Goal: Task Accomplishment & Management: Manage account settings

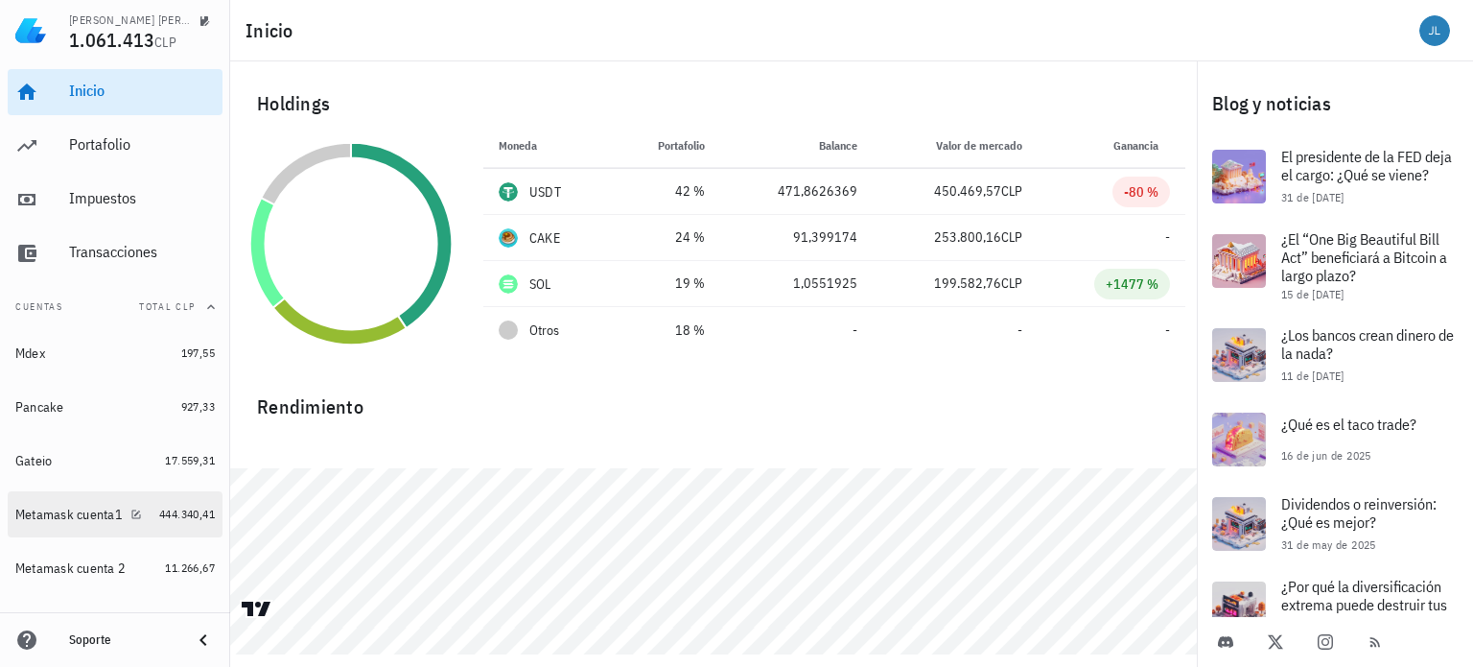
scroll to position [74, 0]
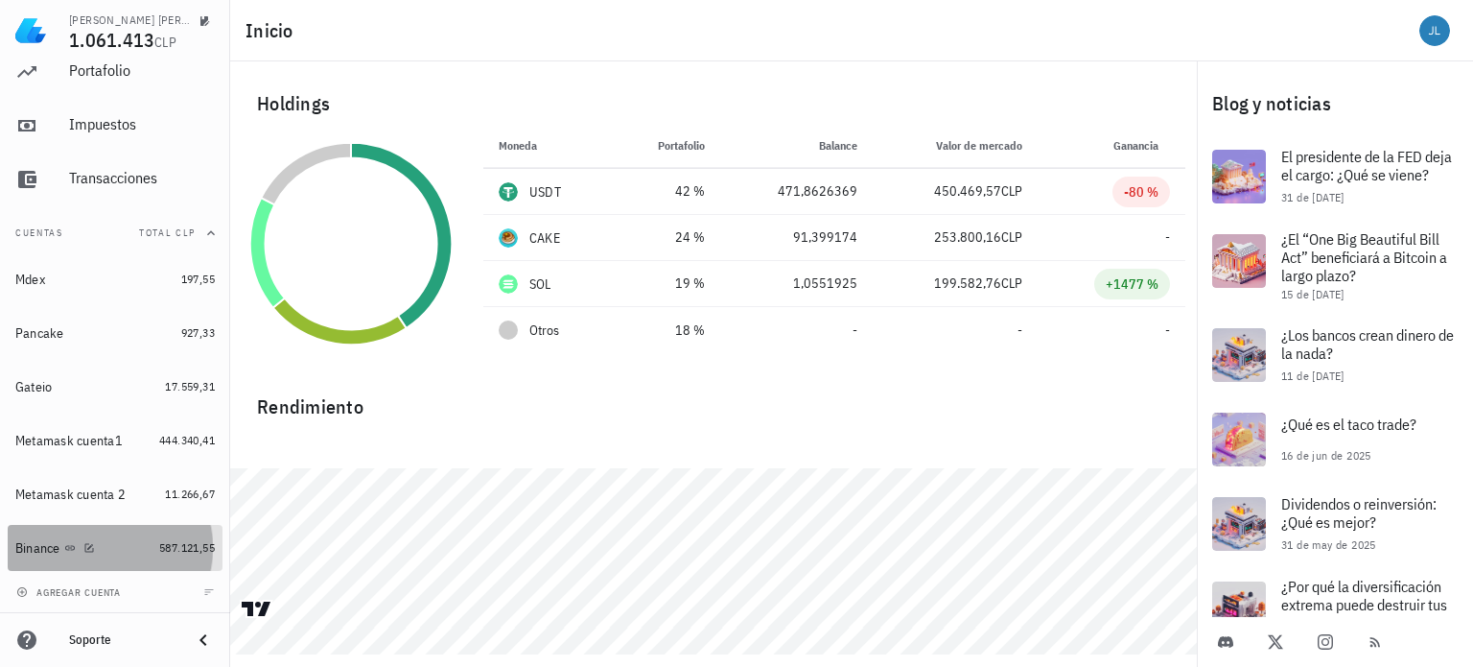
click at [50, 551] on div "Binance" at bounding box center [37, 548] width 45 height 16
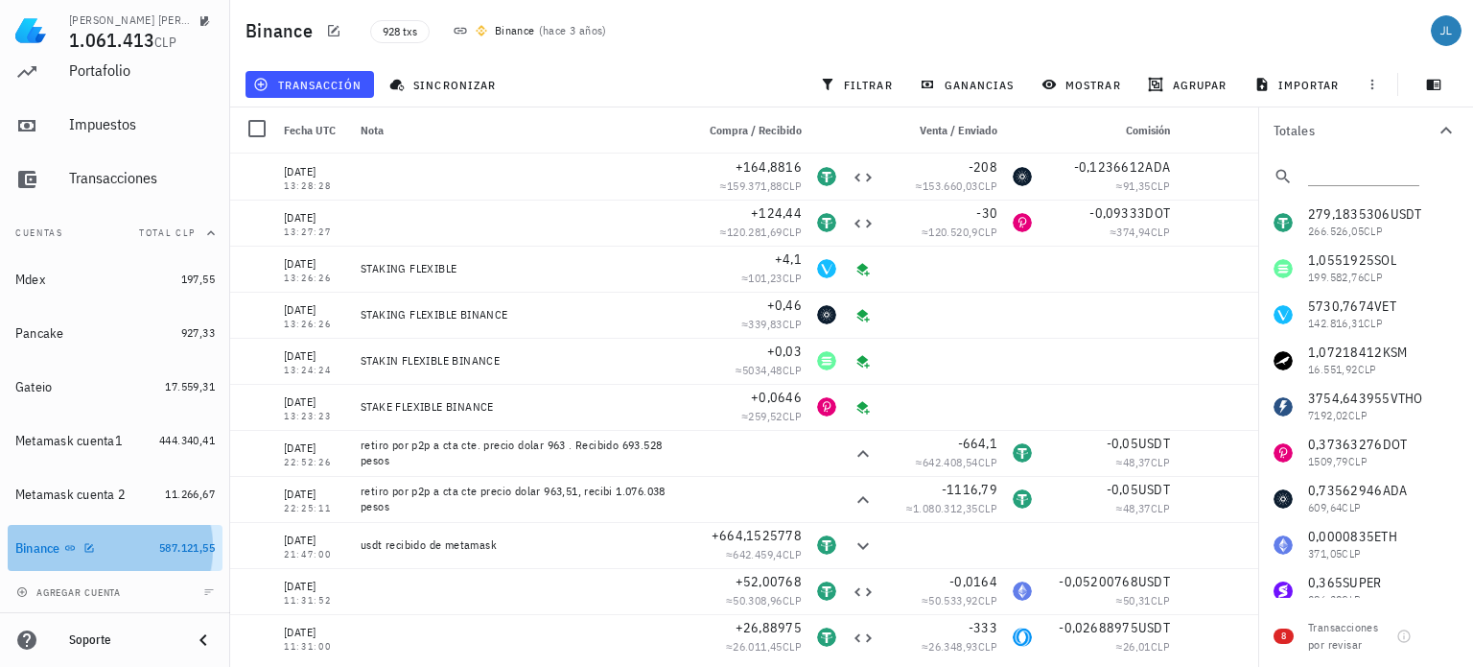
click at [50, 551] on div "Binance" at bounding box center [37, 548] width 45 height 16
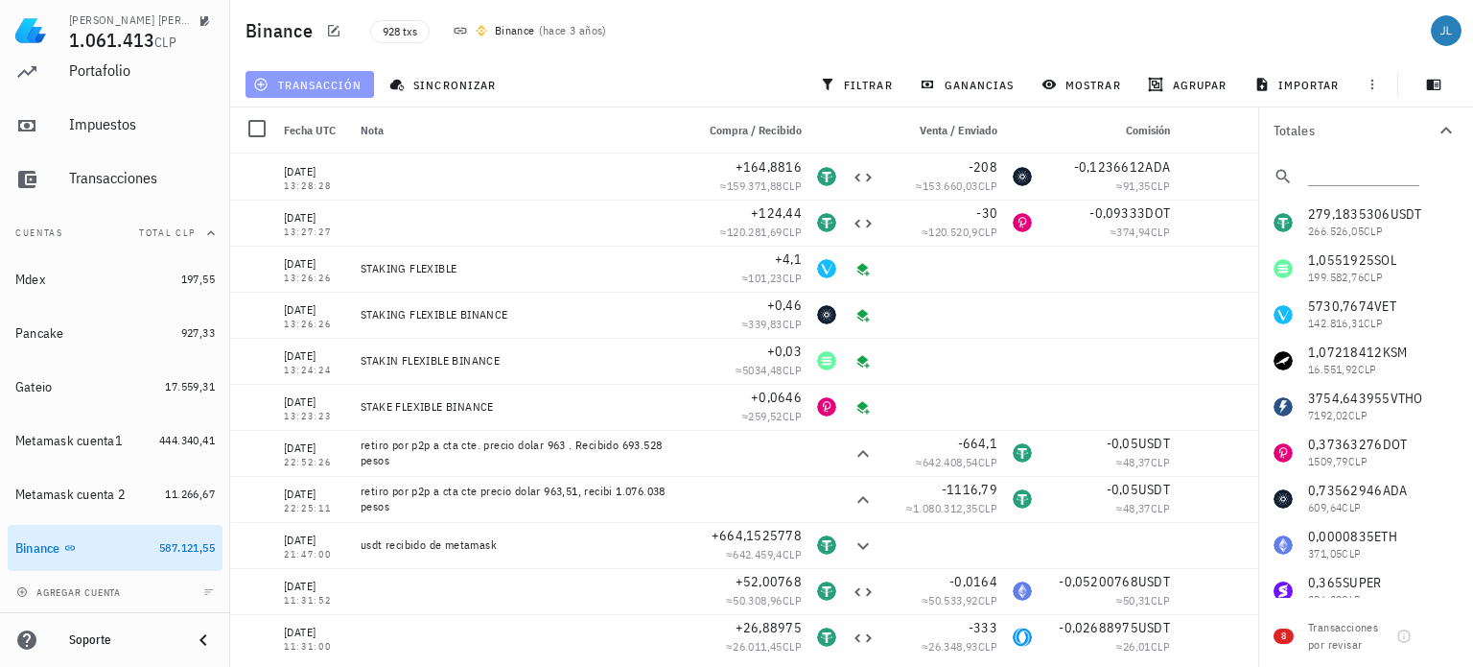
click at [277, 78] on span "transacción" at bounding box center [309, 84] width 105 height 15
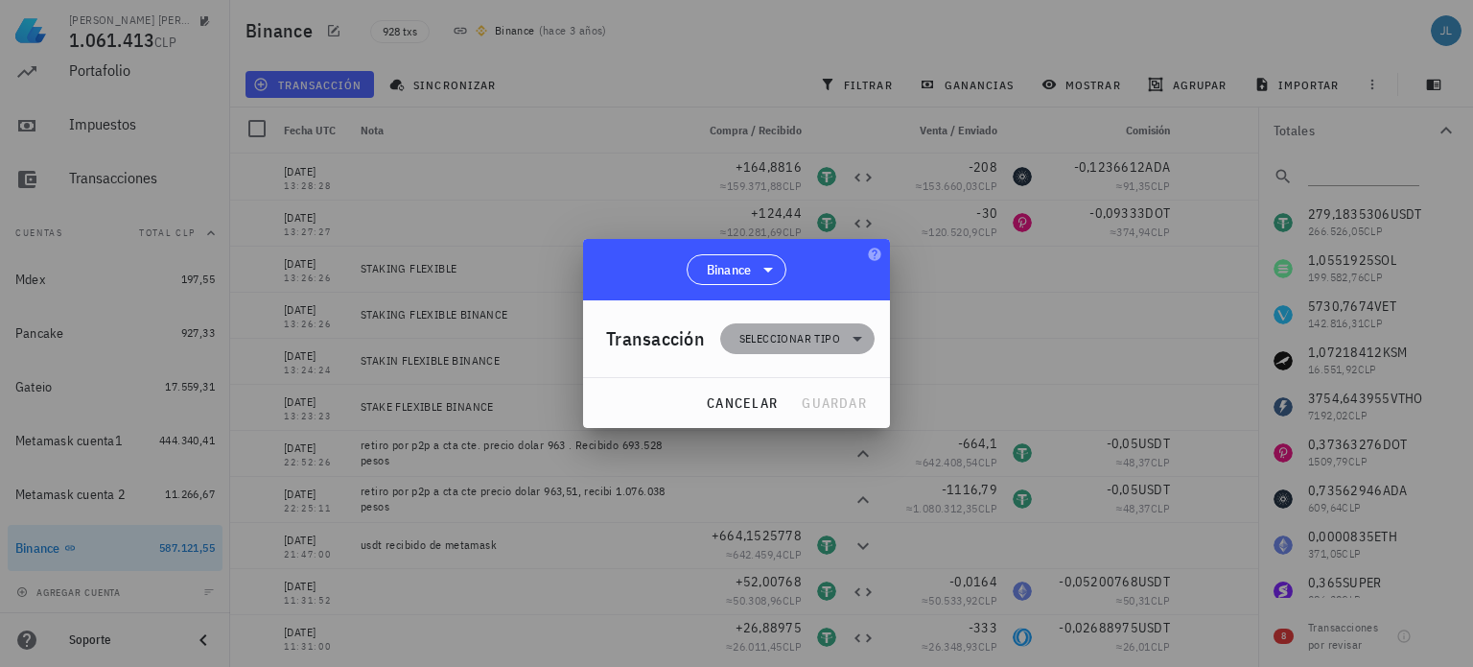
click at [768, 328] on span "Seleccionar tipo" at bounding box center [797, 338] width 131 height 31
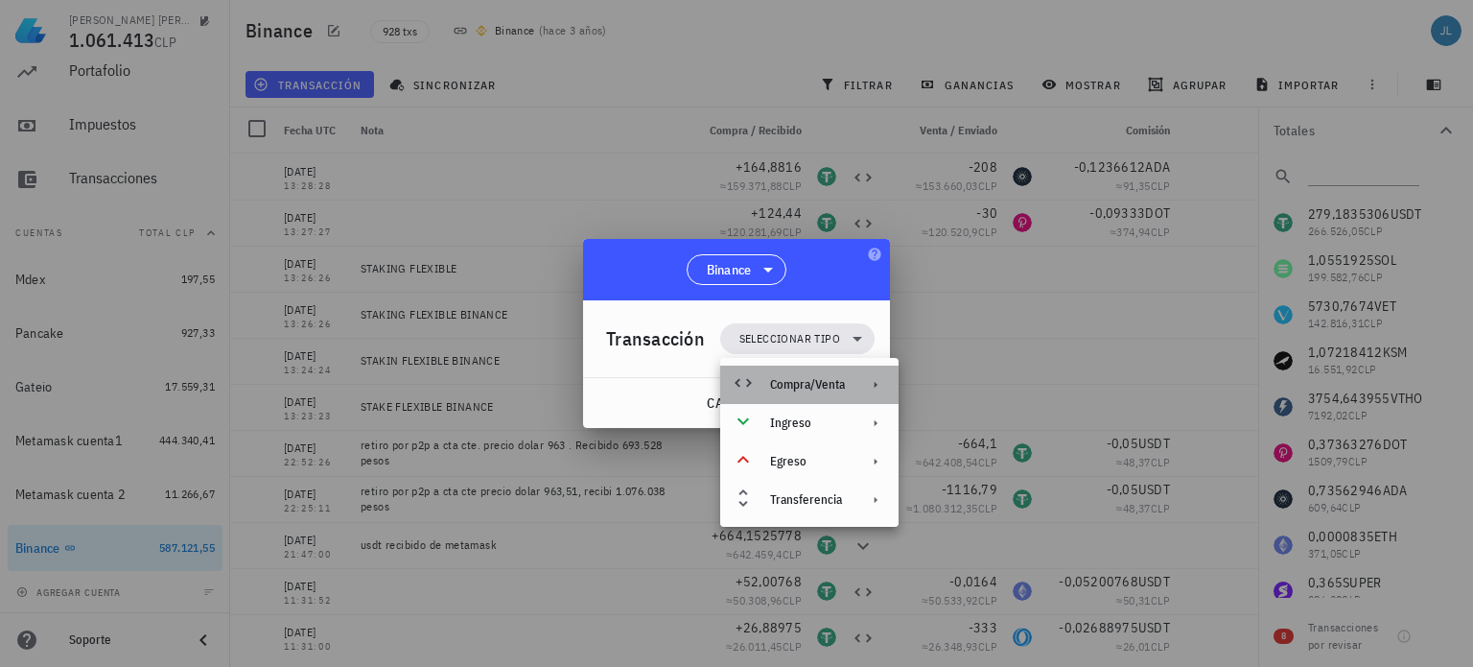
click at [792, 383] on div "Compra/Venta" at bounding box center [807, 384] width 75 height 15
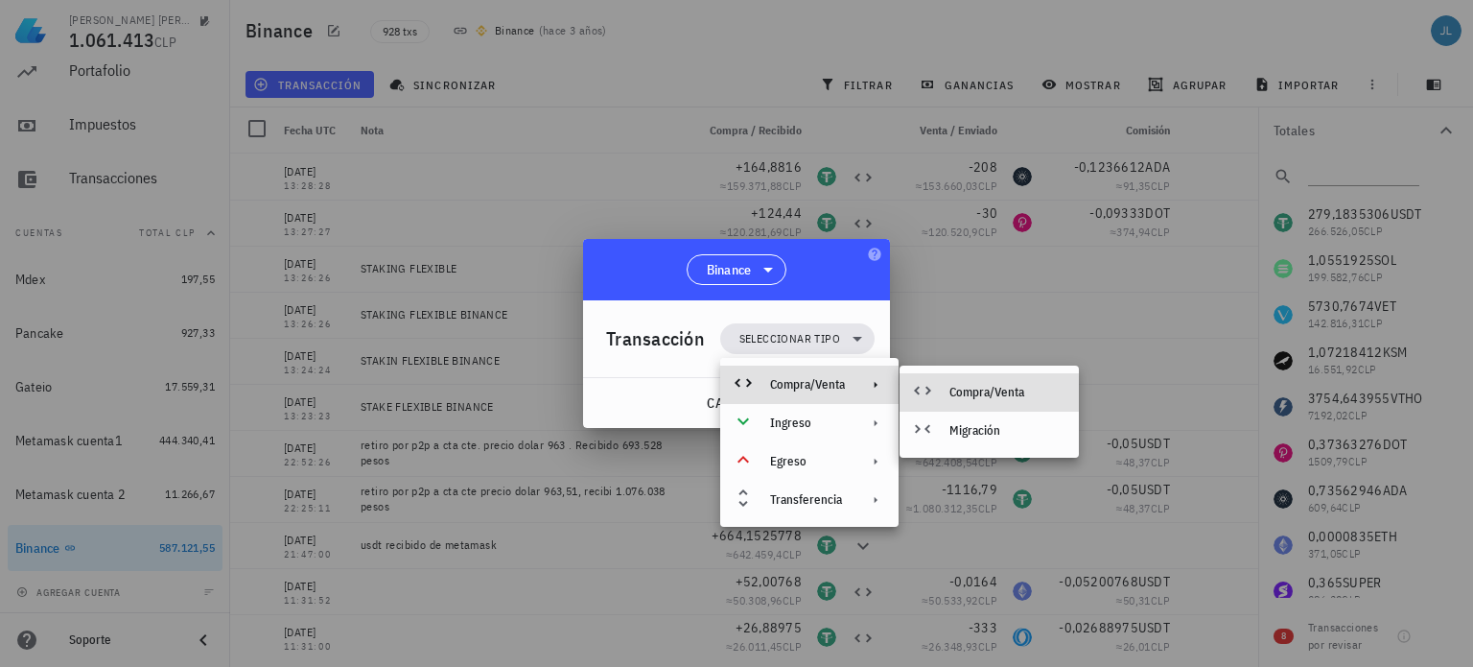
click at [956, 391] on div "Compra/Venta" at bounding box center [1006, 392] width 114 height 15
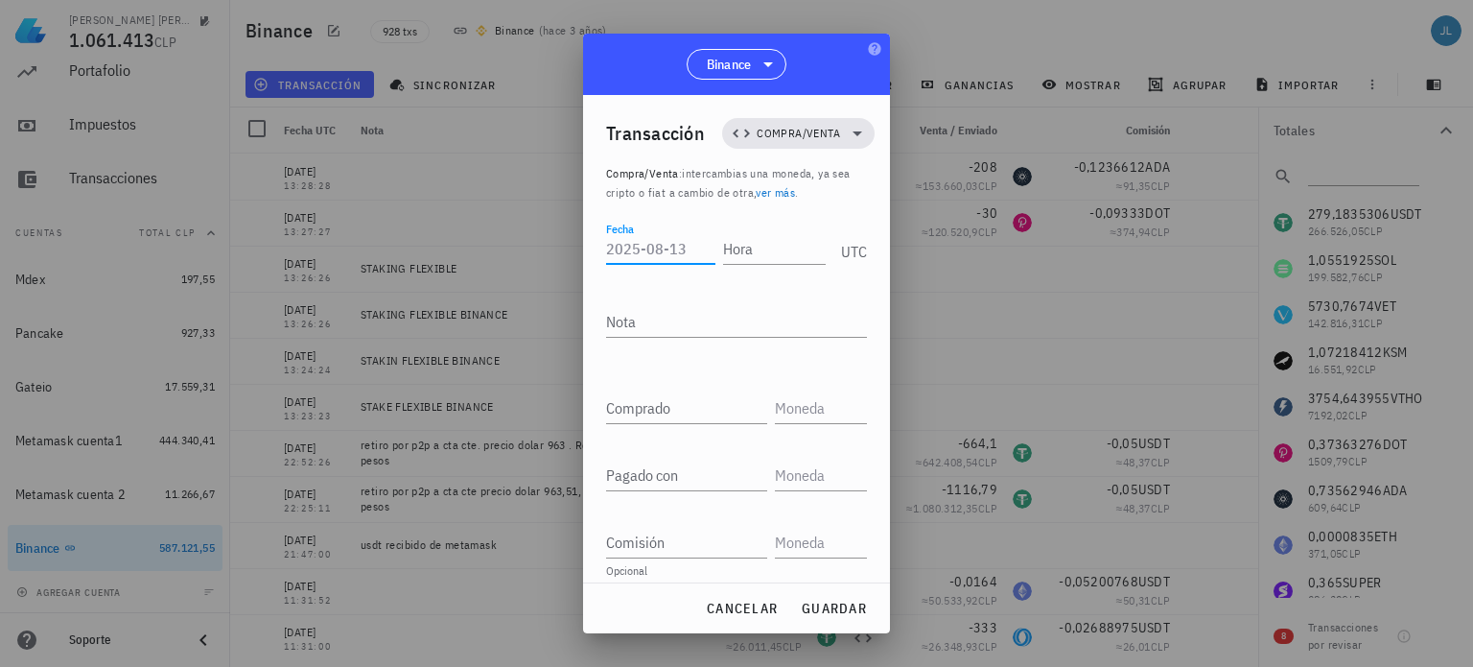
click at [658, 253] on input "Fecha" at bounding box center [660, 248] width 109 height 31
type input "2025-08-13"
click at [742, 247] on input "Hora" at bounding box center [770, 248] width 109 height 31
type input "11:32:22"
click at [785, 409] on input "text" at bounding box center [819, 407] width 88 height 31
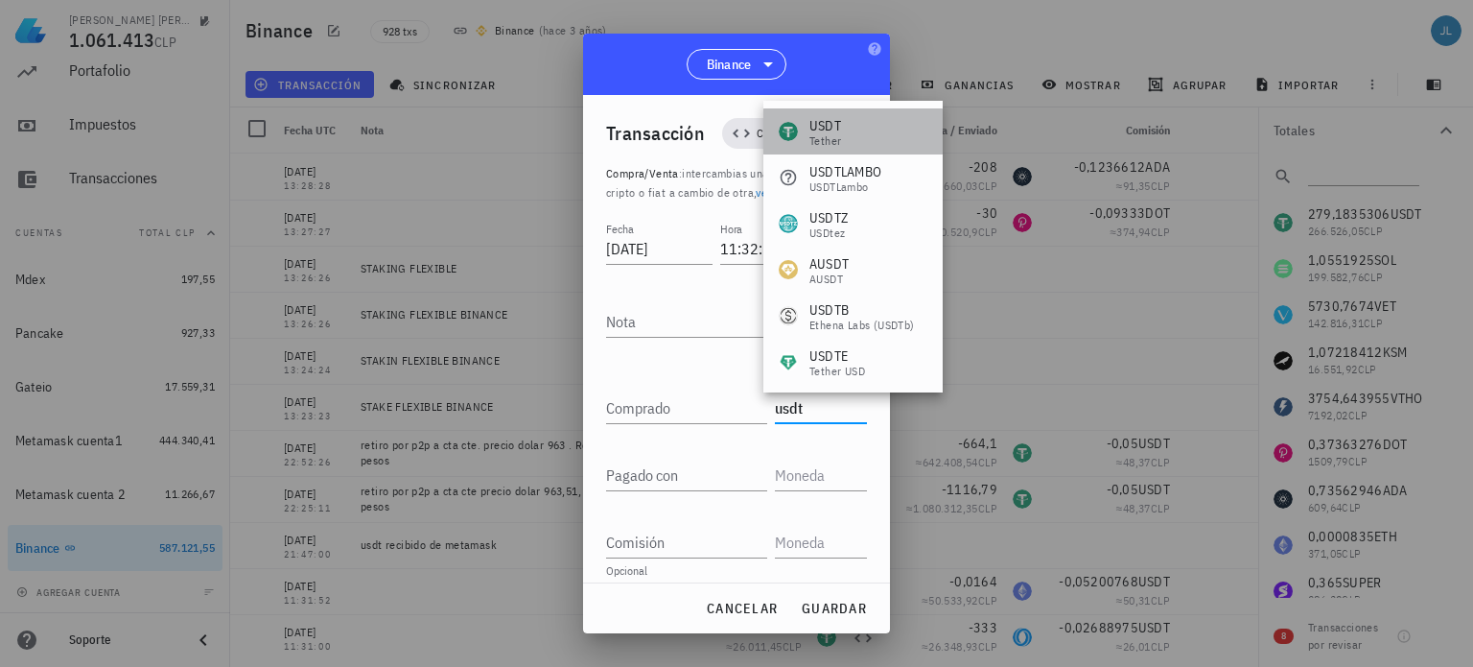
click at [840, 141] on div "Tether" at bounding box center [825, 141] width 32 height 12
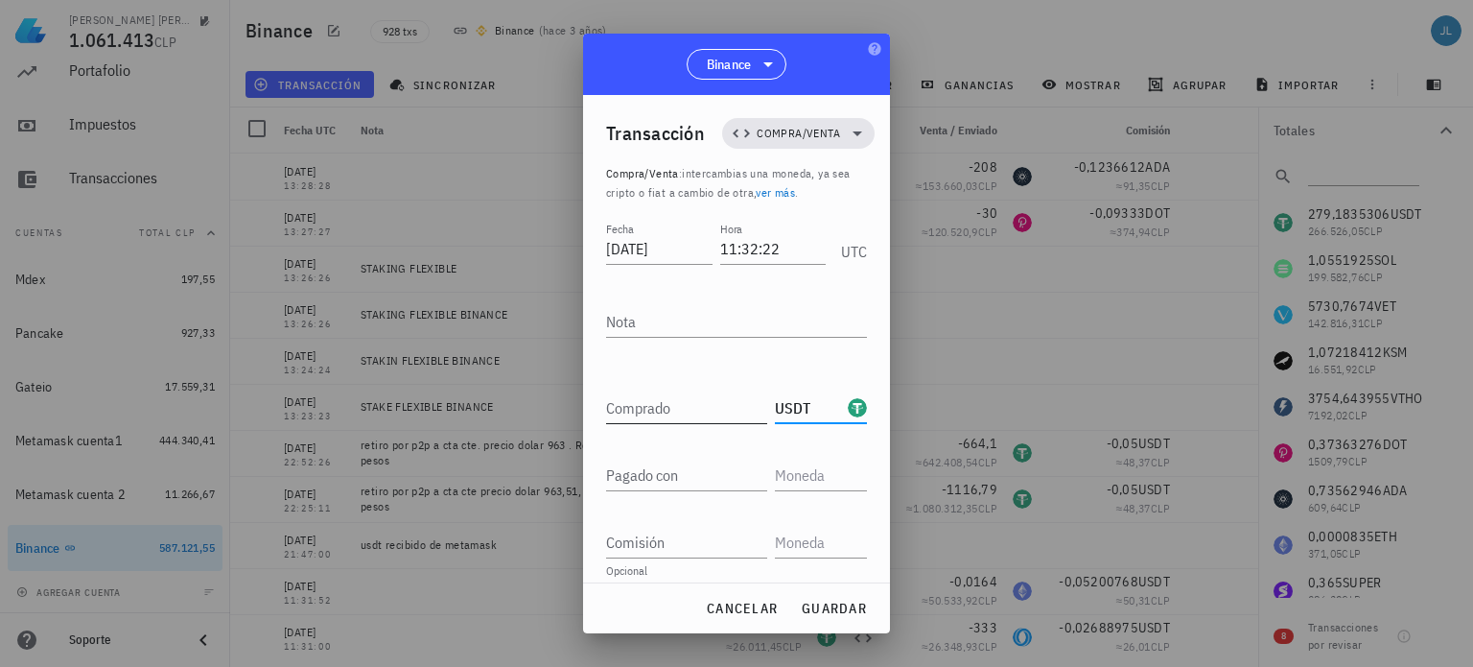
type input "USDT"
click at [644, 408] on input "Comprado" at bounding box center [686, 407] width 161 height 31
type input "206,60838"
click at [779, 475] on input "text" at bounding box center [819, 474] width 88 height 31
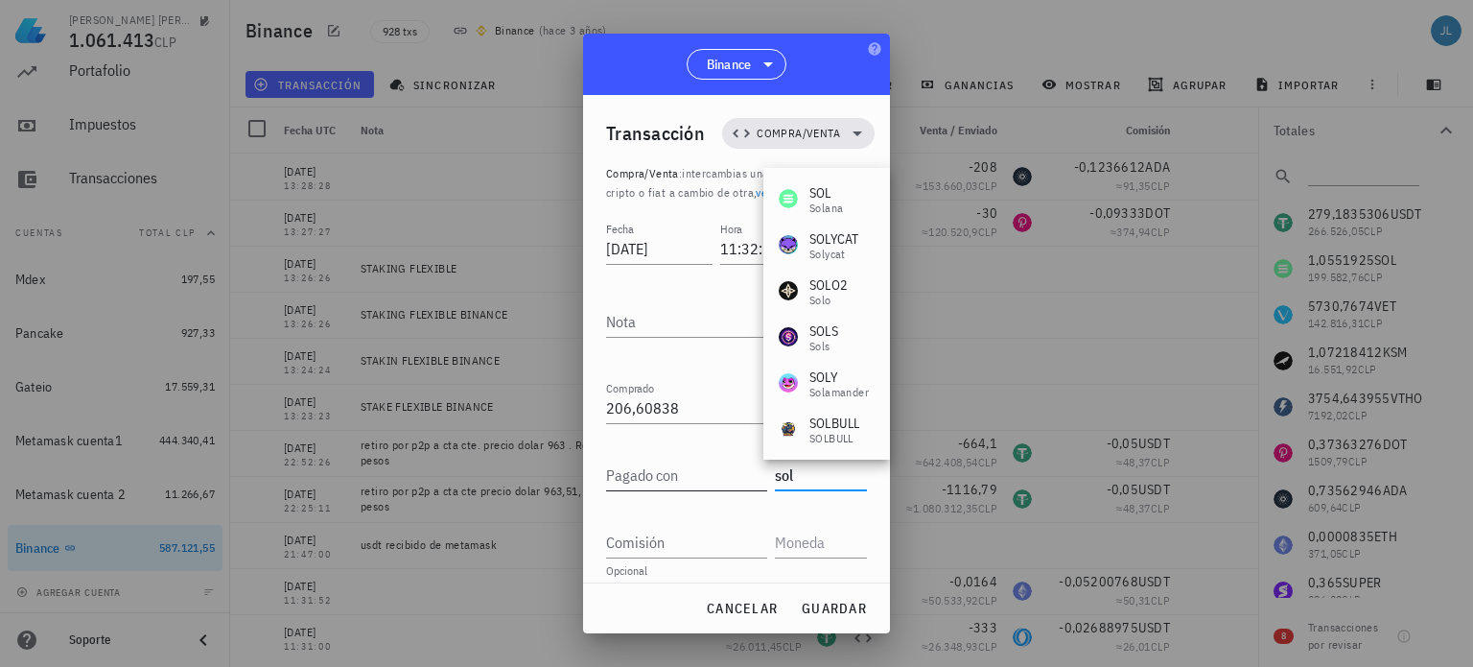
click at [675, 472] on input "Pagado con" at bounding box center [686, 474] width 161 height 31
type input "SOL"
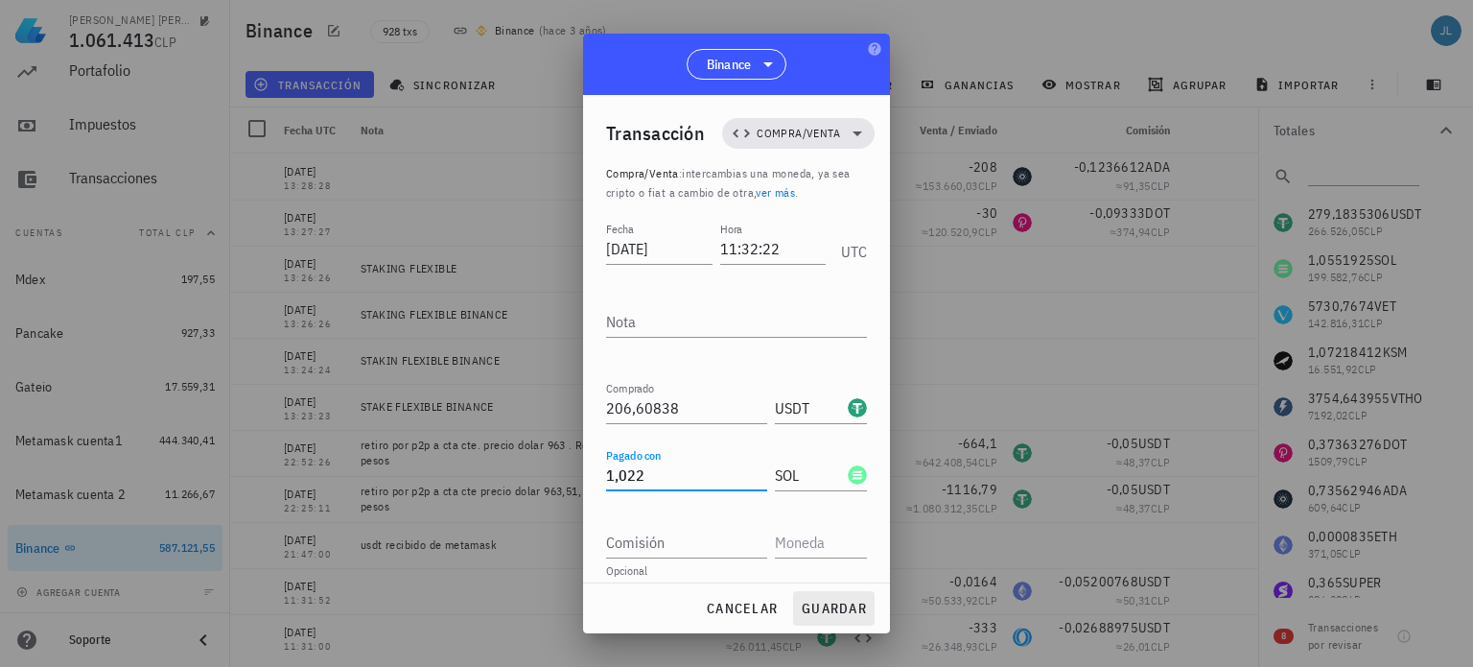
type input "1,022"
click at [825, 605] on span "guardar" at bounding box center [834, 607] width 66 height 17
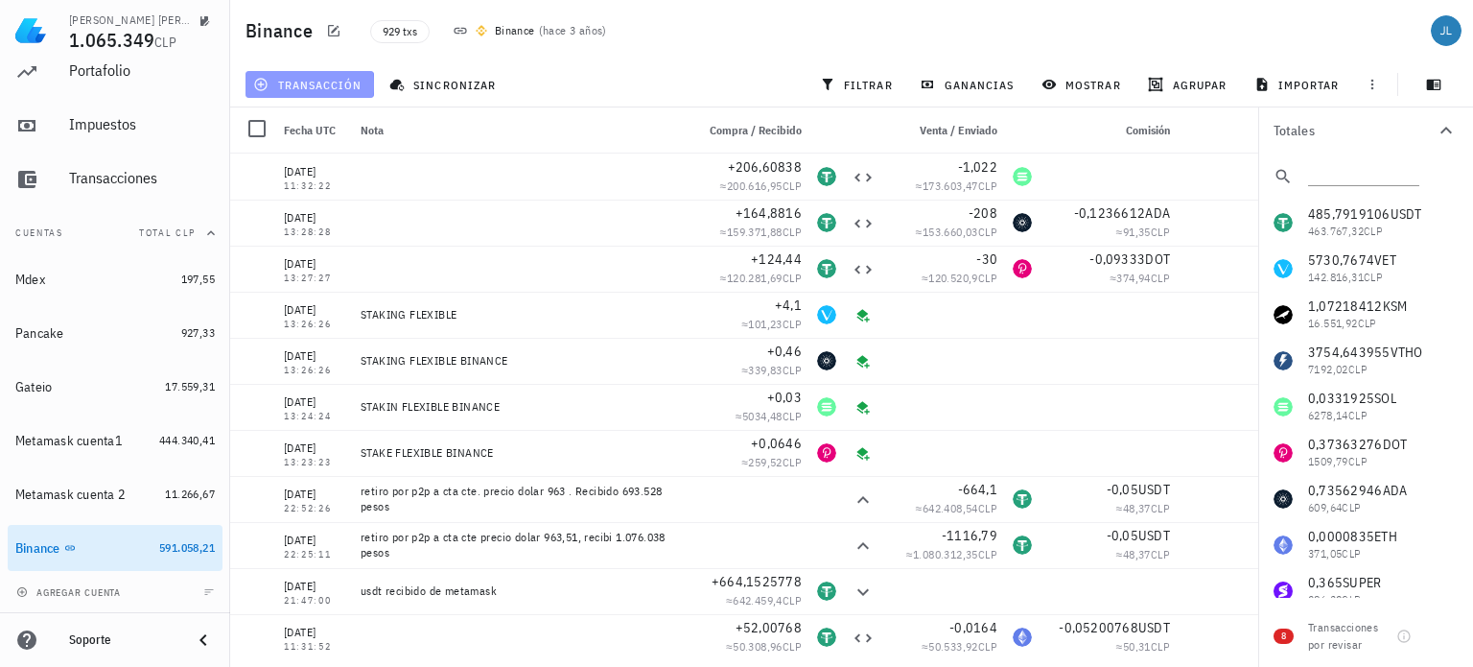
click at [345, 83] on span "transacción" at bounding box center [309, 84] width 105 height 15
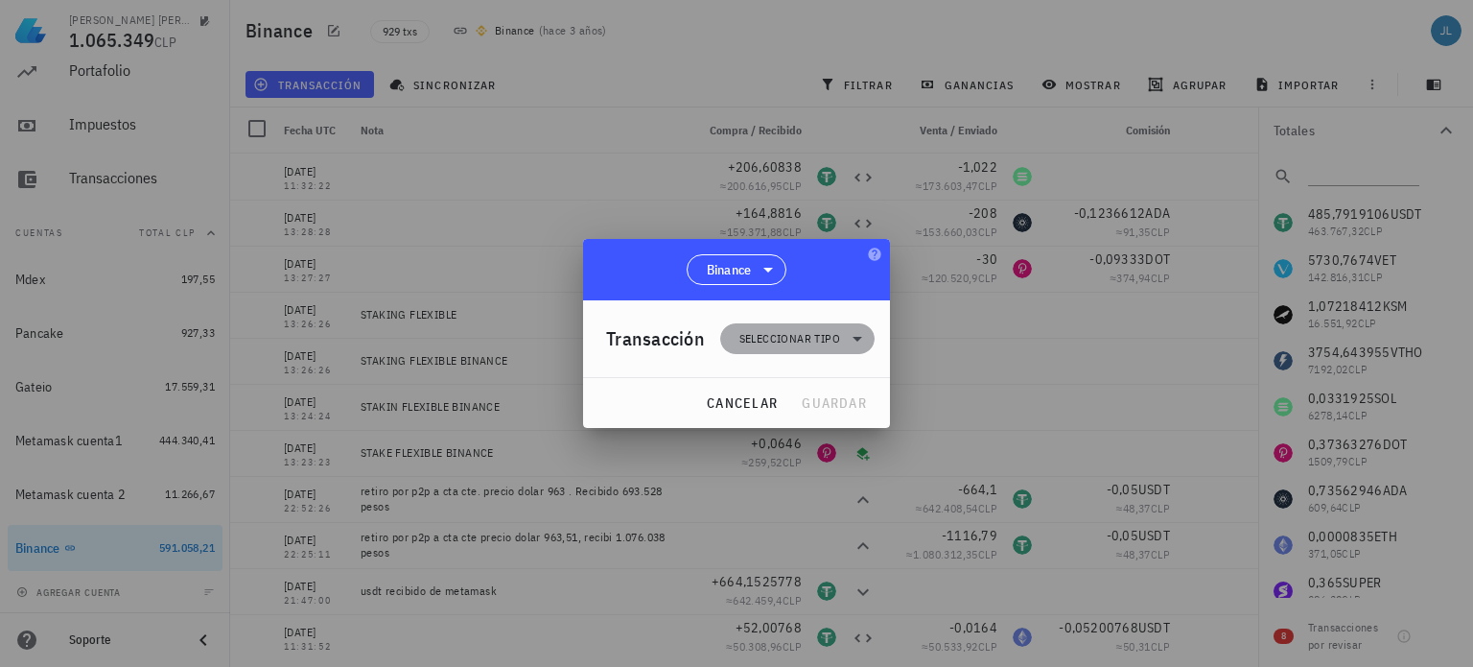
click at [792, 338] on span "Seleccionar tipo" at bounding box center [789, 338] width 101 height 19
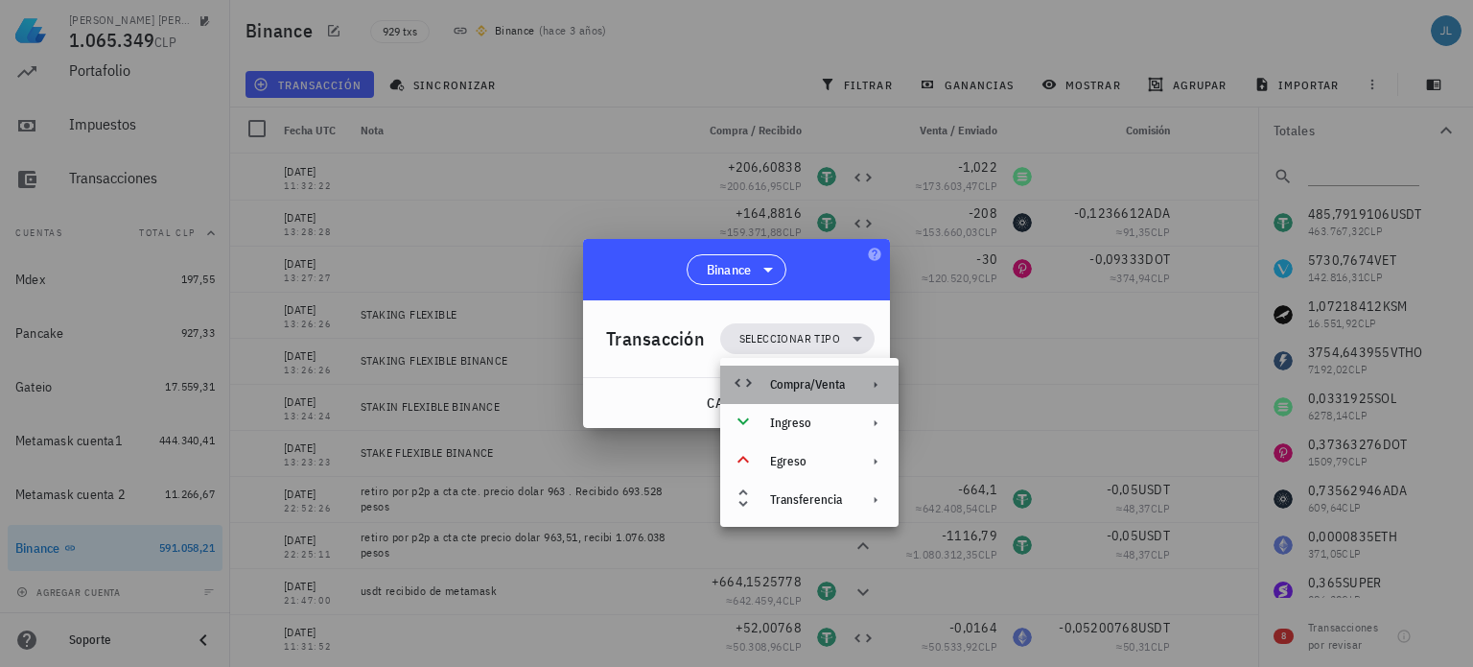
click at [802, 380] on div "Compra/Venta" at bounding box center [807, 384] width 75 height 15
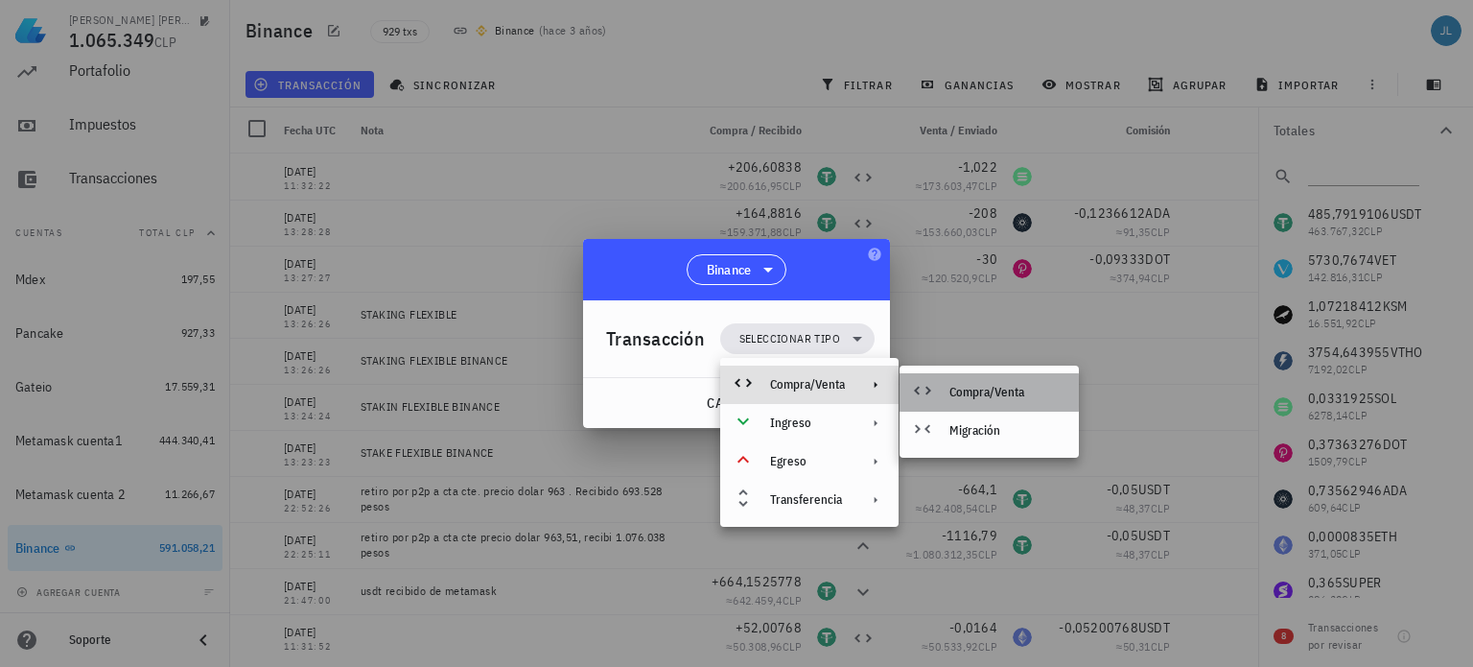
click at [970, 387] on div "Compra/Venta" at bounding box center [1006, 392] width 114 height 15
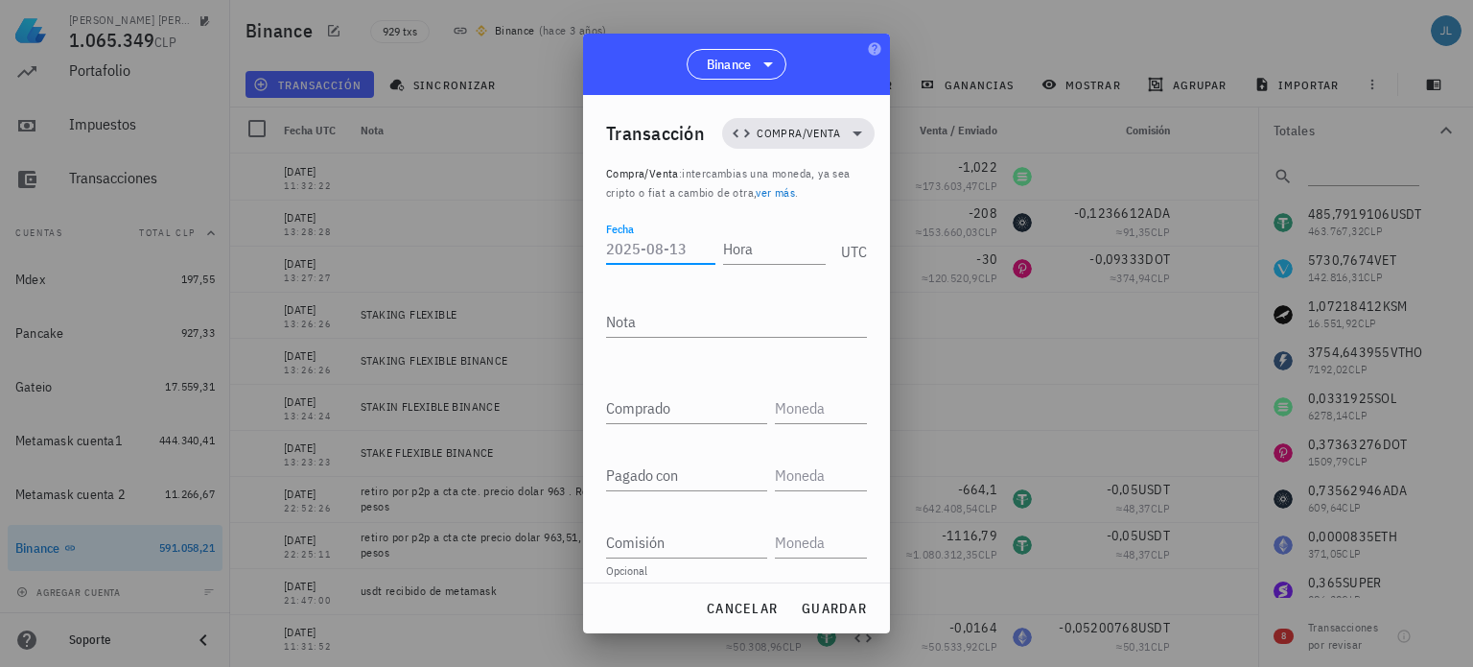
click at [620, 246] on input "Fecha" at bounding box center [660, 248] width 109 height 31
type input "2025-08-13"
click at [779, 401] on input "text" at bounding box center [819, 407] width 88 height 31
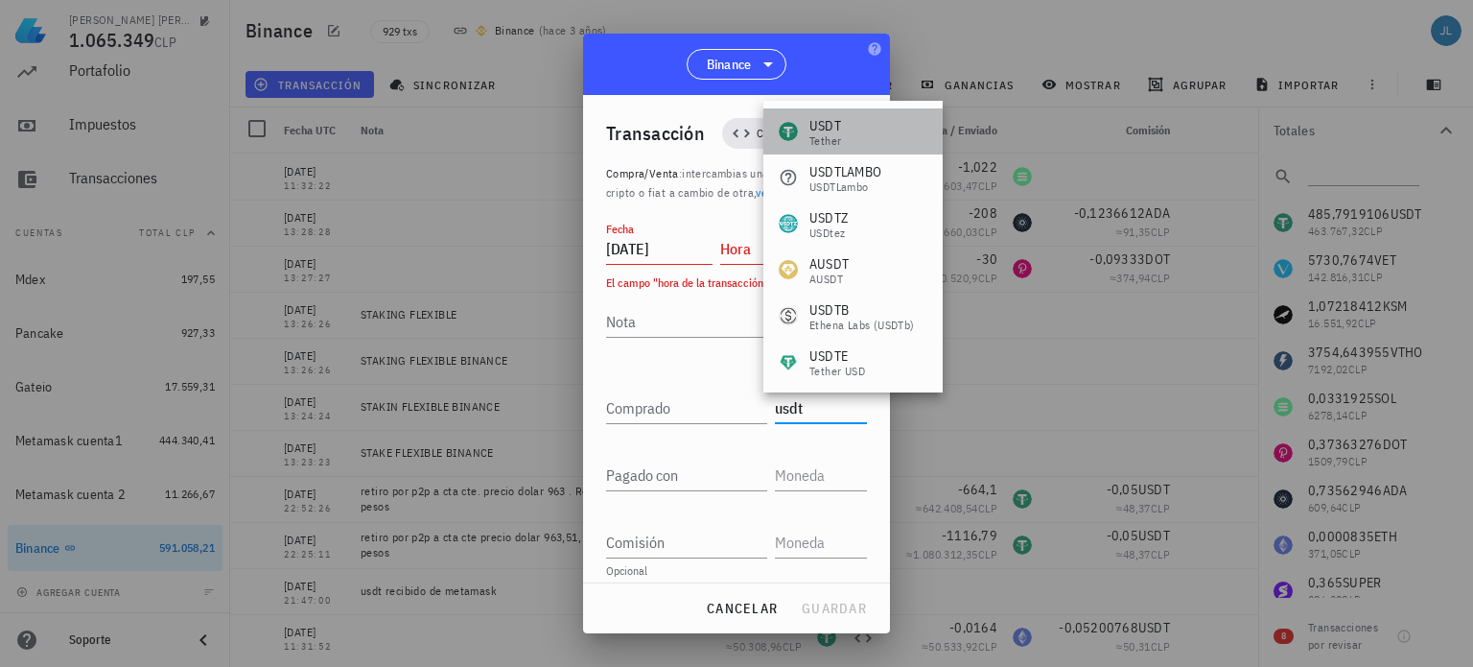
click at [893, 122] on div "USDT Tether" at bounding box center [852, 131] width 179 height 46
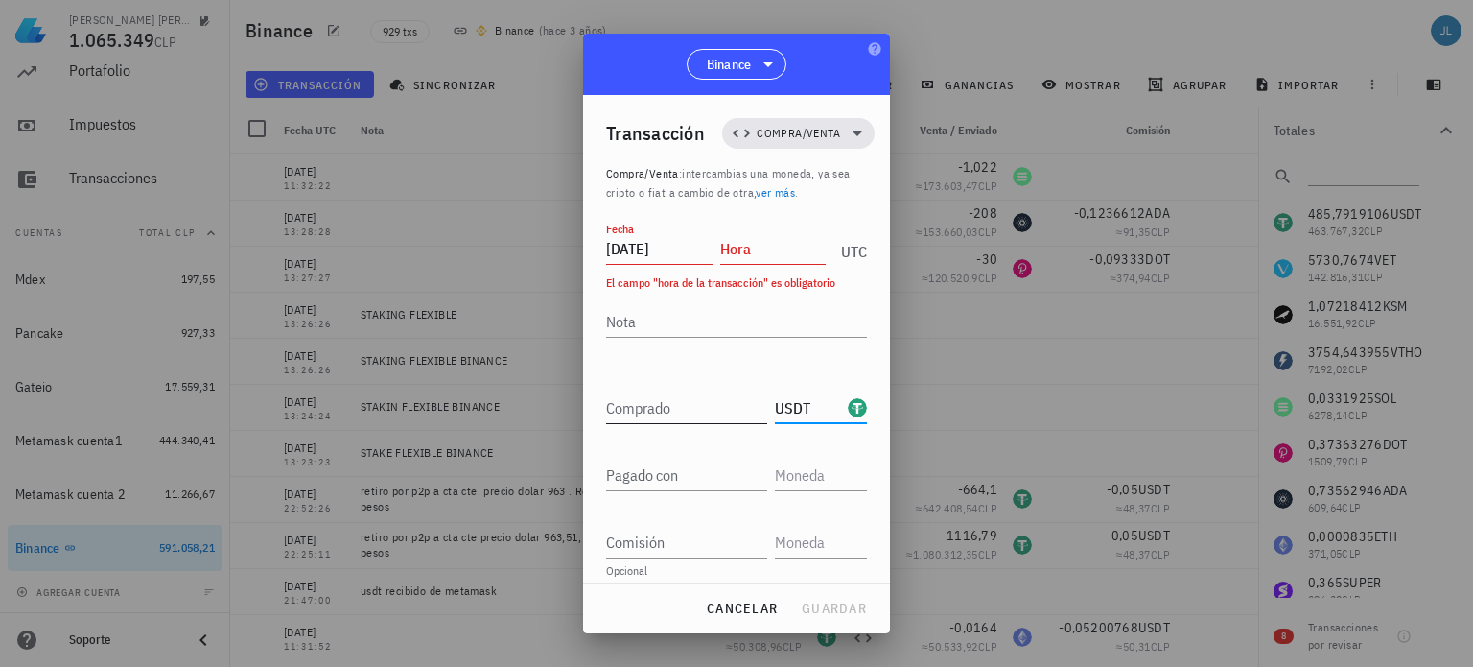
type input "USDT"
click at [644, 402] on input "Comprado" at bounding box center [686, 407] width 161 height 31
click at [736, 249] on input "Hora" at bounding box center [773, 248] width 106 height 31
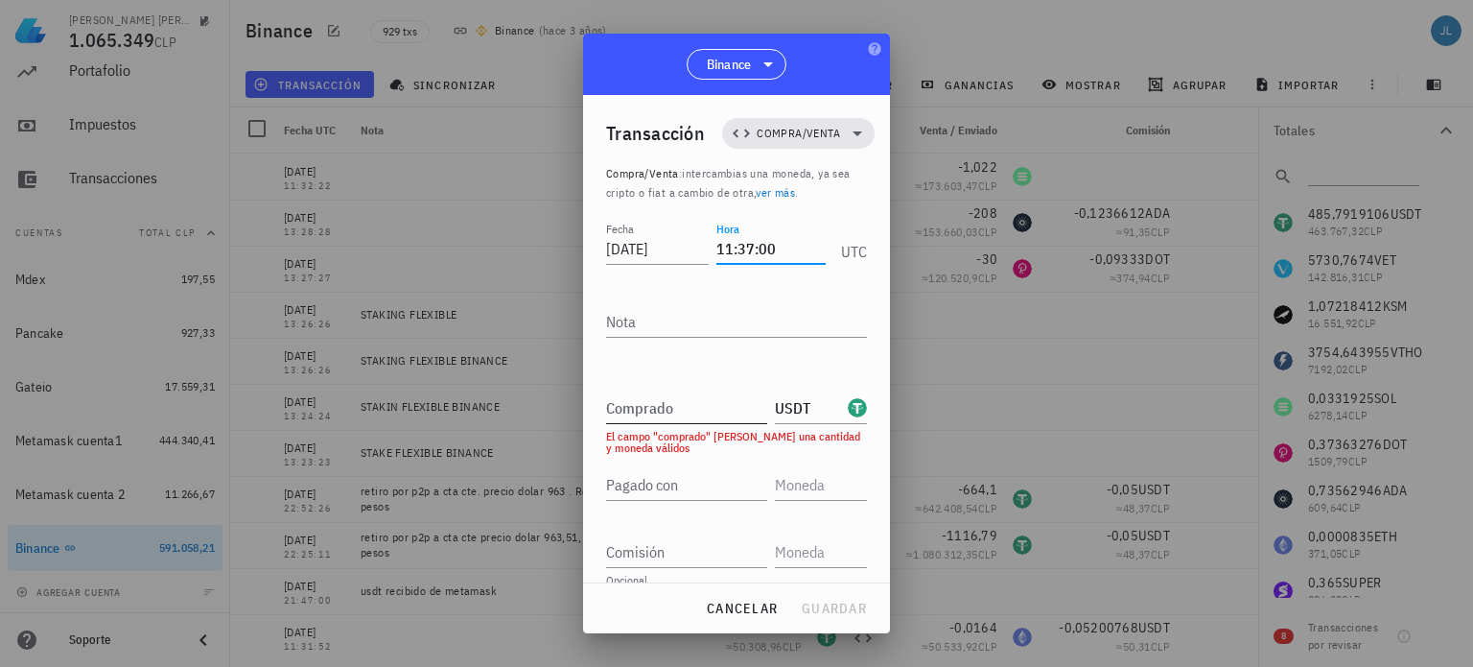
type input "11:37:00"
click at [679, 407] on input "Comprado" at bounding box center [686, 407] width 161 height 31
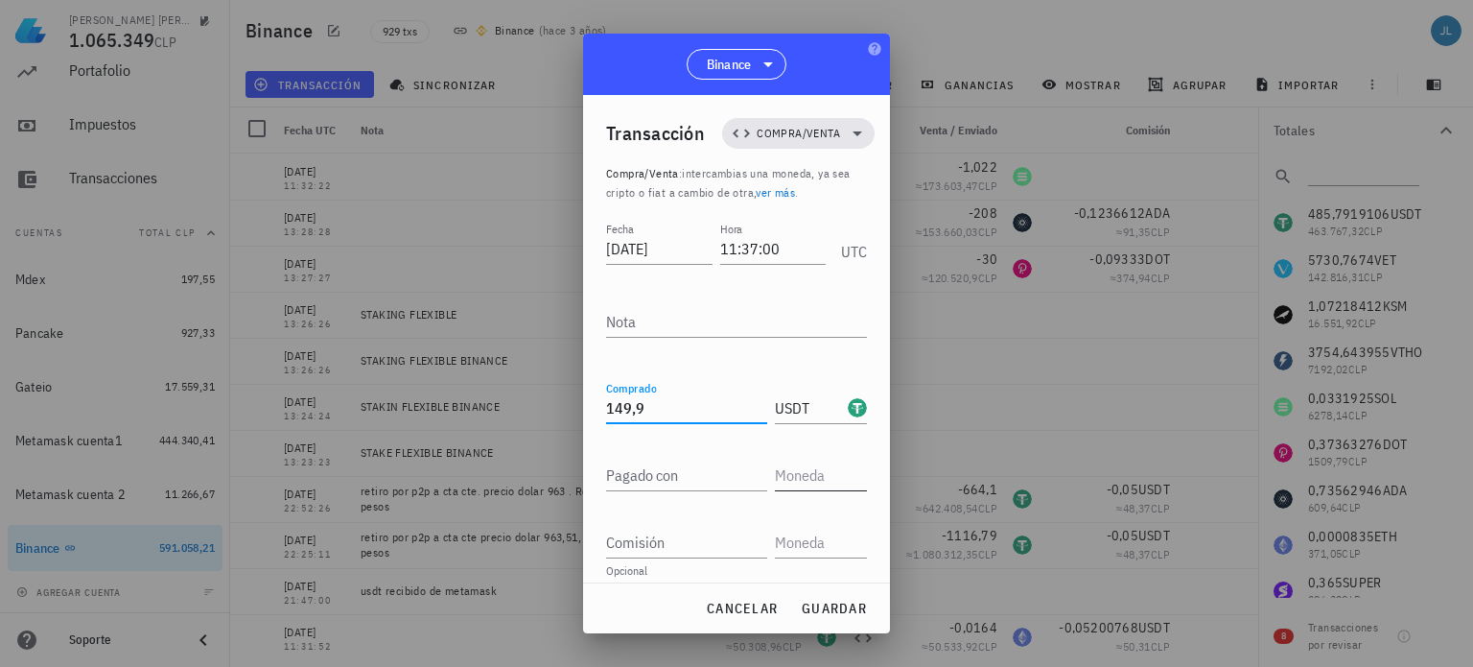
type input "149,9"
click at [782, 471] on input "text" at bounding box center [819, 474] width 88 height 31
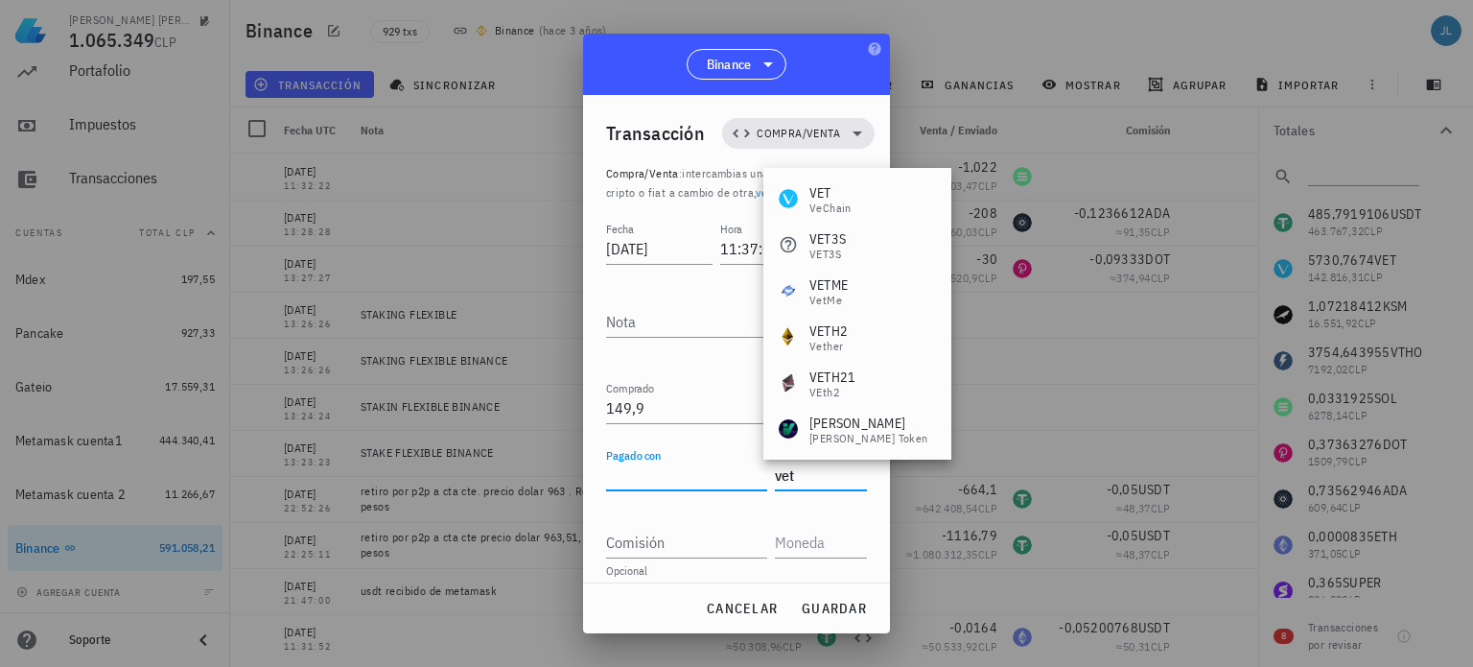
click at [671, 469] on input "Pagado con" at bounding box center [686, 474] width 161 height 31
type input "VET"
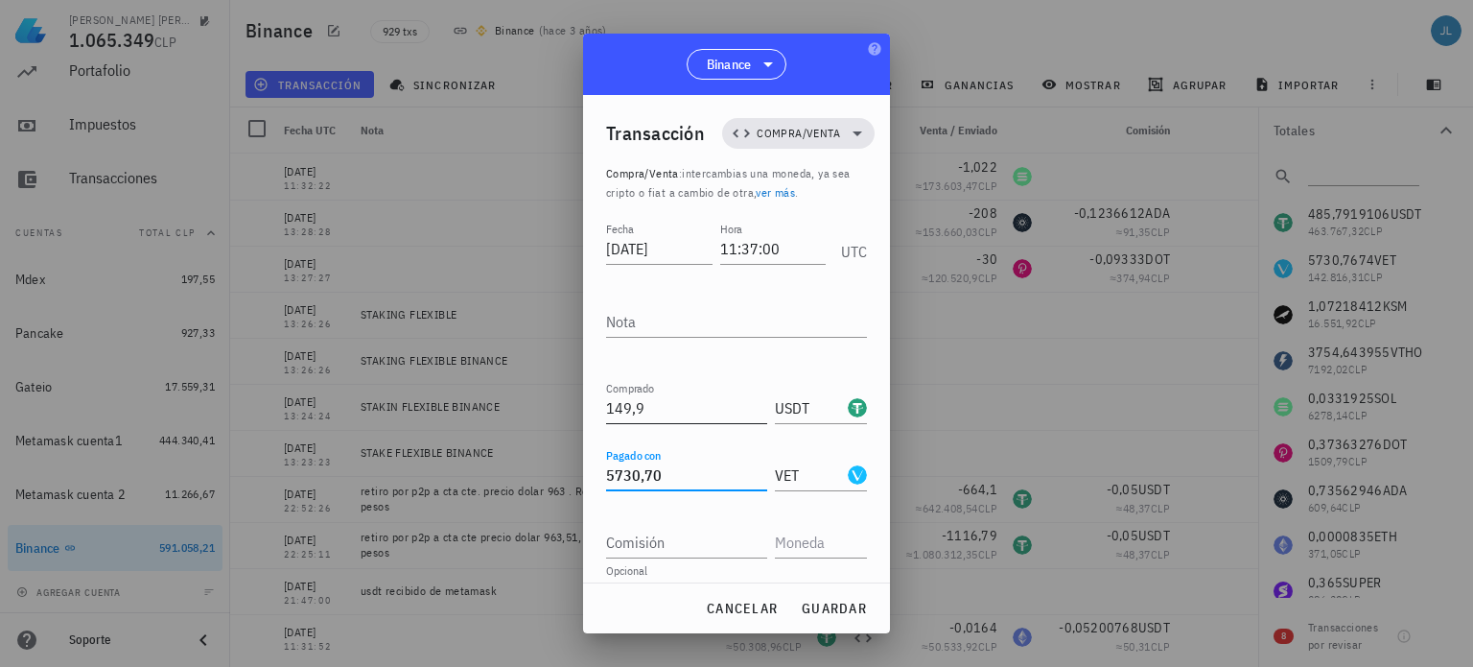
type input "5.730,7"
click at [654, 412] on input "149,9" at bounding box center [686, 407] width 161 height 31
type input "150,2"
click at [792, 528] on input "text" at bounding box center [819, 542] width 88 height 31
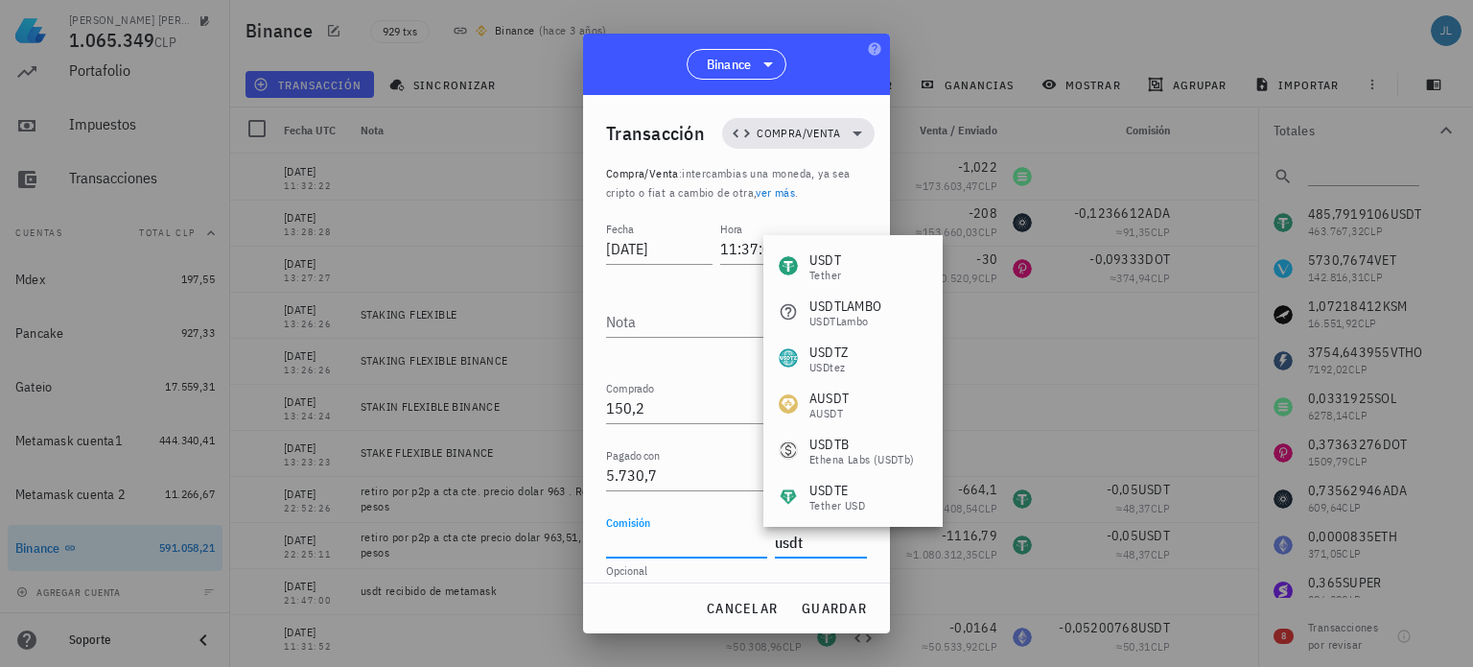
click at [656, 535] on input "Comisión" at bounding box center [686, 542] width 161 height 31
type input "USDT"
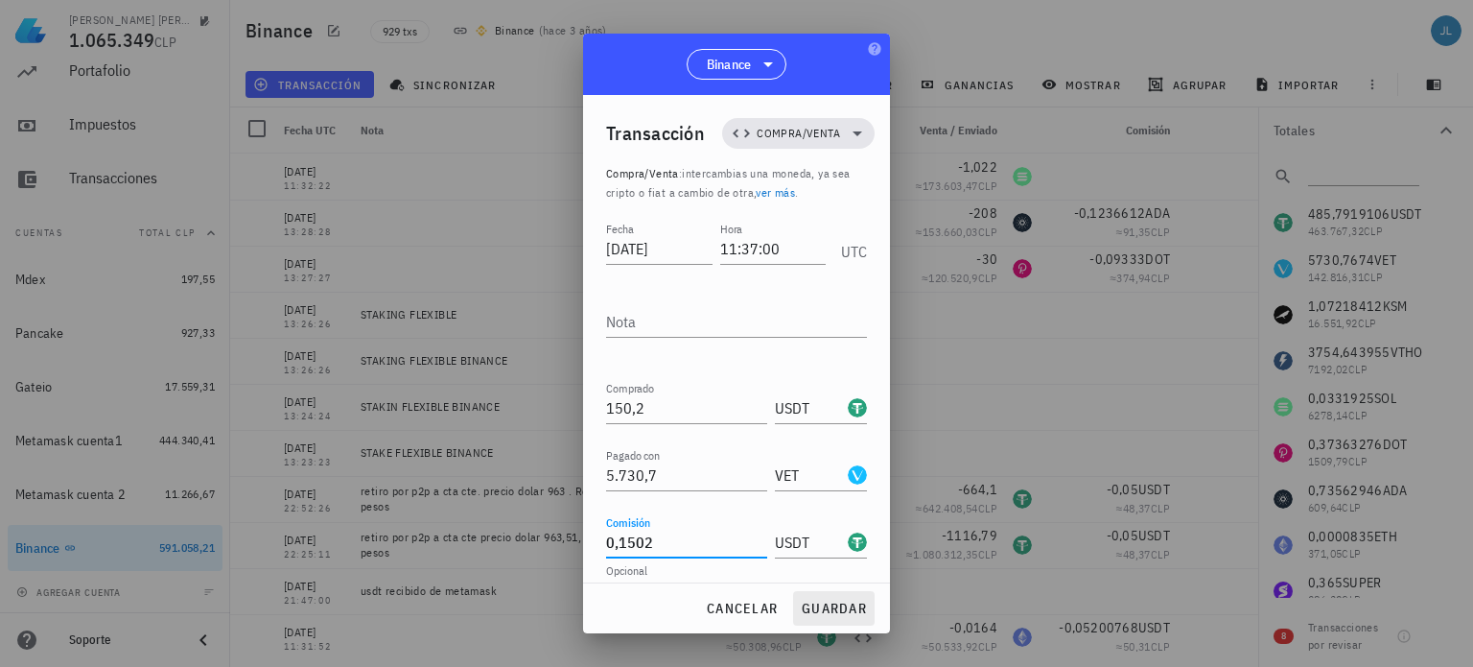
type input "0,1502"
click at [829, 600] on span "guardar" at bounding box center [834, 607] width 66 height 17
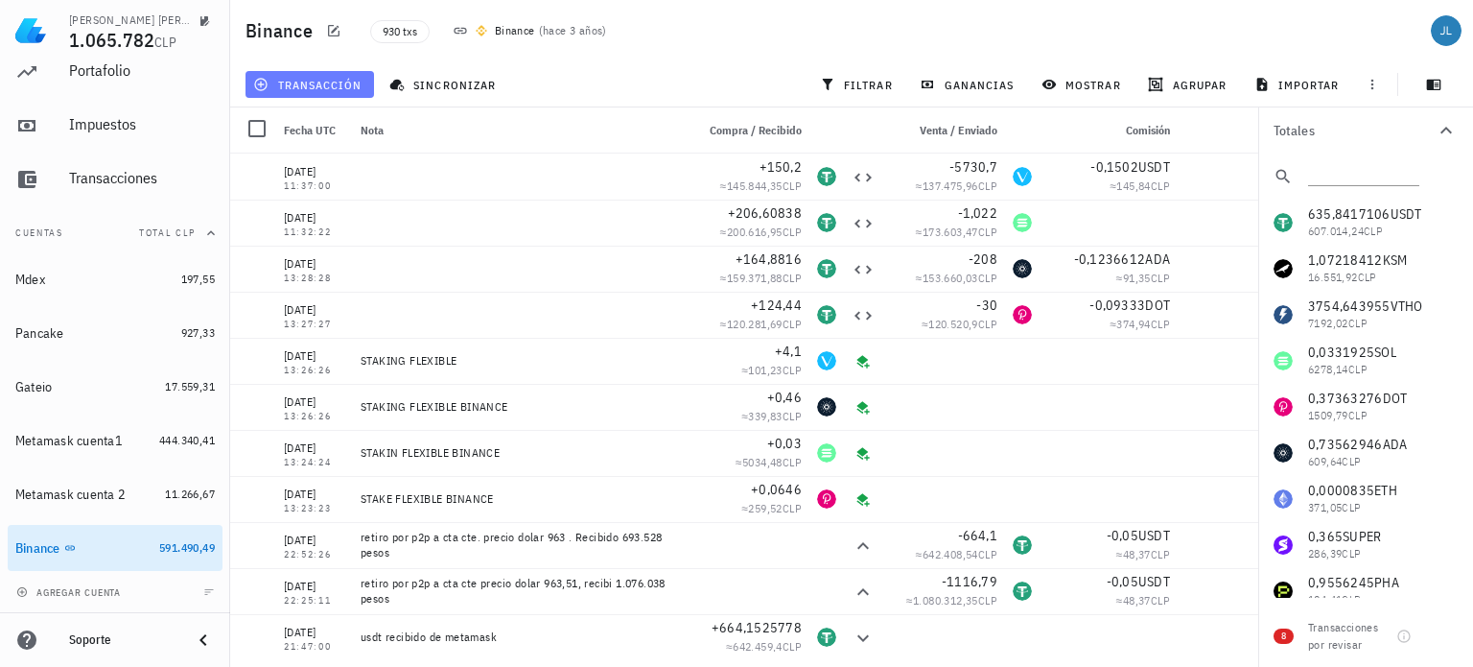
click at [349, 89] on span "transacción" at bounding box center [309, 84] width 105 height 15
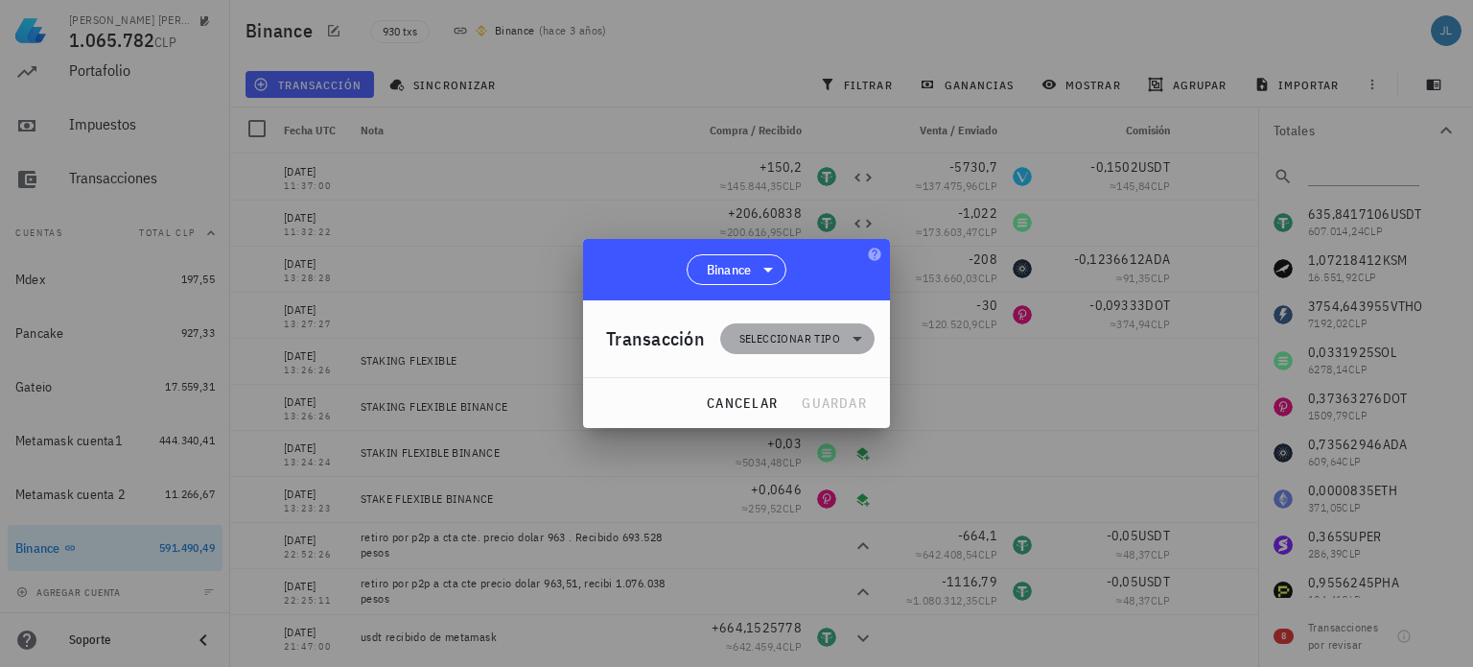
click at [774, 336] on span "Seleccionar tipo" at bounding box center [789, 338] width 101 height 19
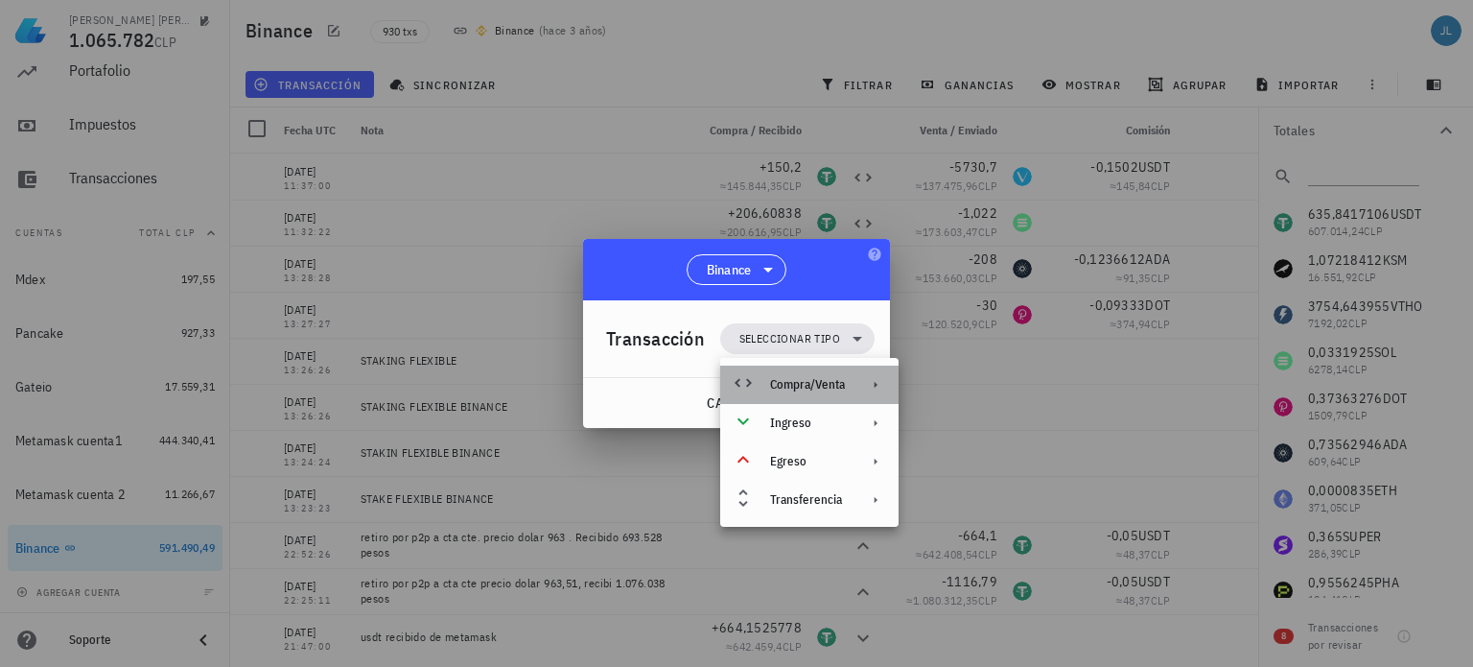
click at [808, 378] on div "Compra/Venta" at bounding box center [807, 384] width 75 height 15
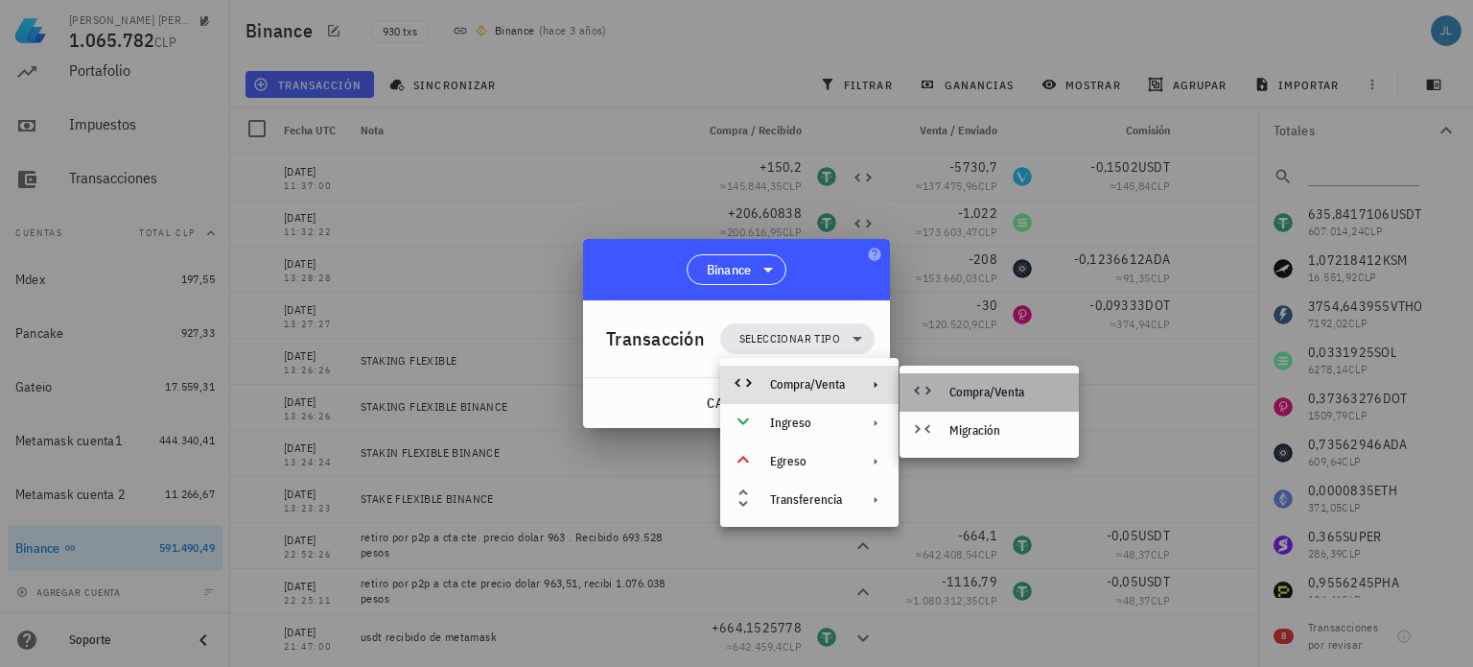
click at [951, 385] on div "Compra/Venta" at bounding box center [1006, 392] width 114 height 15
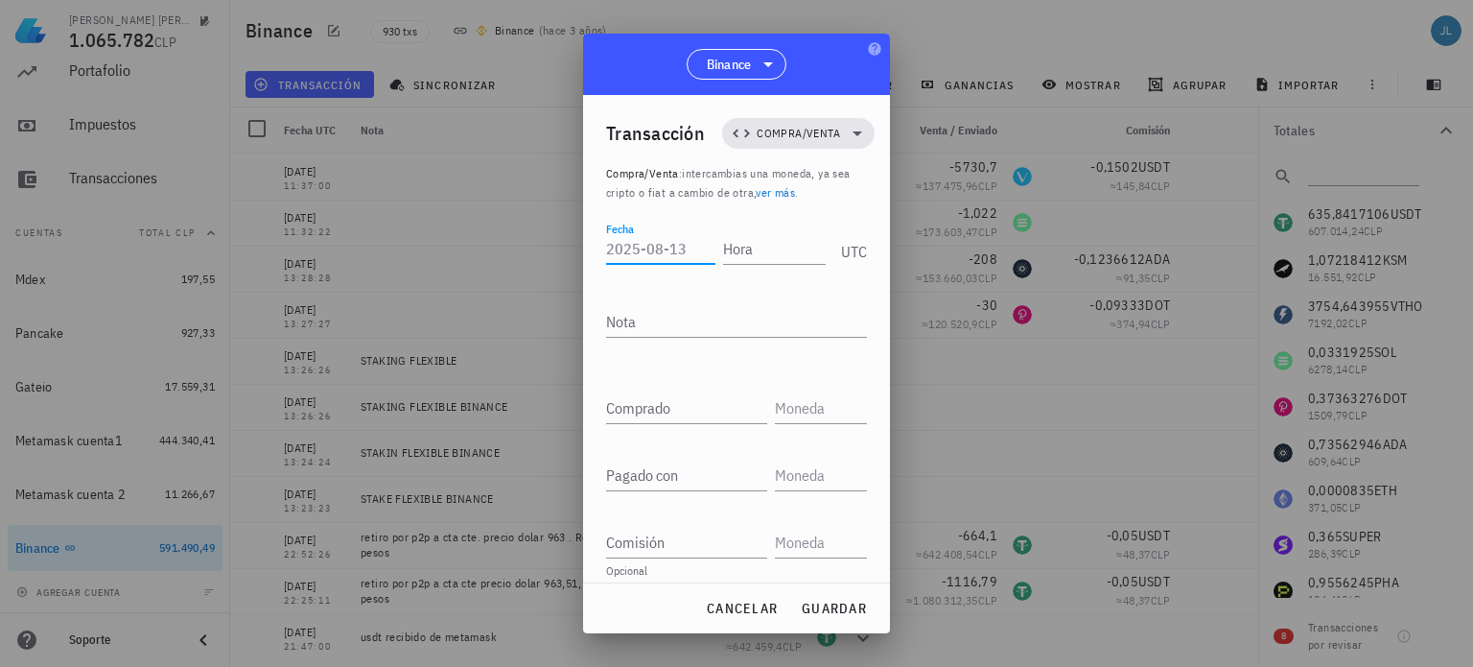
click at [621, 233] on div "Fecha" at bounding box center [660, 248] width 109 height 31
type input "2028-08-13"
click at [741, 256] on input "Hora" at bounding box center [770, 248] width 109 height 31
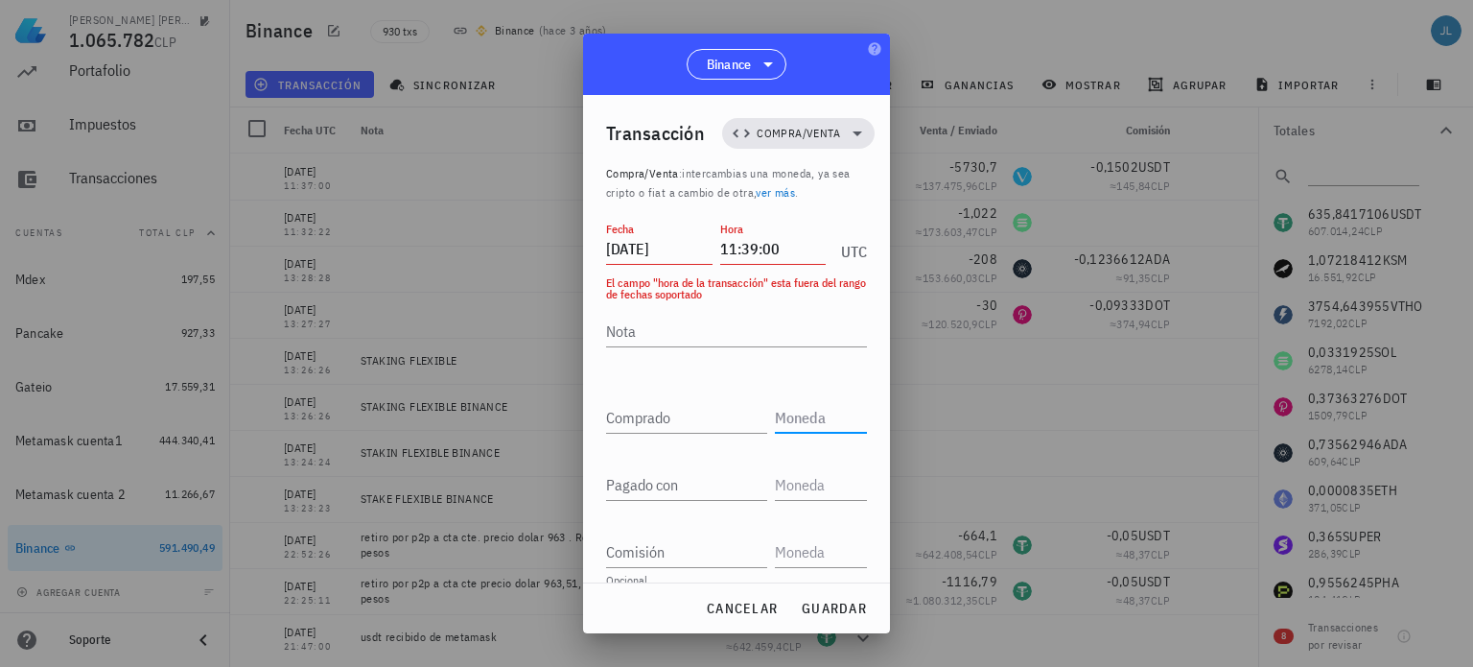
click at [794, 399] on div at bounding box center [821, 411] width 92 height 42
click at [775, 431] on input "text" at bounding box center [819, 417] width 88 height 31
click at [808, 417] on input "text" at bounding box center [819, 417] width 88 height 31
click at [782, 250] on input "11:39:00" at bounding box center [773, 248] width 106 height 31
type input "1"
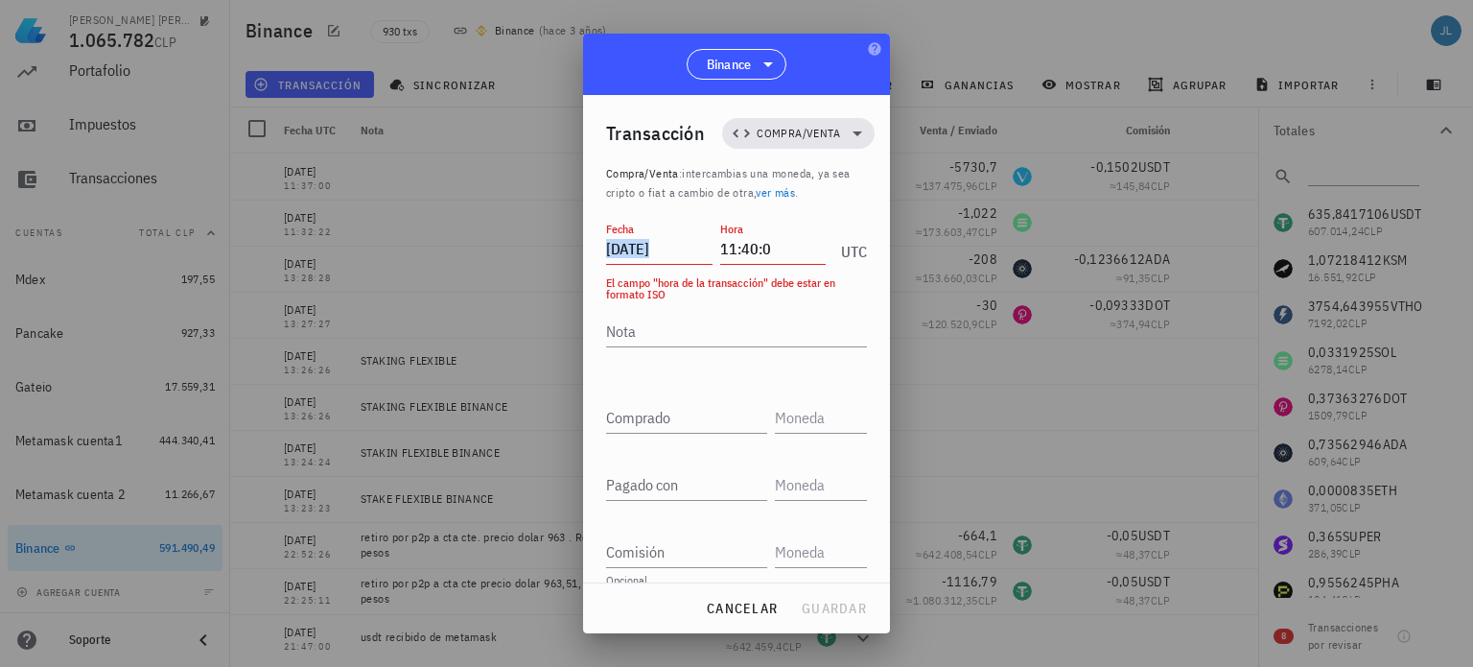
drag, startPoint x: 709, startPoint y: 246, endPoint x: 765, endPoint y: 248, distance: 56.6
click at [765, 248] on div "Fecha 2028-08-13 Hora 11:40:0 UTC" at bounding box center [736, 244] width 261 height 52
click at [765, 248] on input "11:40:0" at bounding box center [773, 248] width 106 height 31
type input "1"
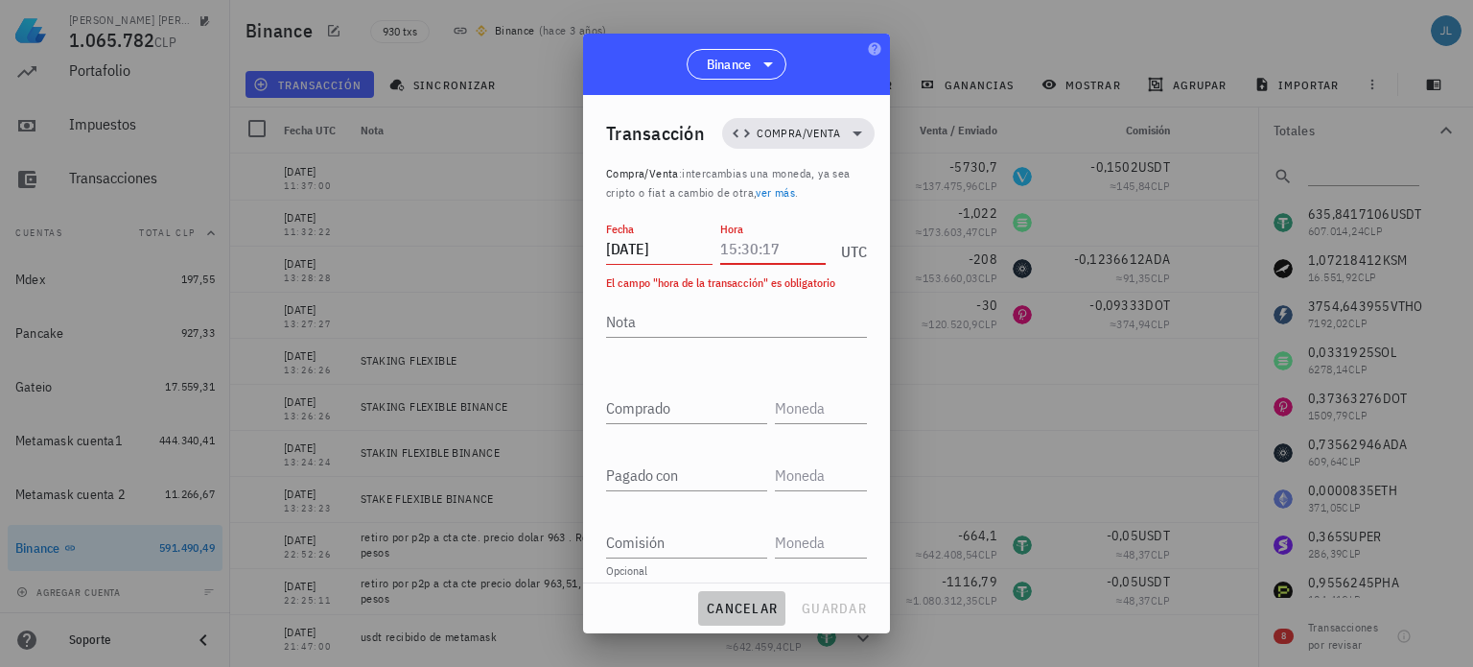
click at [741, 594] on button "cancelar" at bounding box center [741, 608] width 87 height 35
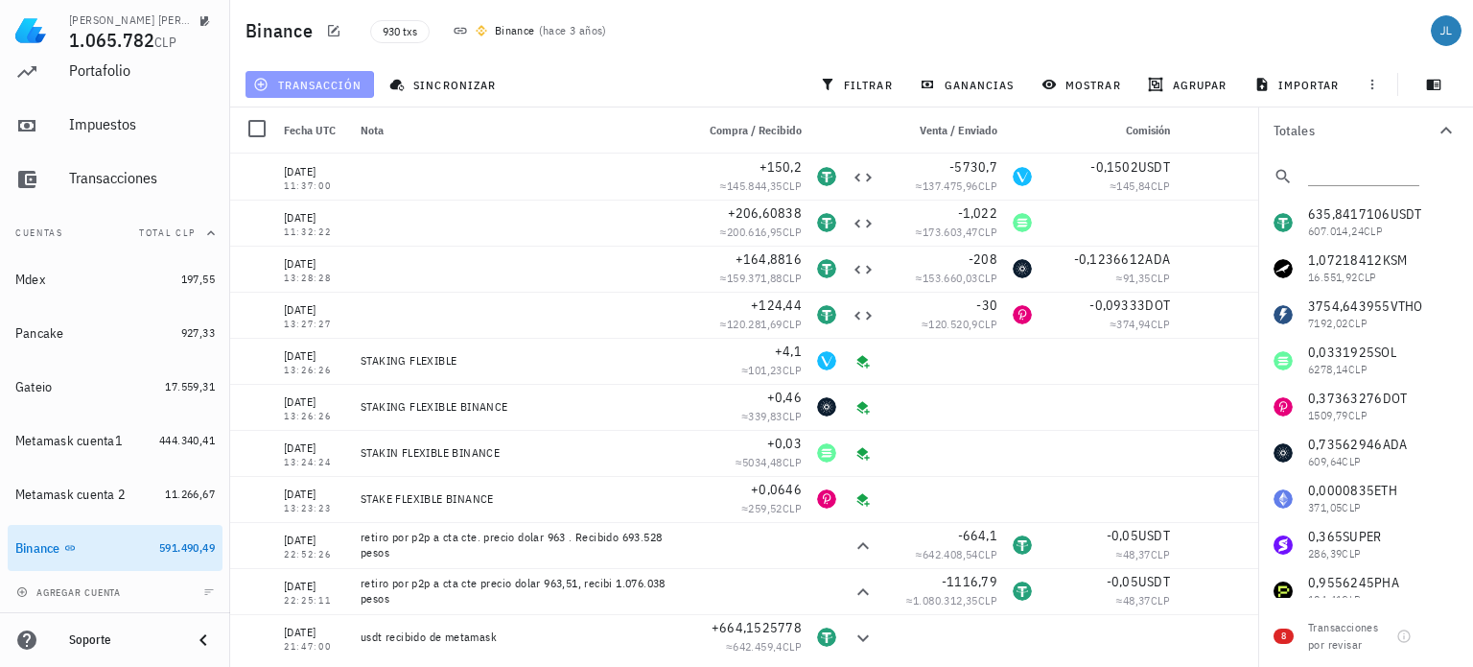
click at [338, 92] on button "transacción" at bounding box center [310, 84] width 129 height 27
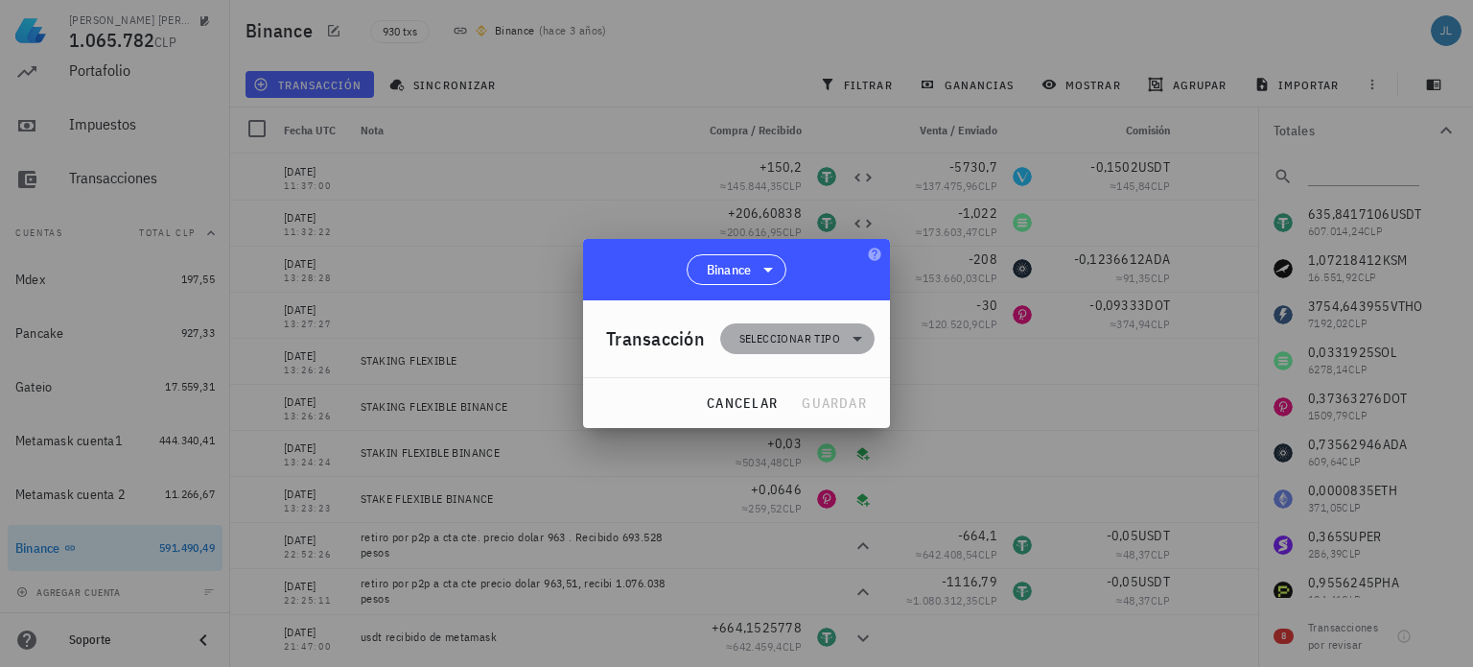
click at [745, 347] on span "Seleccionar tipo" at bounding box center [789, 338] width 101 height 19
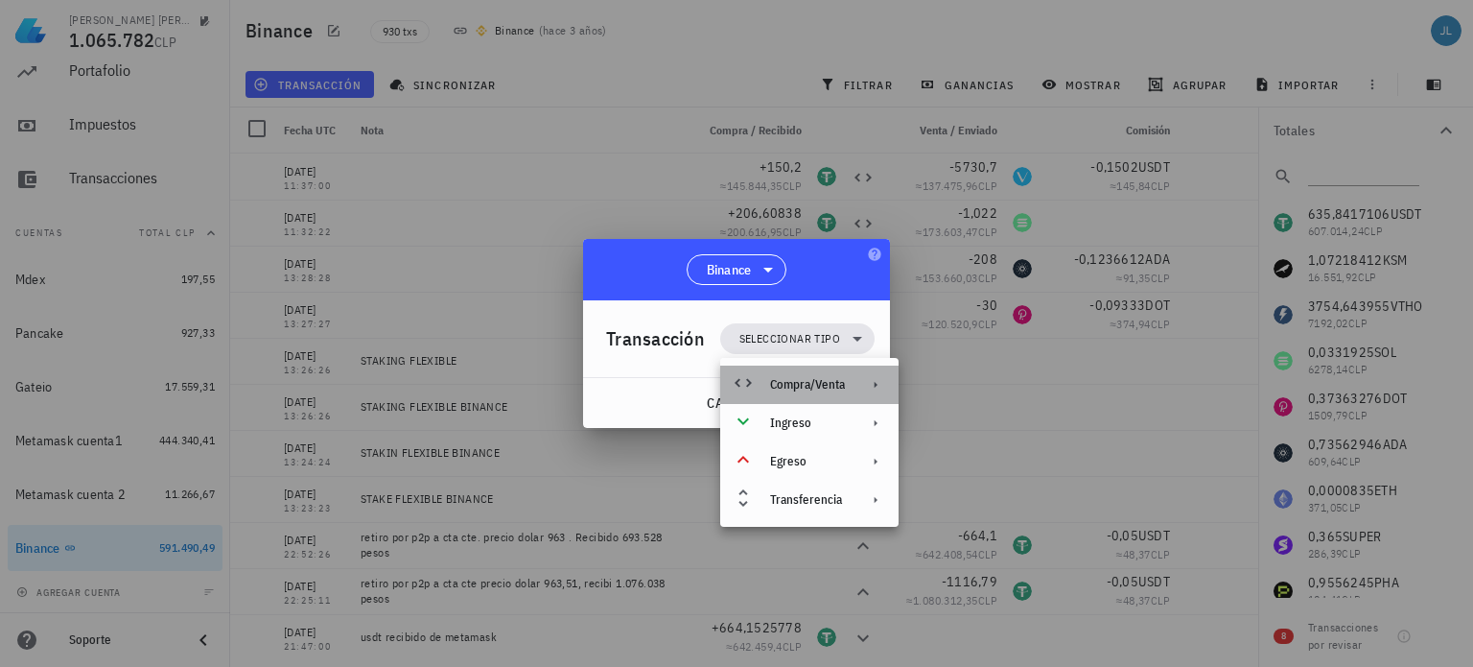
click at [793, 381] on div "Compra/Venta" at bounding box center [807, 384] width 75 height 15
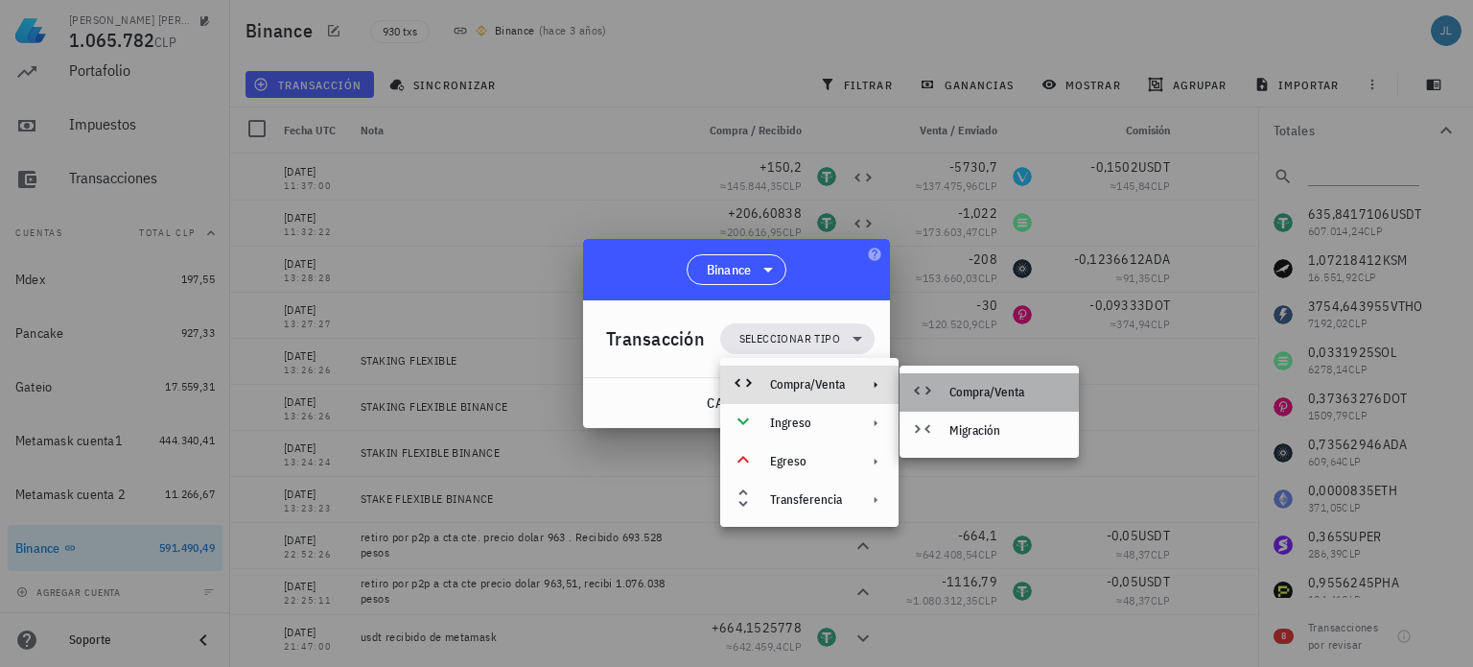
click at [984, 385] on div "Compra/Venta" at bounding box center [1006, 392] width 114 height 15
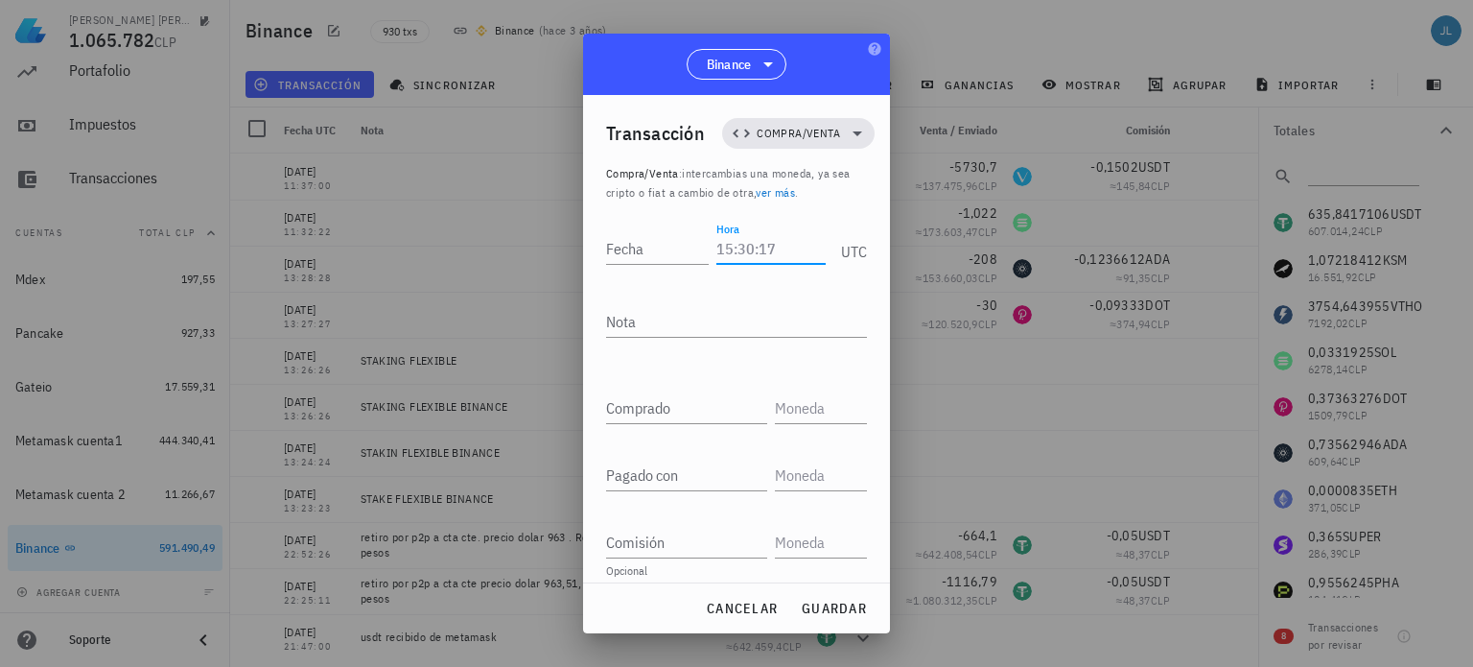
click at [748, 252] on input "Hora" at bounding box center [770, 248] width 109 height 31
type input "11:38:00"
click at [643, 252] on input "Fecha" at bounding box center [657, 248] width 103 height 31
type input "2025-08-13"
click at [796, 416] on input "text" at bounding box center [819, 407] width 88 height 31
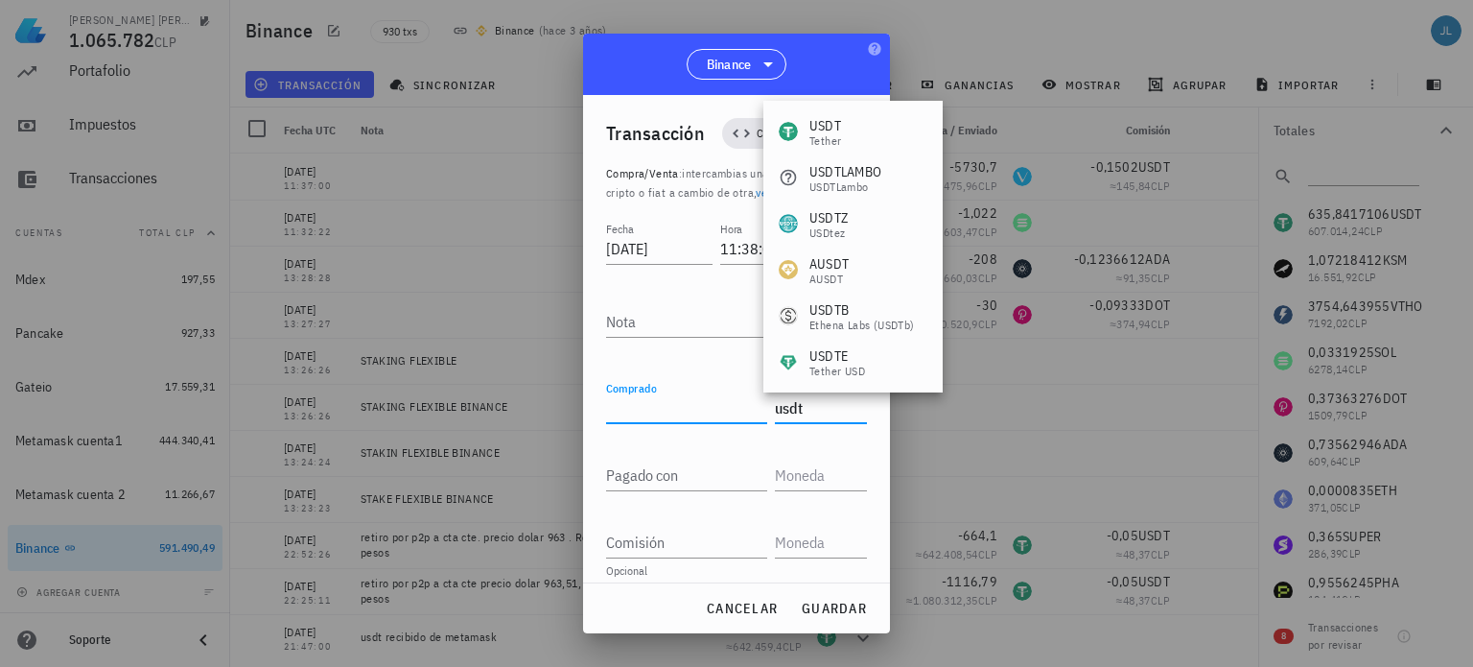
click at [648, 408] on input "Comprado" at bounding box center [686, 407] width 161 height 31
type input "USDT"
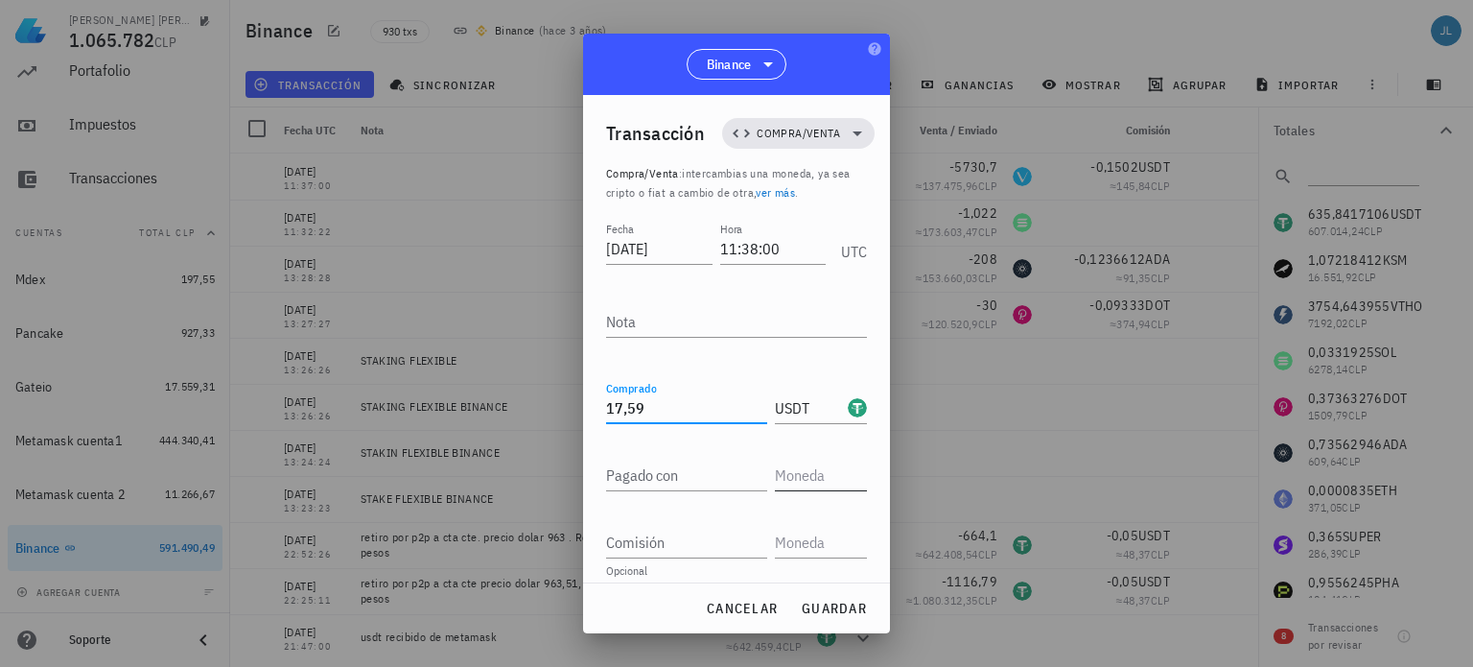
type input "17,59"
click at [816, 472] on input "text" at bounding box center [819, 474] width 88 height 31
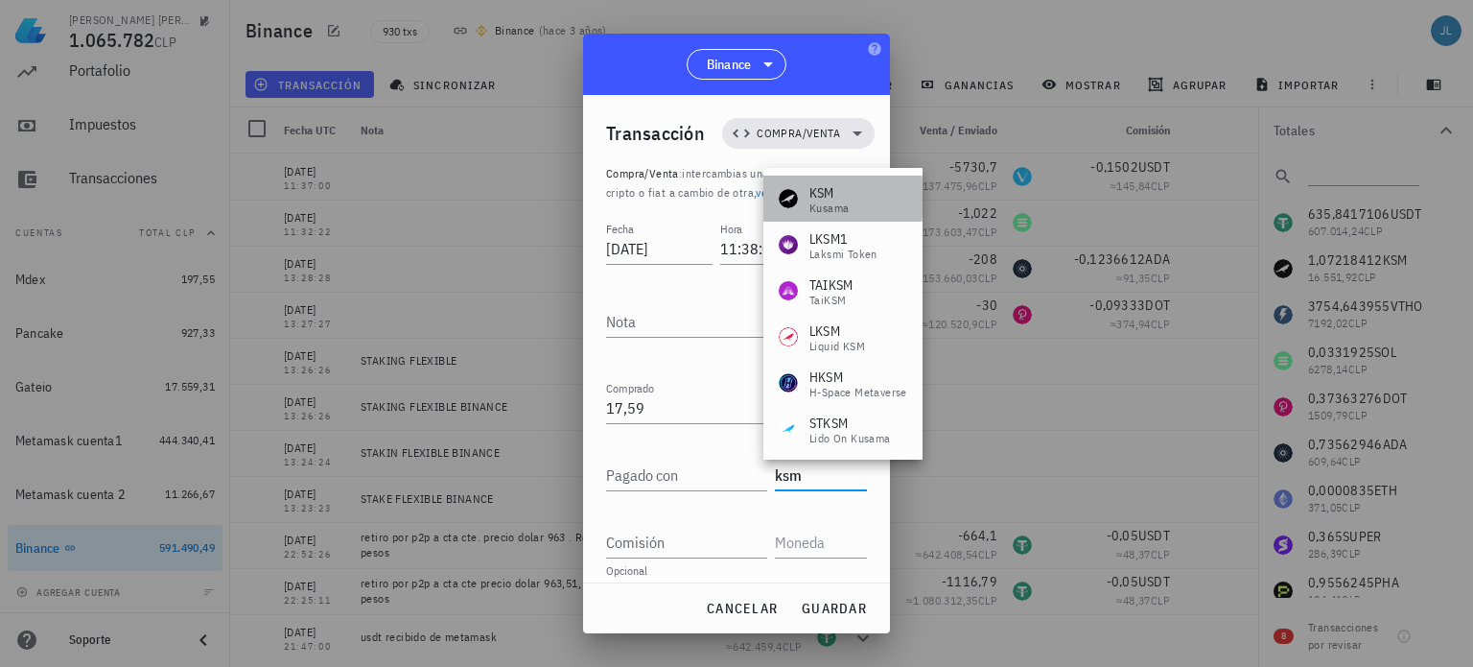
click at [870, 195] on div "KSM Kusama" at bounding box center [842, 199] width 159 height 46
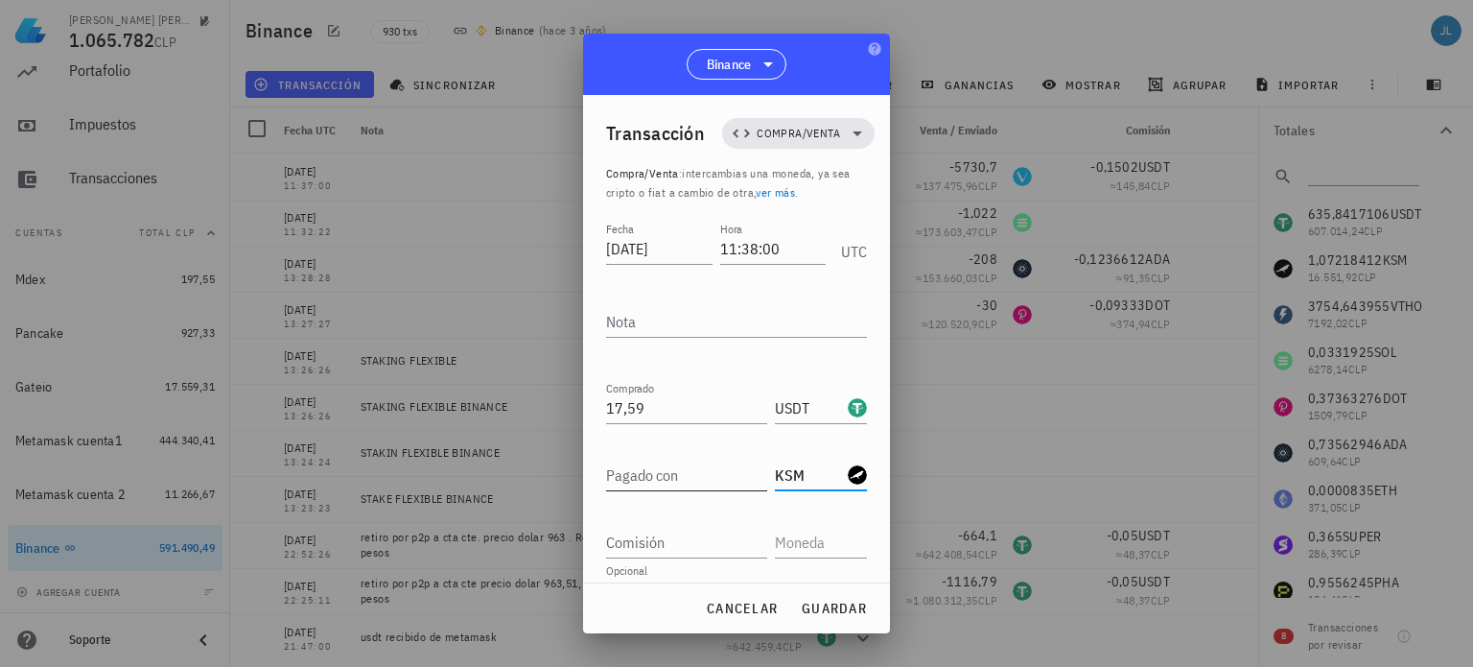
type input "KSM"
click at [623, 479] on input "Pagado con" at bounding box center [686, 474] width 161 height 31
type input "1,083"
click at [784, 545] on input "text" at bounding box center [819, 542] width 88 height 31
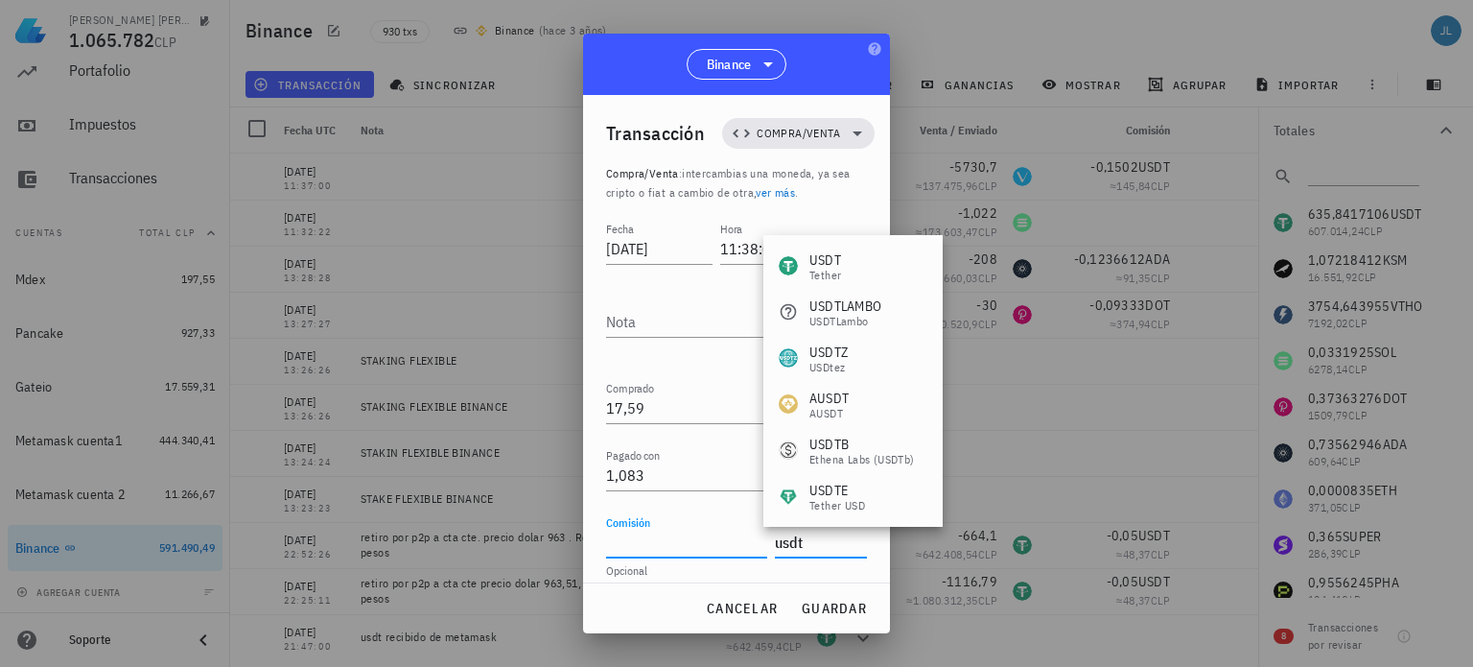
click at [652, 544] on input "Comisión" at bounding box center [686, 542] width 161 height 31
type input "USDT"
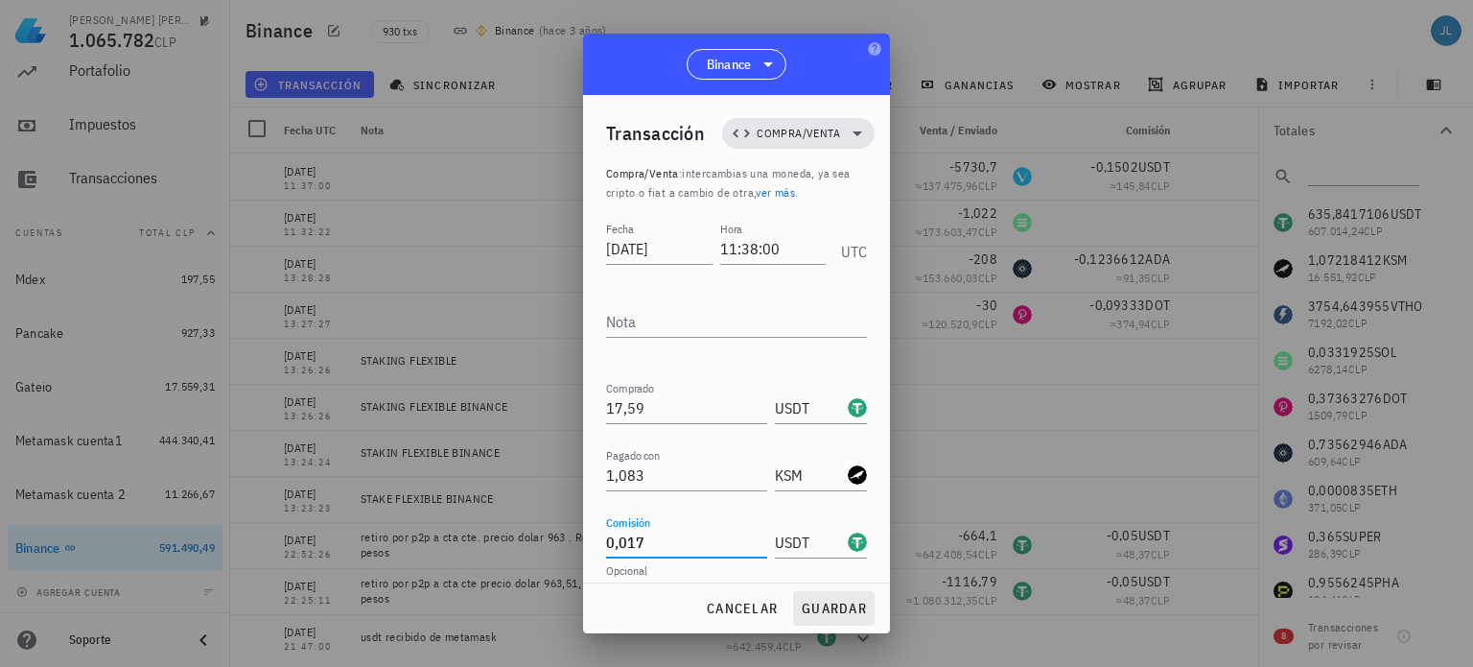
type input "0,017"
click at [839, 617] on span "guardar" at bounding box center [834, 607] width 66 height 17
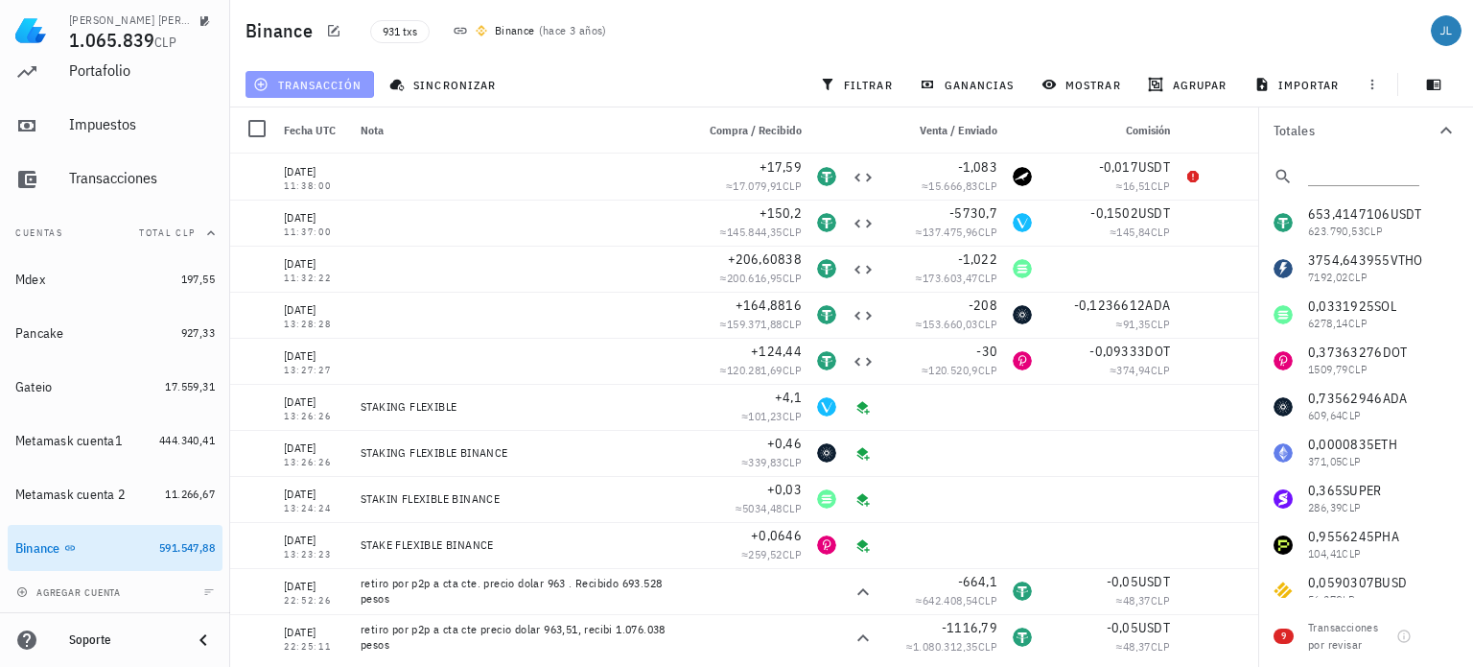
click at [346, 83] on span "transacción" at bounding box center [309, 84] width 105 height 15
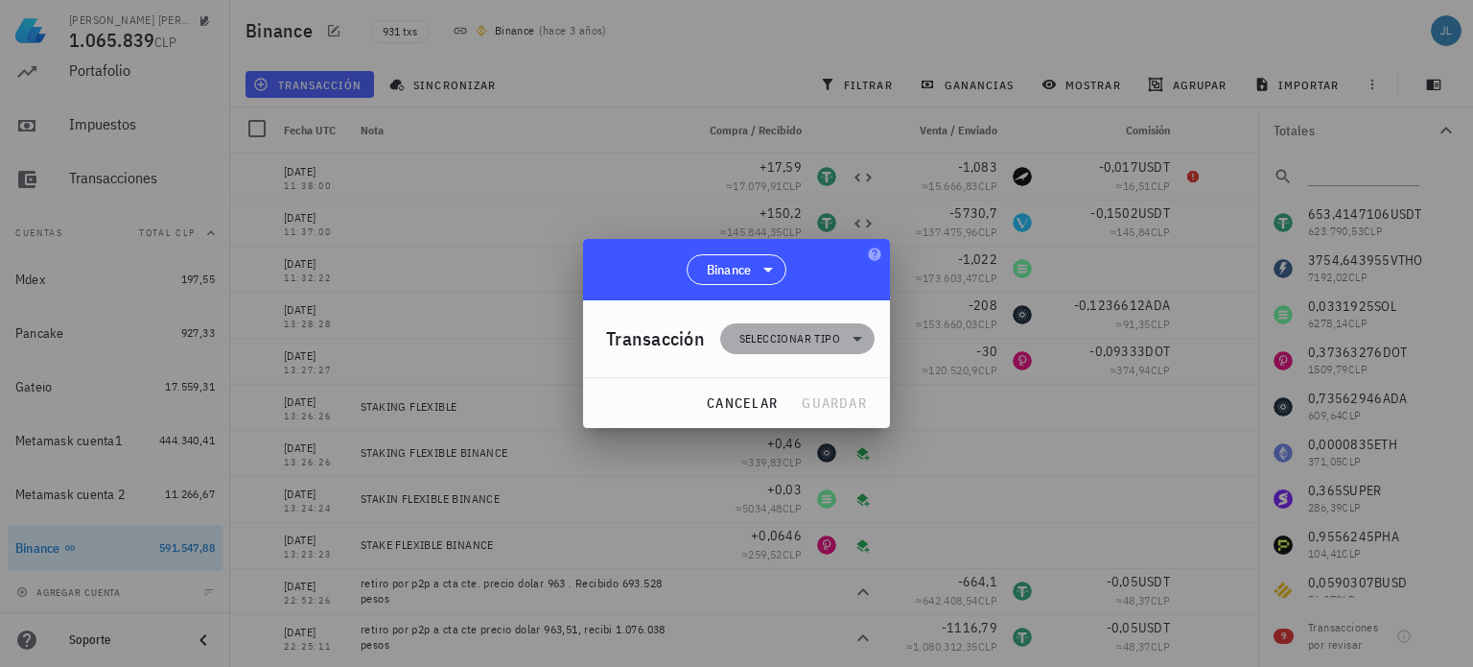
click at [836, 334] on span "Seleccionar tipo" at bounding box center [789, 338] width 101 height 19
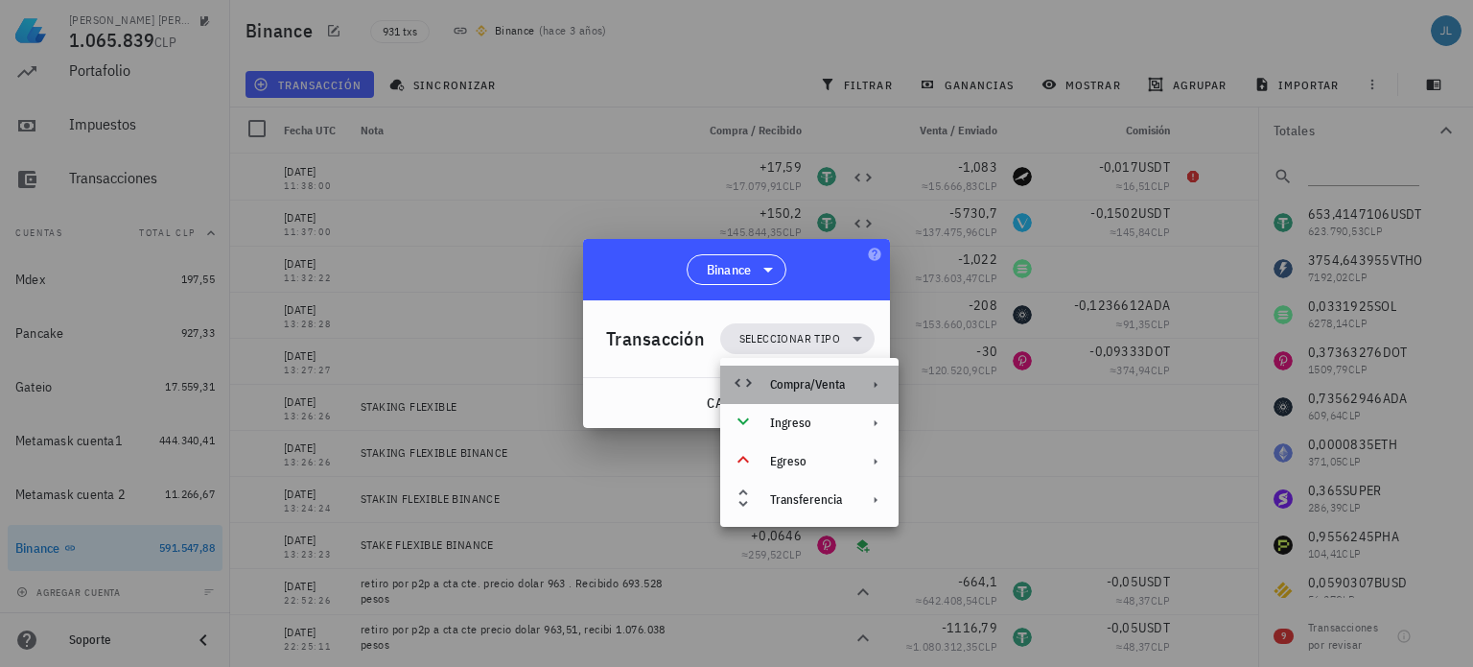
click at [821, 379] on div "Compra/Venta" at bounding box center [807, 384] width 75 height 15
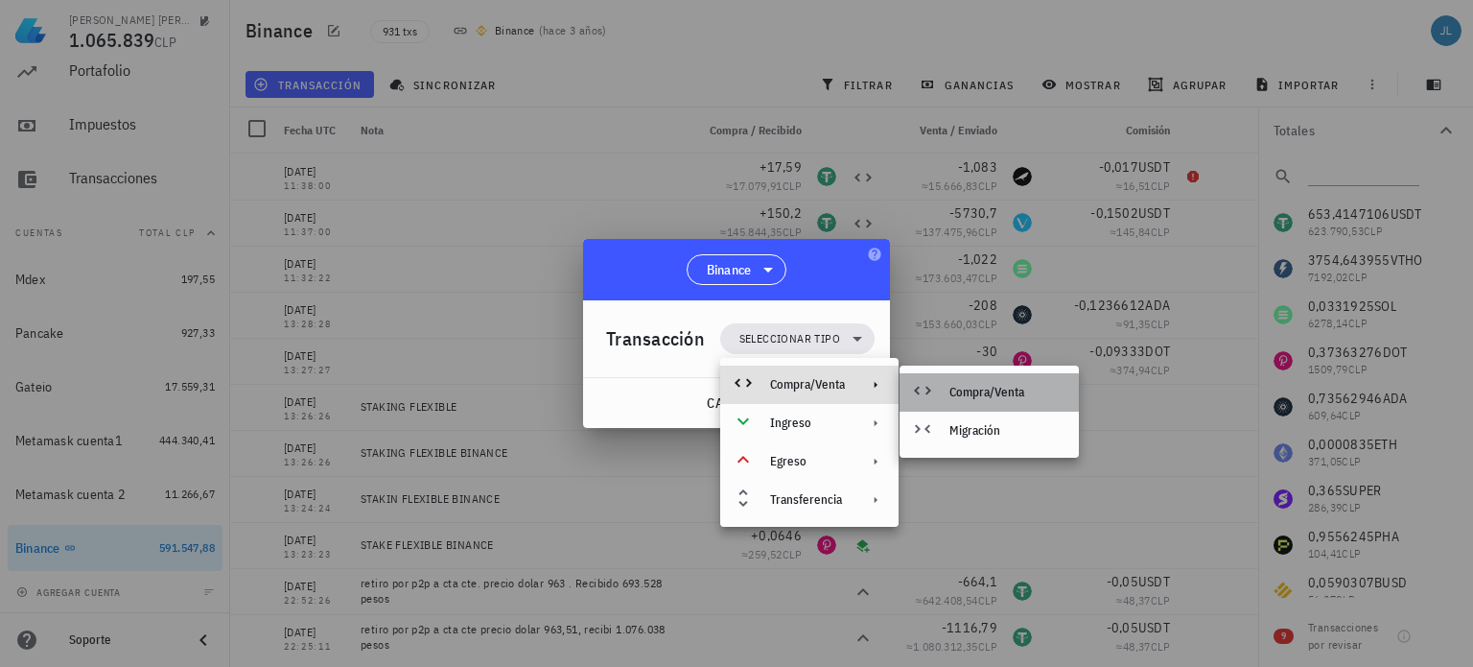
click at [951, 385] on div "Compra/Venta" at bounding box center [1006, 392] width 114 height 15
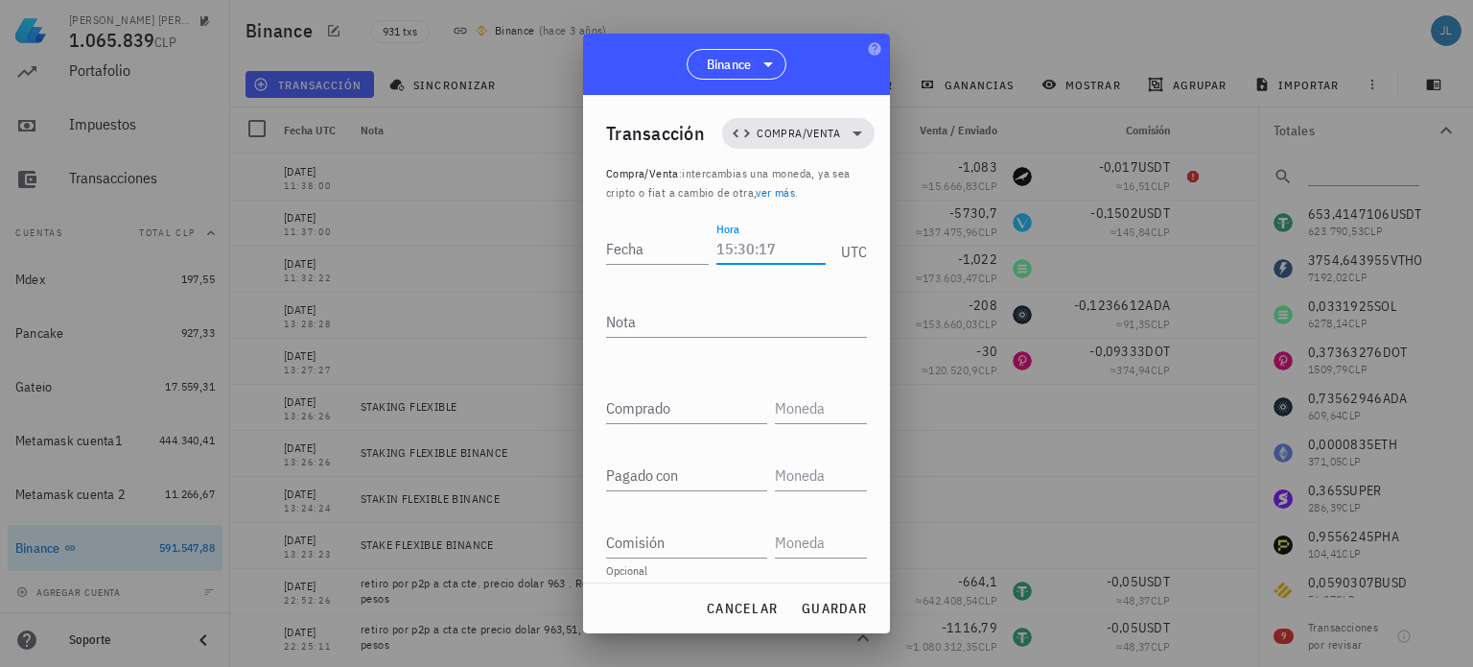
click at [731, 257] on input "Hora" at bounding box center [770, 248] width 109 height 31
type input "11:41:00"
click at [621, 248] on input "Fecha" at bounding box center [660, 248] width 109 height 31
type input "2025-08-13"
click at [802, 398] on input "text" at bounding box center [819, 407] width 88 height 31
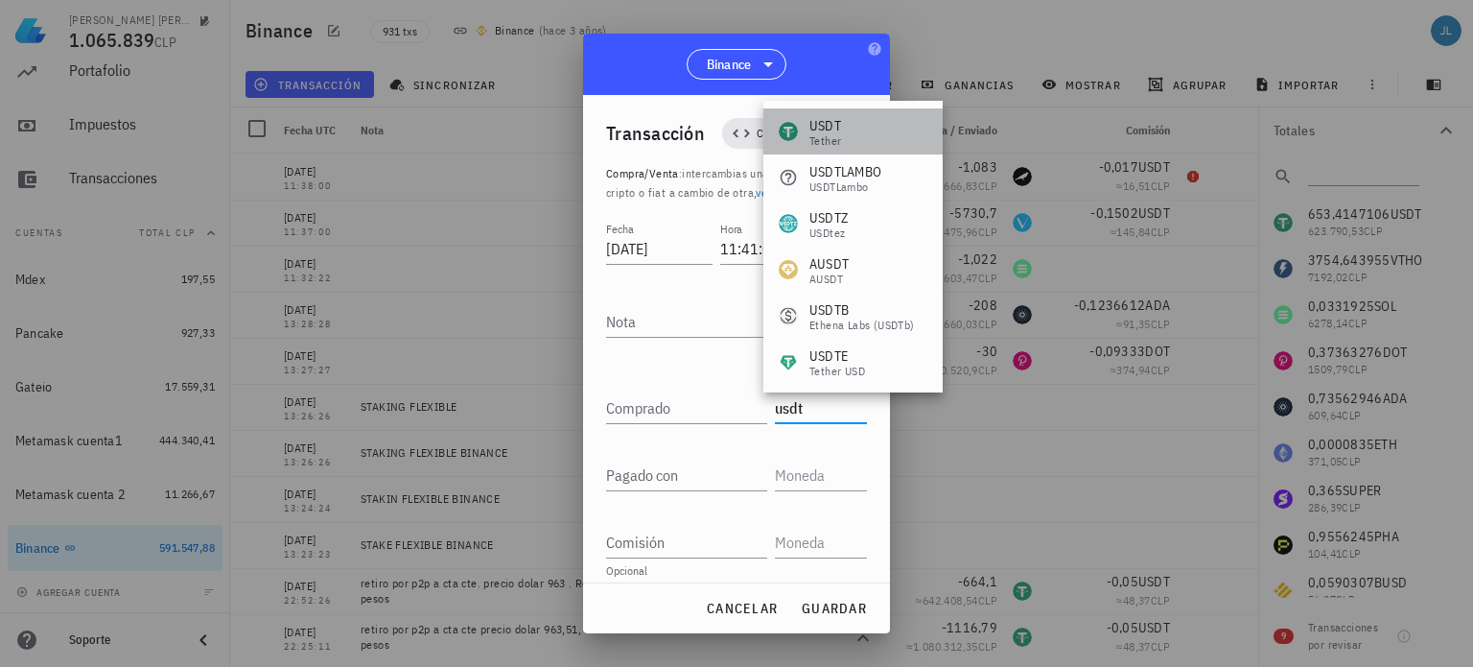
click at [841, 129] on div "USDT" at bounding box center [825, 125] width 32 height 19
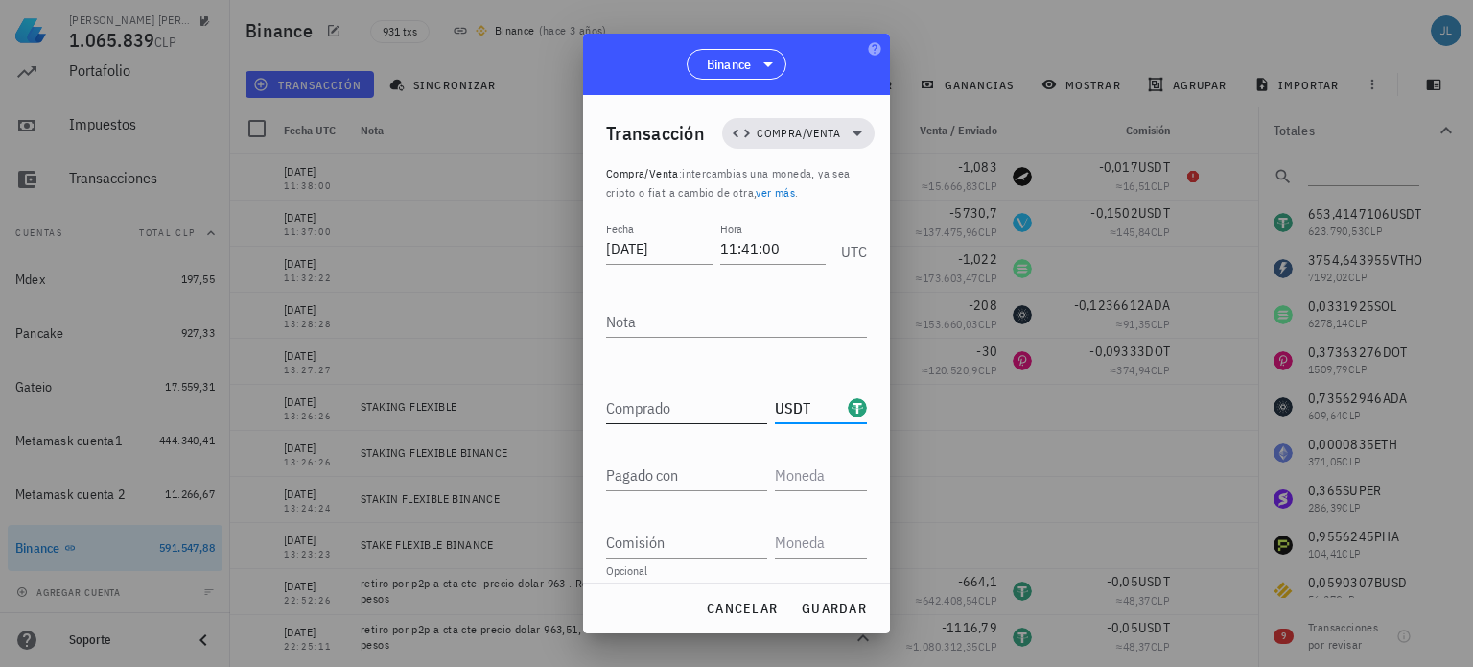
type input "USDT"
click at [650, 399] on input "Comprado" at bounding box center [686, 407] width 161 height 31
type input "8,22"
click at [787, 467] on input "text" at bounding box center [819, 474] width 88 height 31
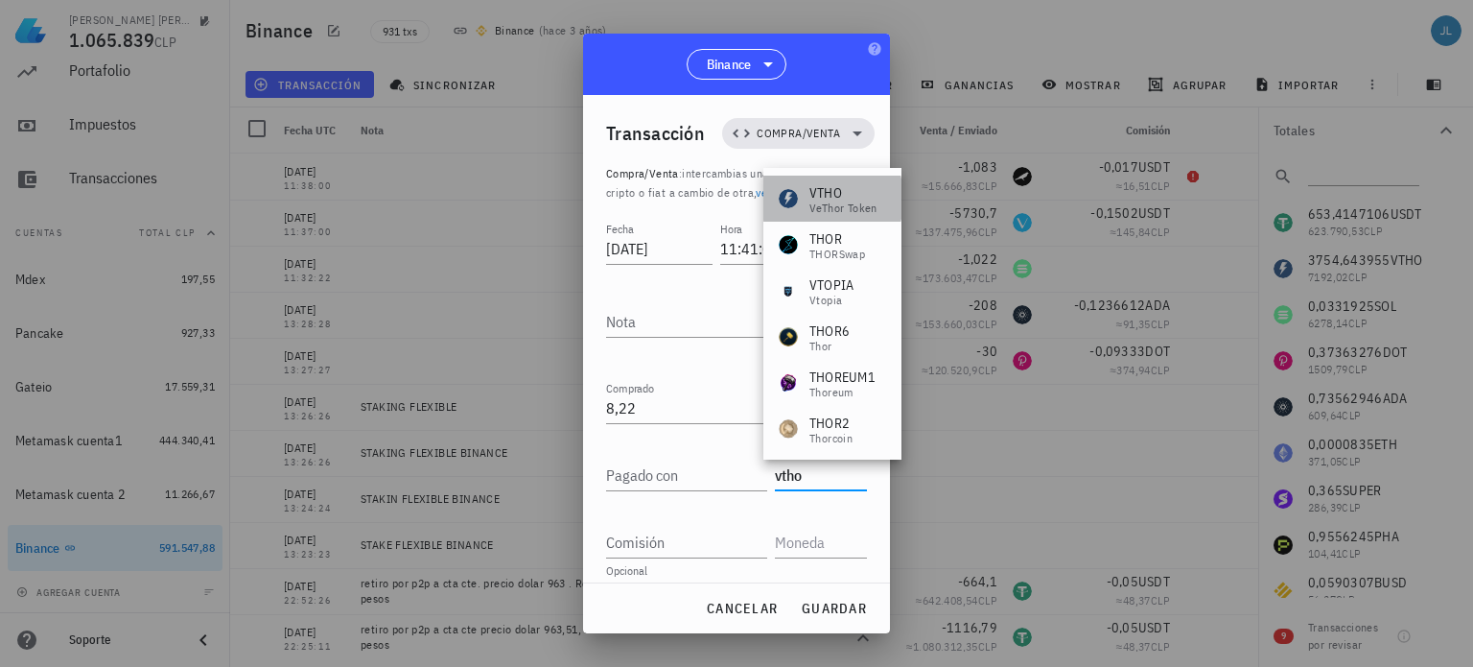
click at [837, 199] on div "VTHO" at bounding box center [843, 192] width 68 height 19
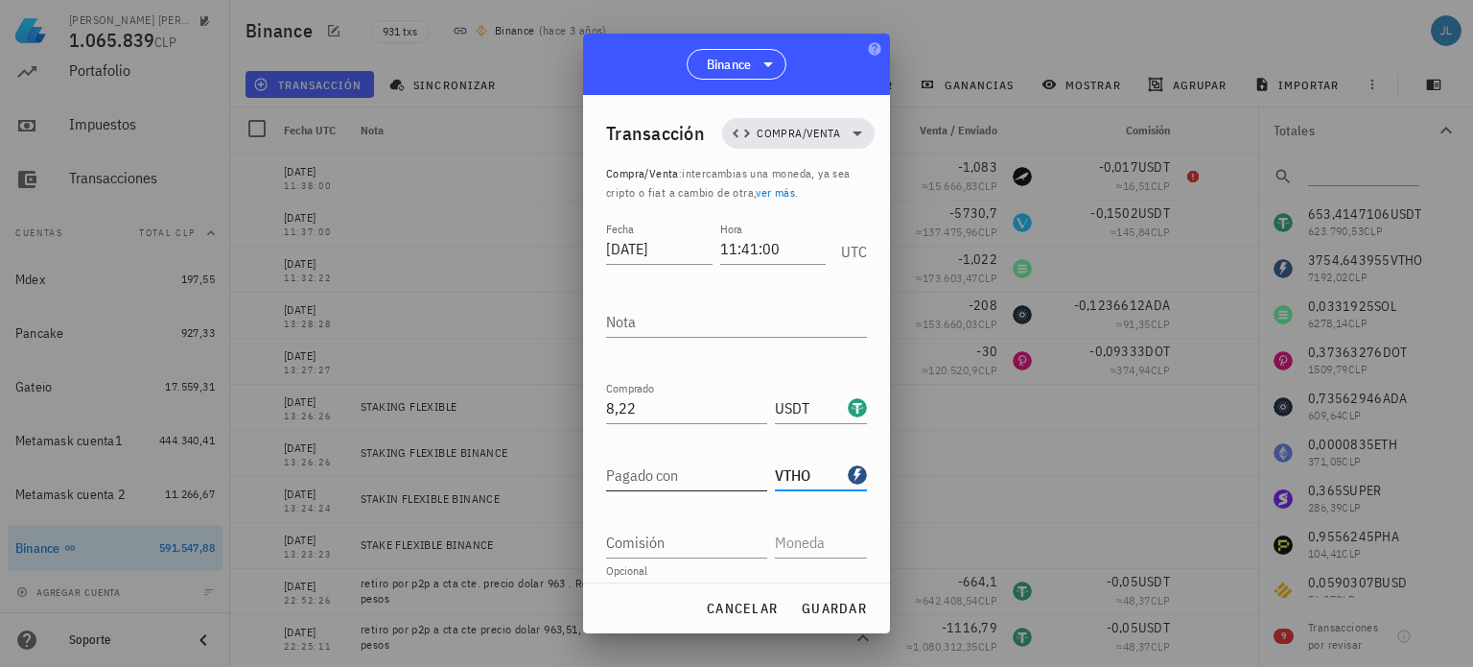
type input "VTHO"
click at [633, 480] on input "Pagado con" at bounding box center [686, 474] width 161 height 31
type input "4.091"
click at [710, 542] on input "Comisión" at bounding box center [686, 542] width 161 height 31
type input "0,08227"
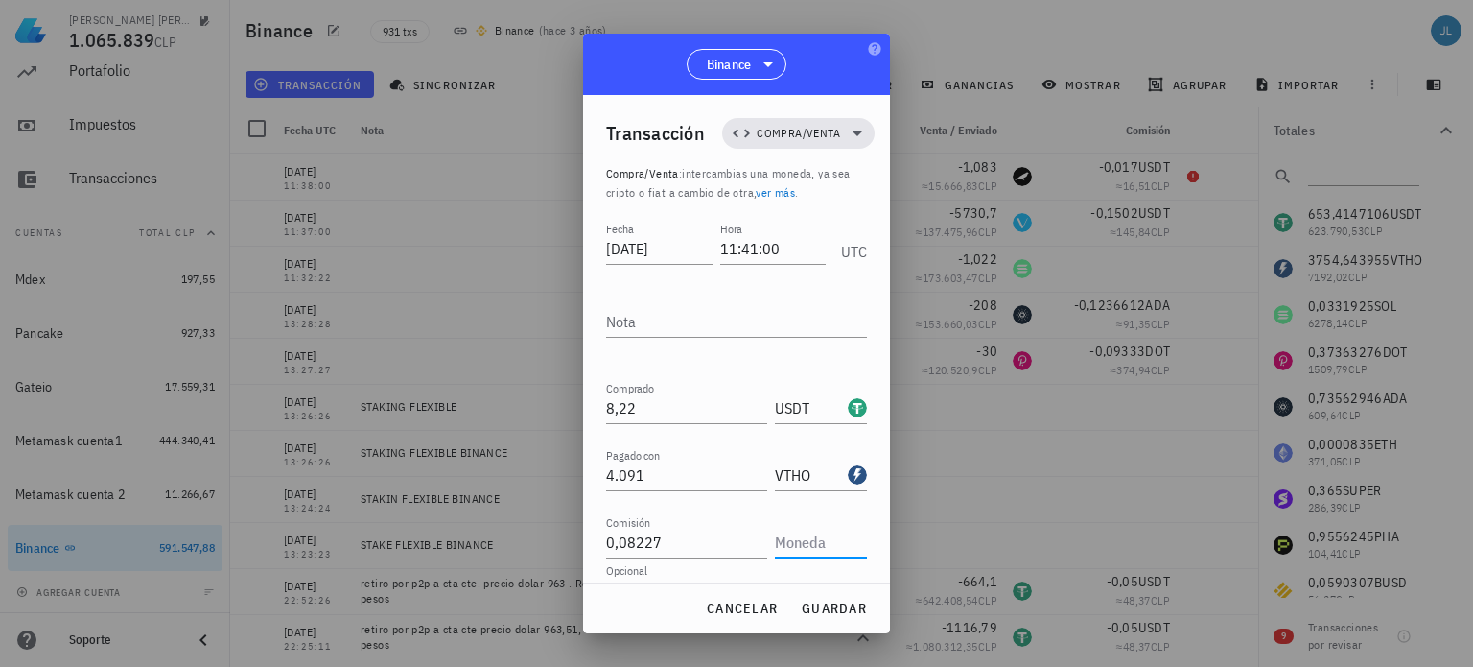
click at [796, 542] on input "text" at bounding box center [819, 542] width 88 height 31
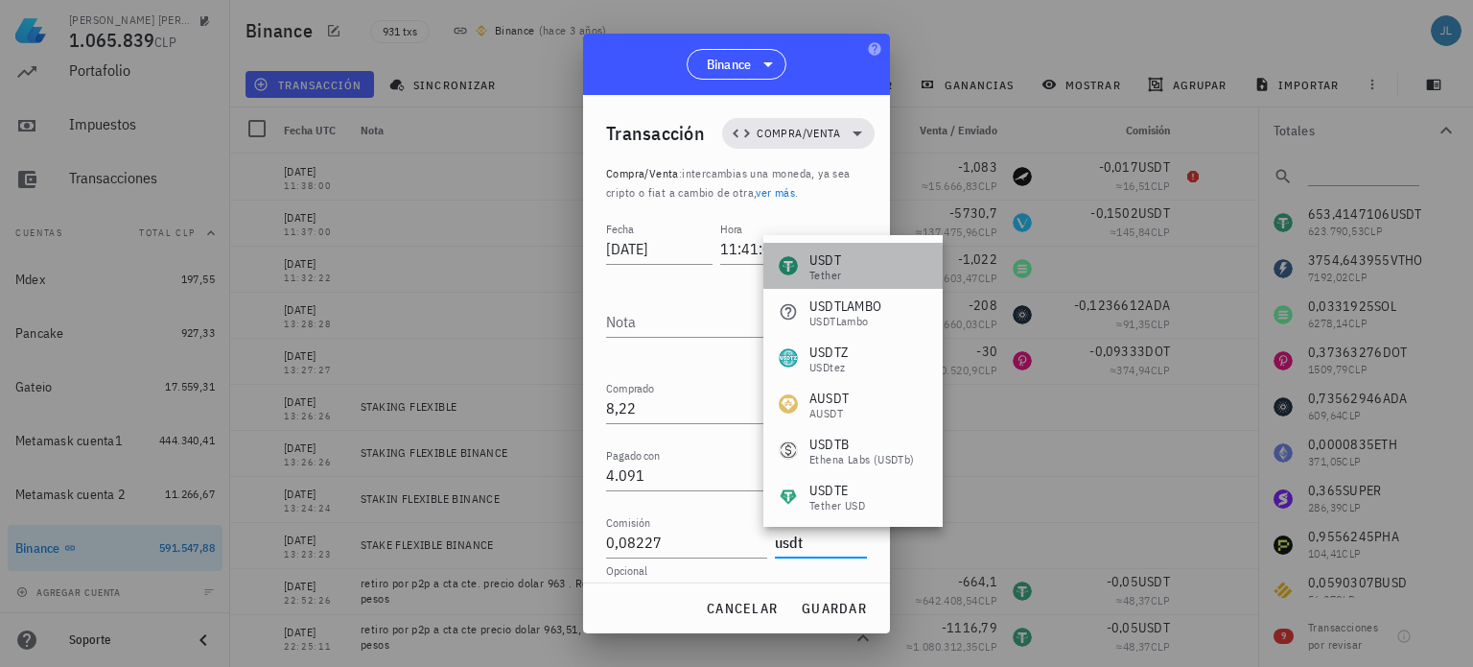
click at [883, 253] on div "USDT Tether" at bounding box center [852, 266] width 179 height 46
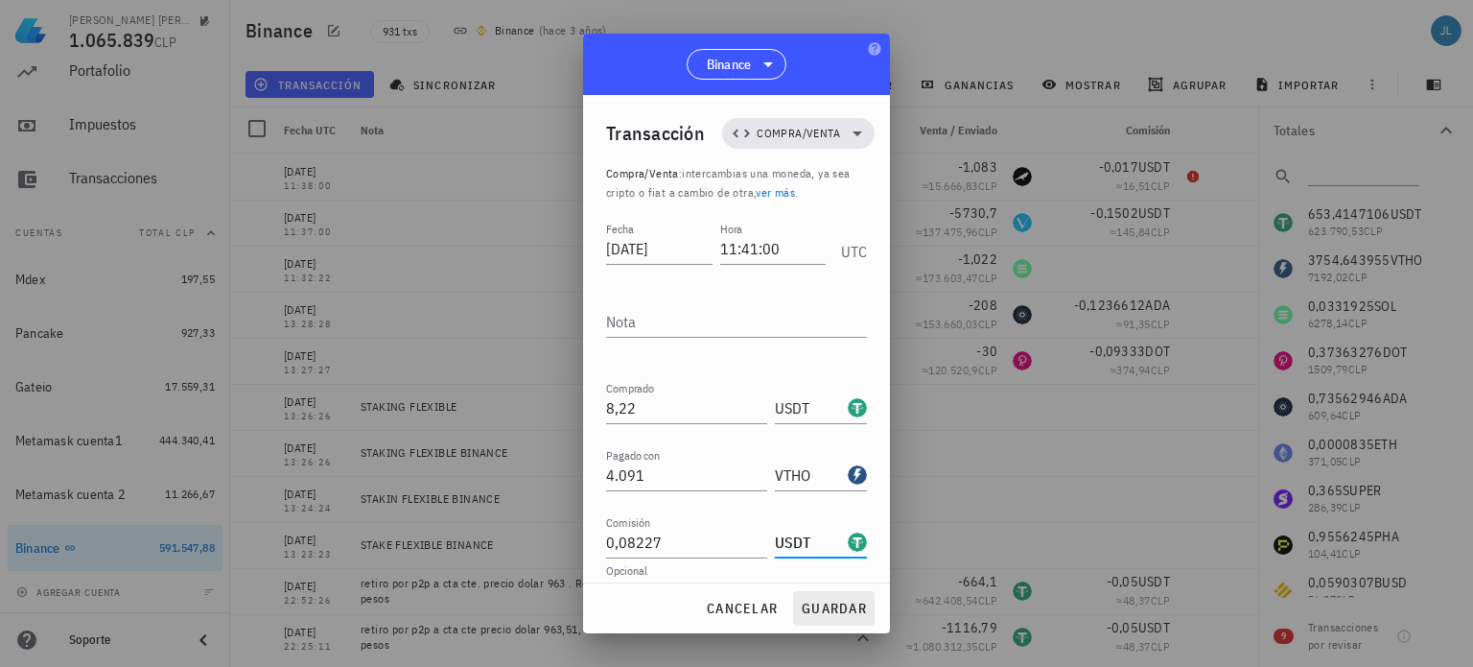
type input "USDT"
click at [824, 606] on span "guardar" at bounding box center [834, 607] width 66 height 17
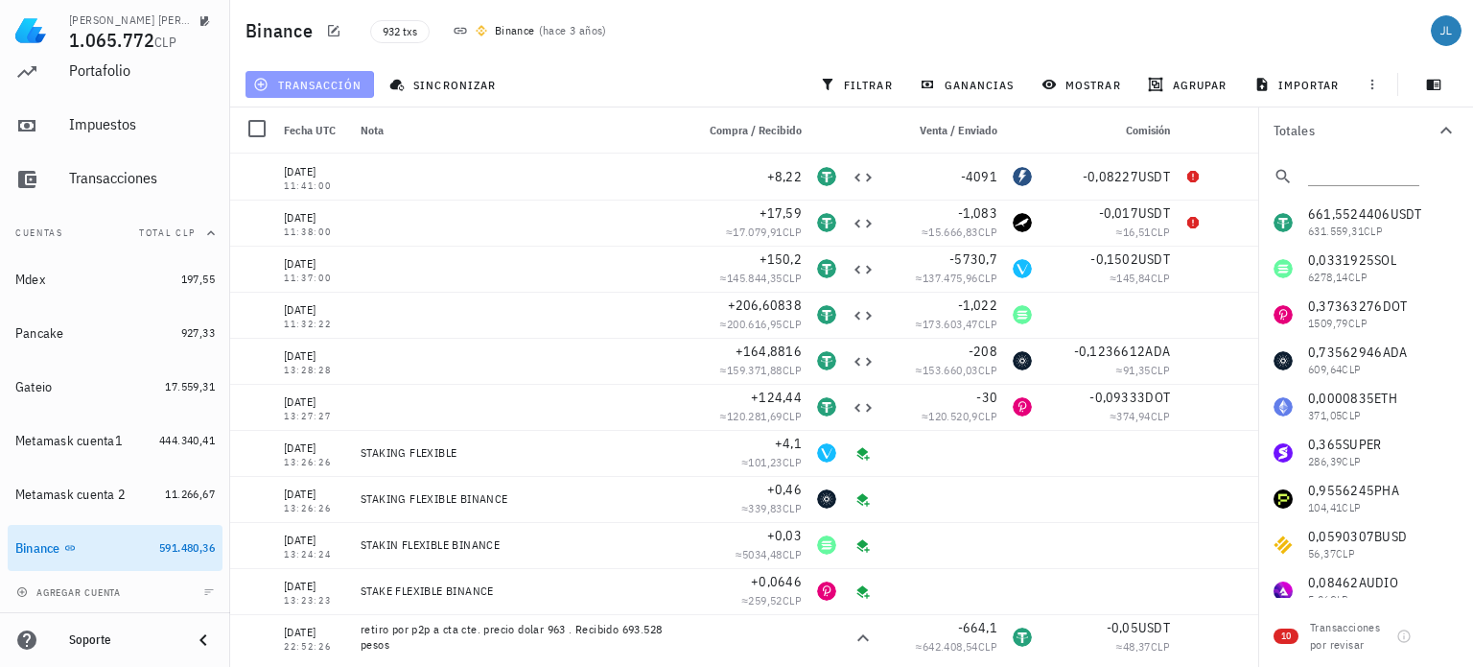
click at [287, 77] on span "transacción" at bounding box center [309, 84] width 105 height 15
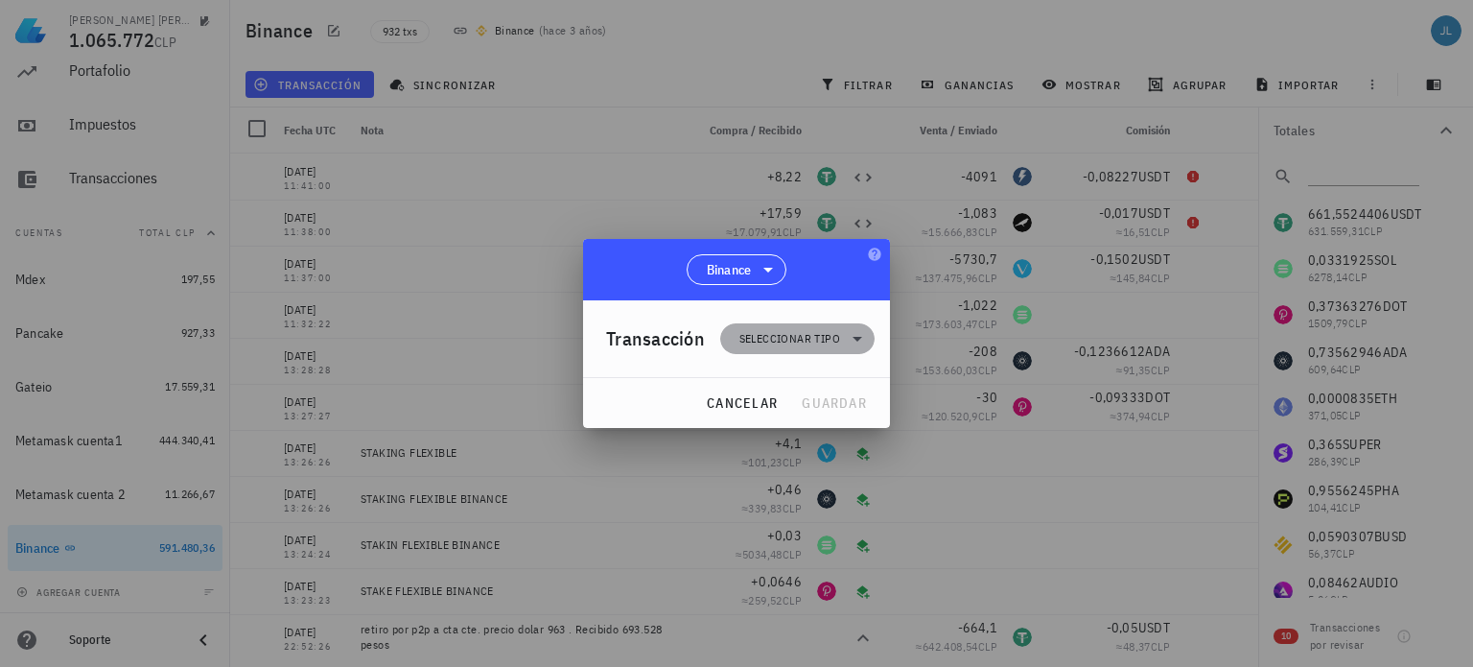
click at [759, 338] on span "Seleccionar tipo" at bounding box center [789, 338] width 101 height 19
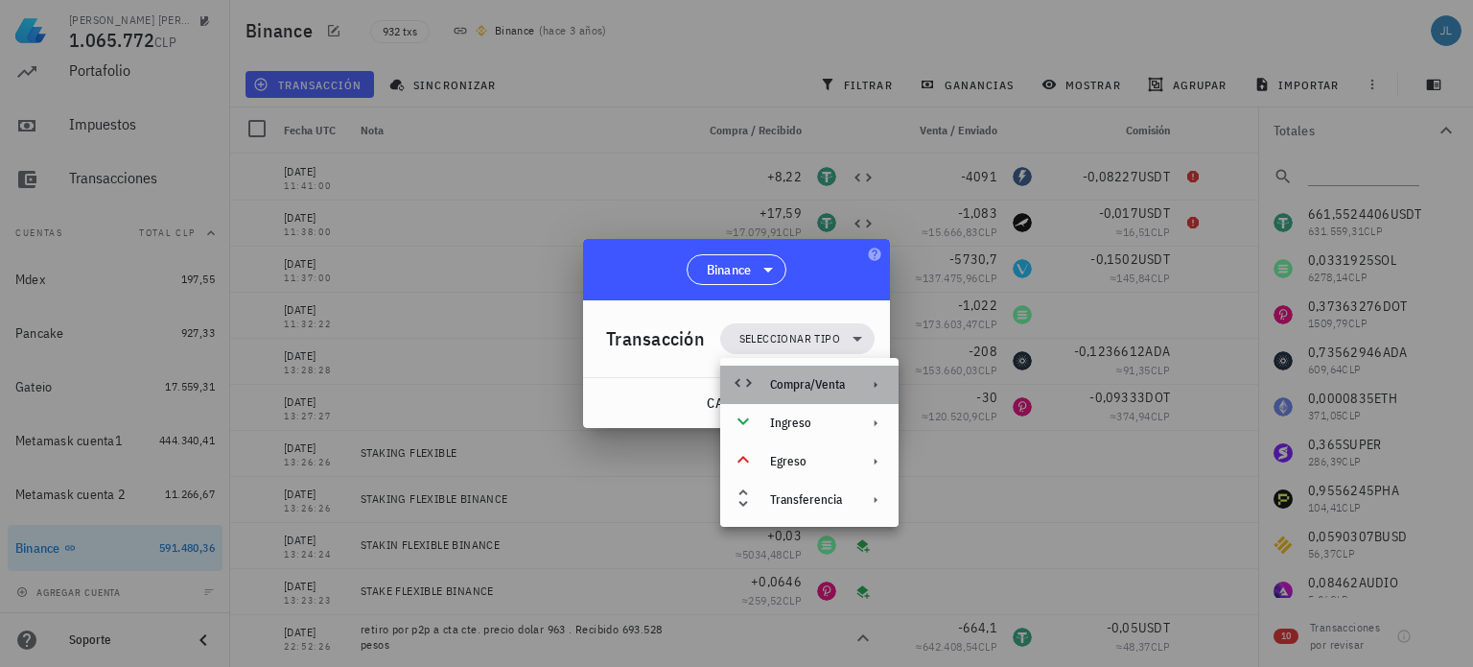
click at [793, 387] on div "Compra/Venta" at bounding box center [807, 384] width 75 height 15
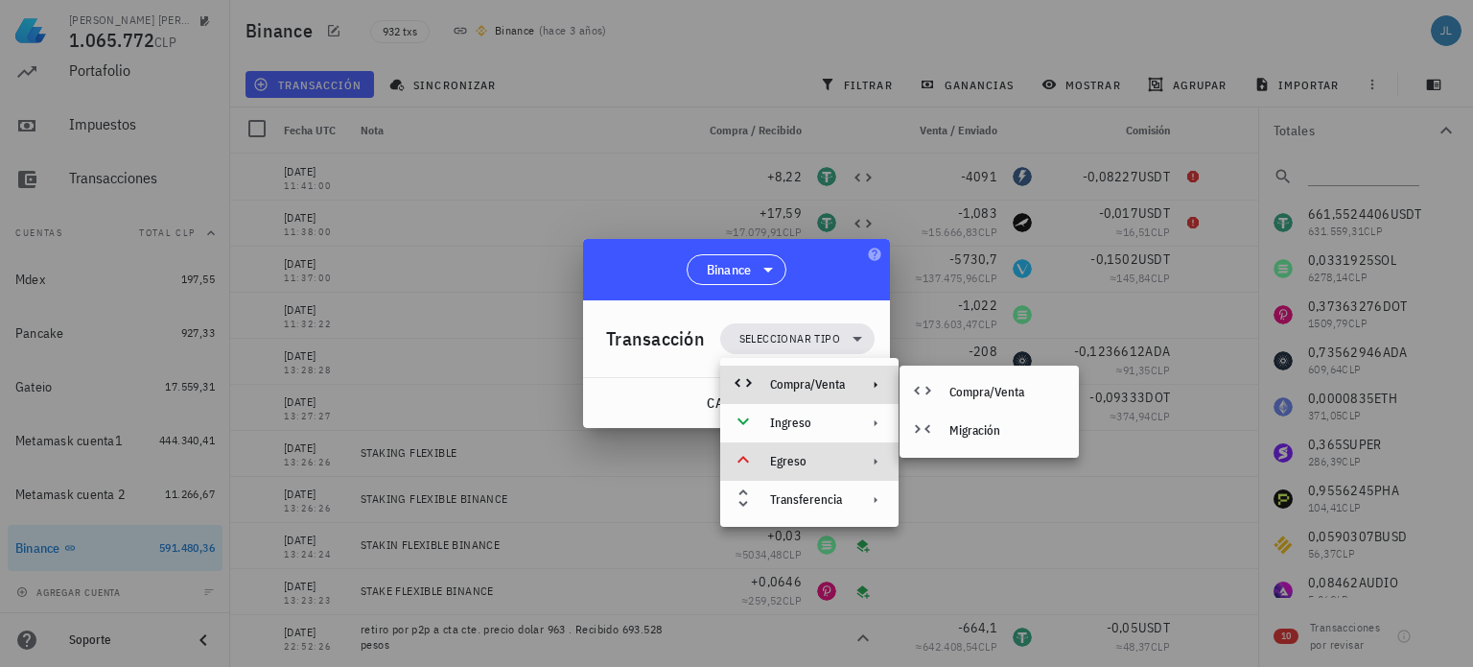
click at [791, 456] on div "Egreso" at bounding box center [807, 461] width 75 height 15
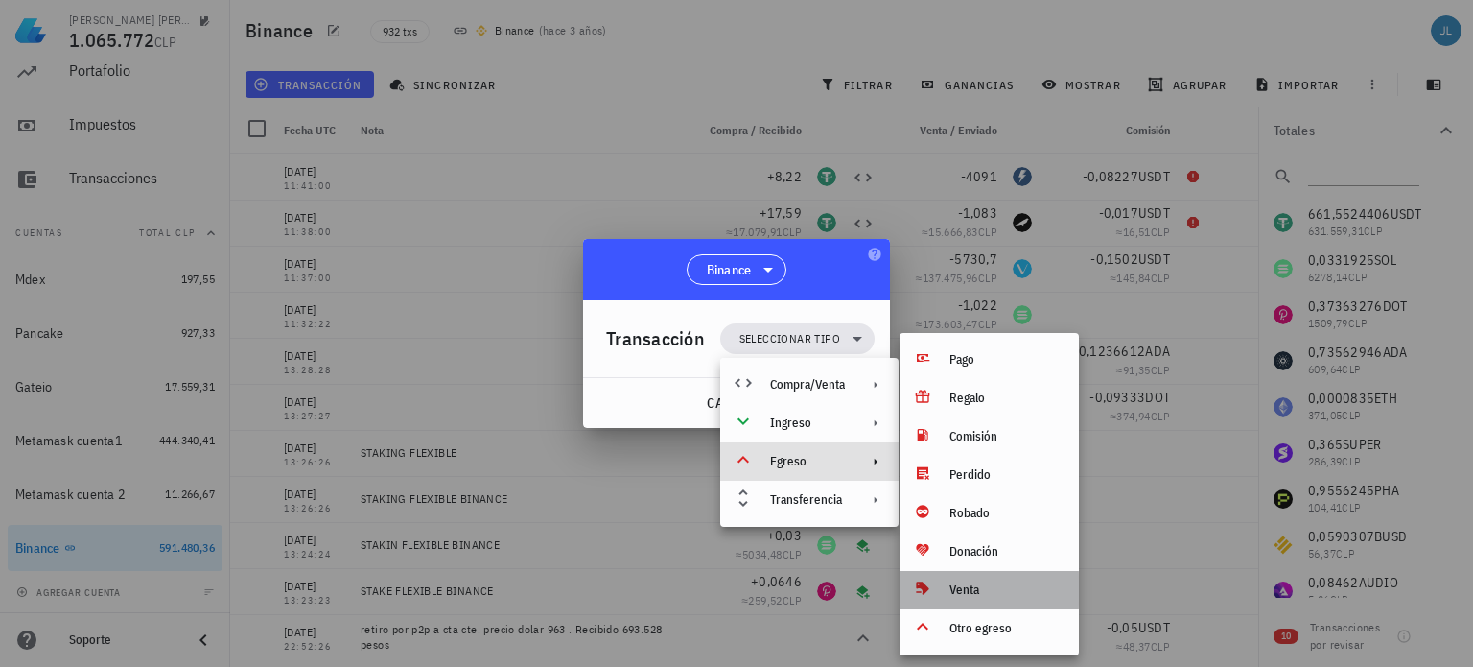
click at [963, 586] on div "Venta" at bounding box center [1006, 589] width 114 height 15
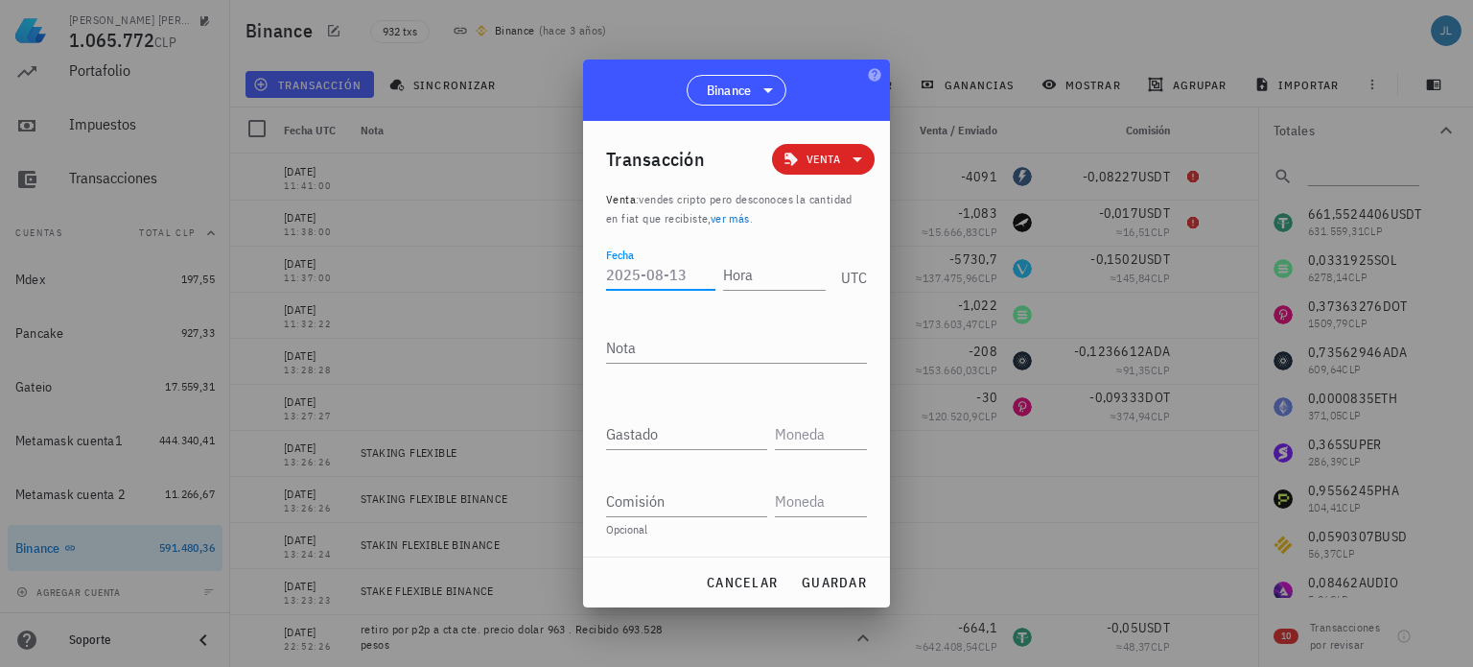
click at [647, 272] on input "Fecha" at bounding box center [660, 274] width 109 height 31
type input "2"
type input "2025-08-13"
click at [743, 277] on input "Hora" at bounding box center [770, 274] width 109 height 31
type input "11:50:00"
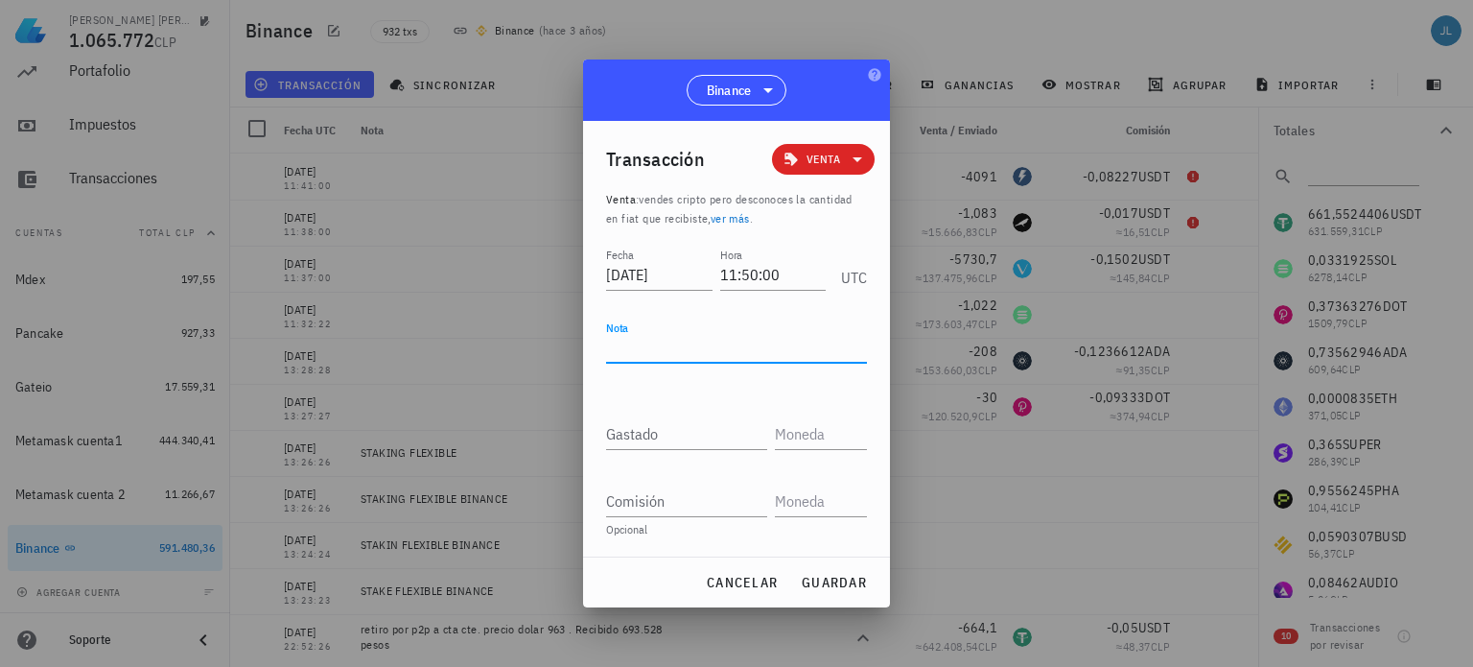
click at [697, 350] on textarea "Nota" at bounding box center [736, 347] width 261 height 31
type textarea "venta p2p"
click at [797, 435] on input "text" at bounding box center [819, 433] width 88 height 31
click at [832, 29] on div at bounding box center [736, 333] width 1473 height 667
click at [724, 585] on span "cancelar" at bounding box center [742, 581] width 72 height 17
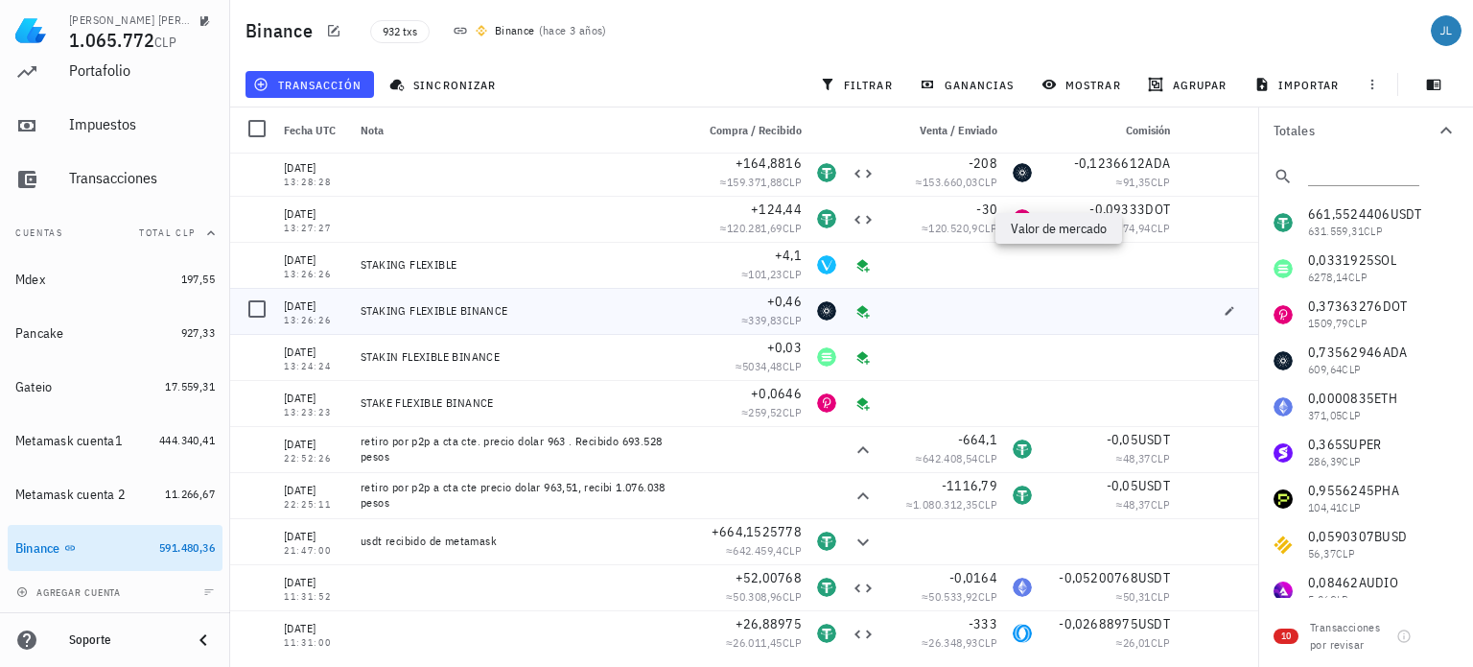
scroll to position [253, 0]
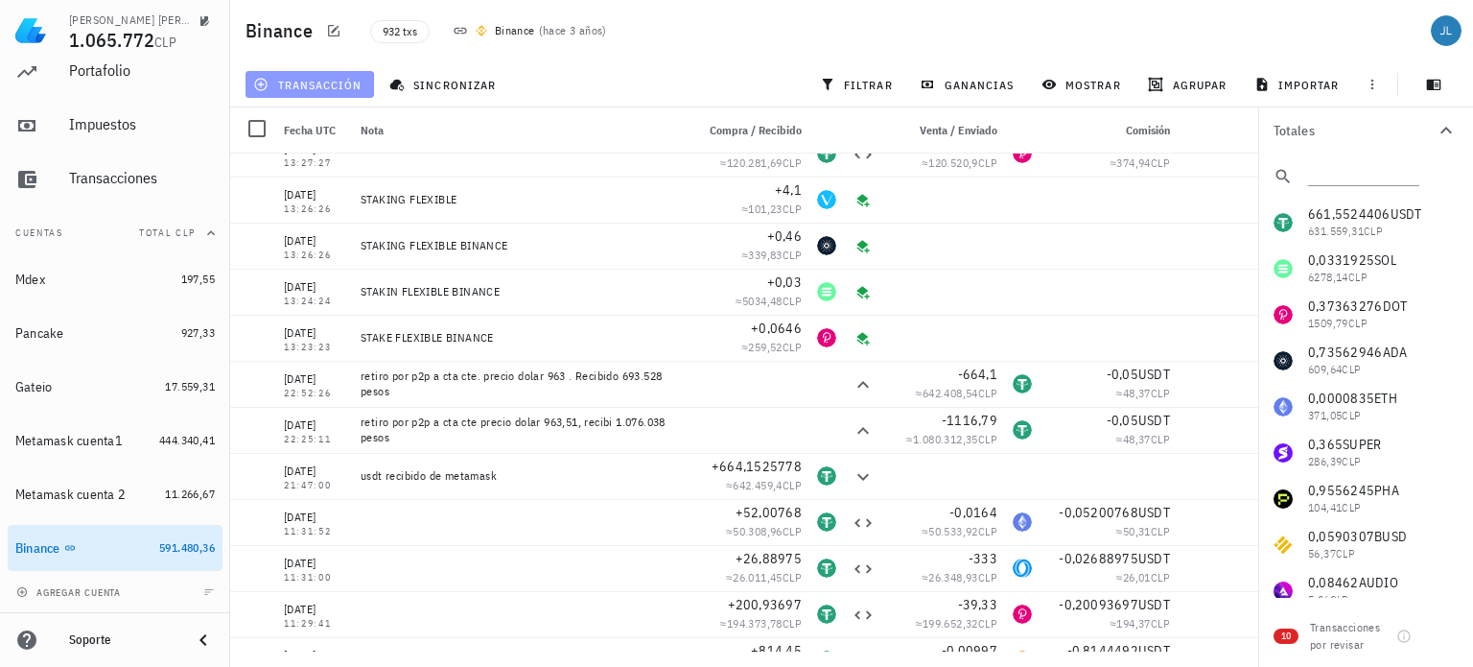
click at [330, 90] on span "transacción" at bounding box center [309, 84] width 105 height 15
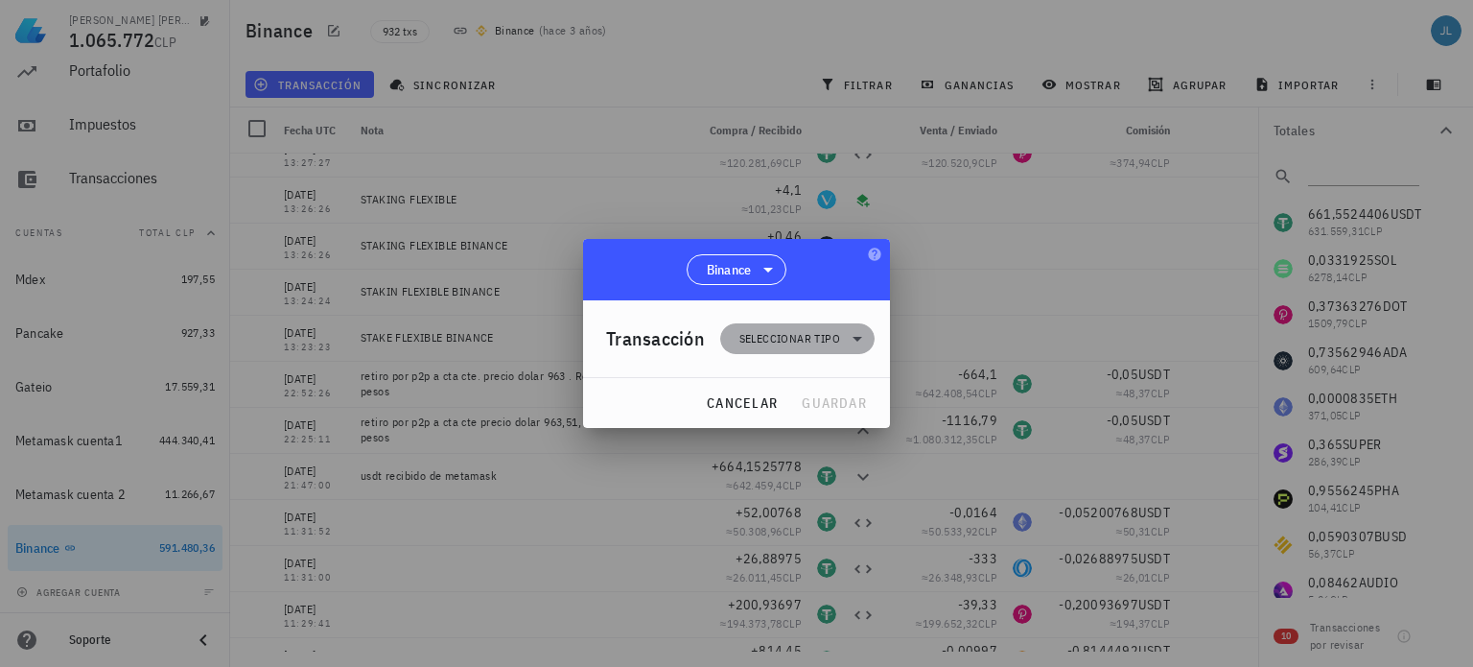
click at [859, 336] on icon at bounding box center [857, 338] width 23 height 23
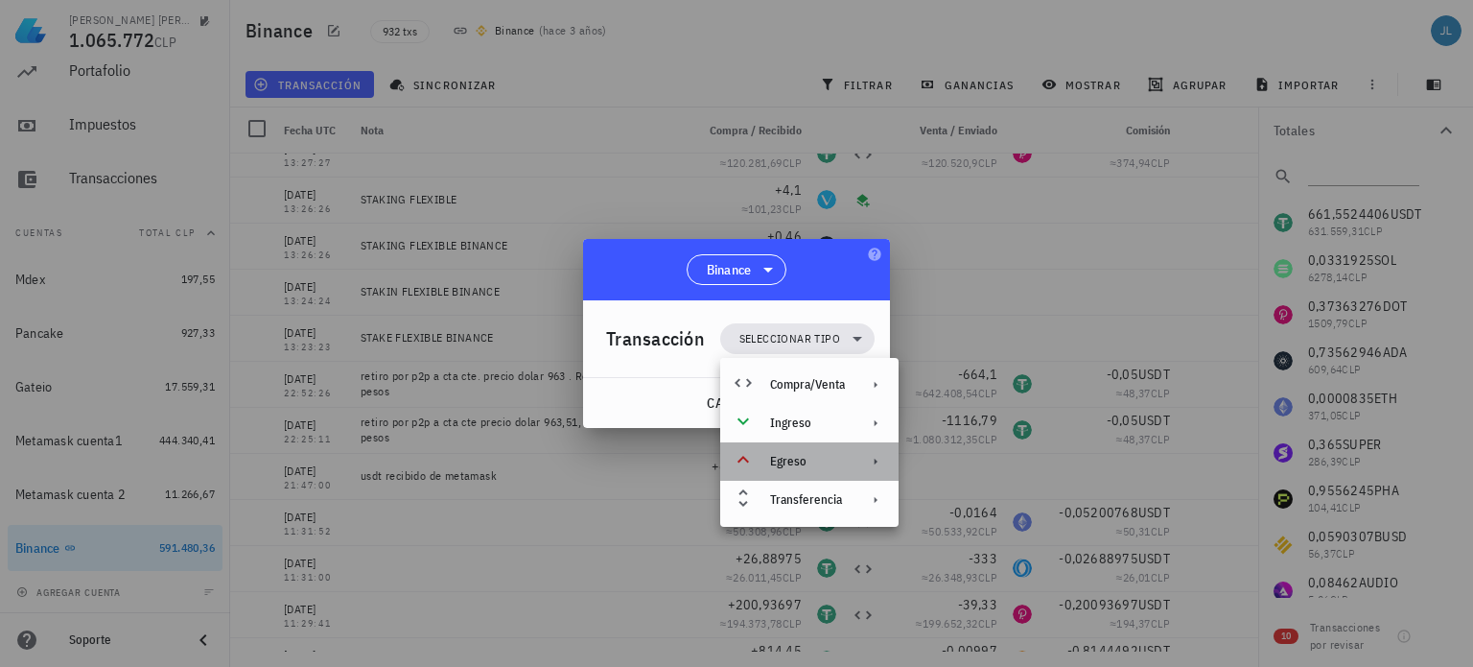
click at [866, 462] on div at bounding box center [871, 461] width 23 height 15
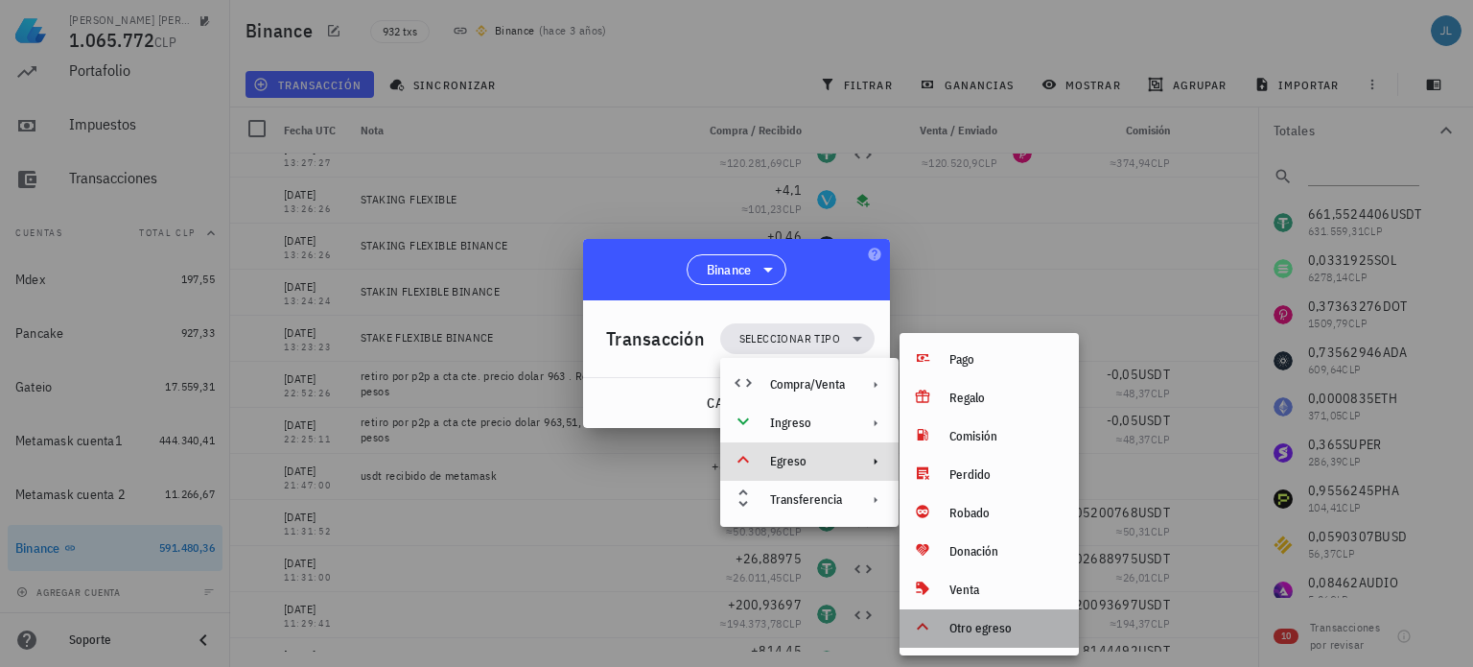
click at [964, 636] on div "Otro egreso" at bounding box center [989, 628] width 179 height 38
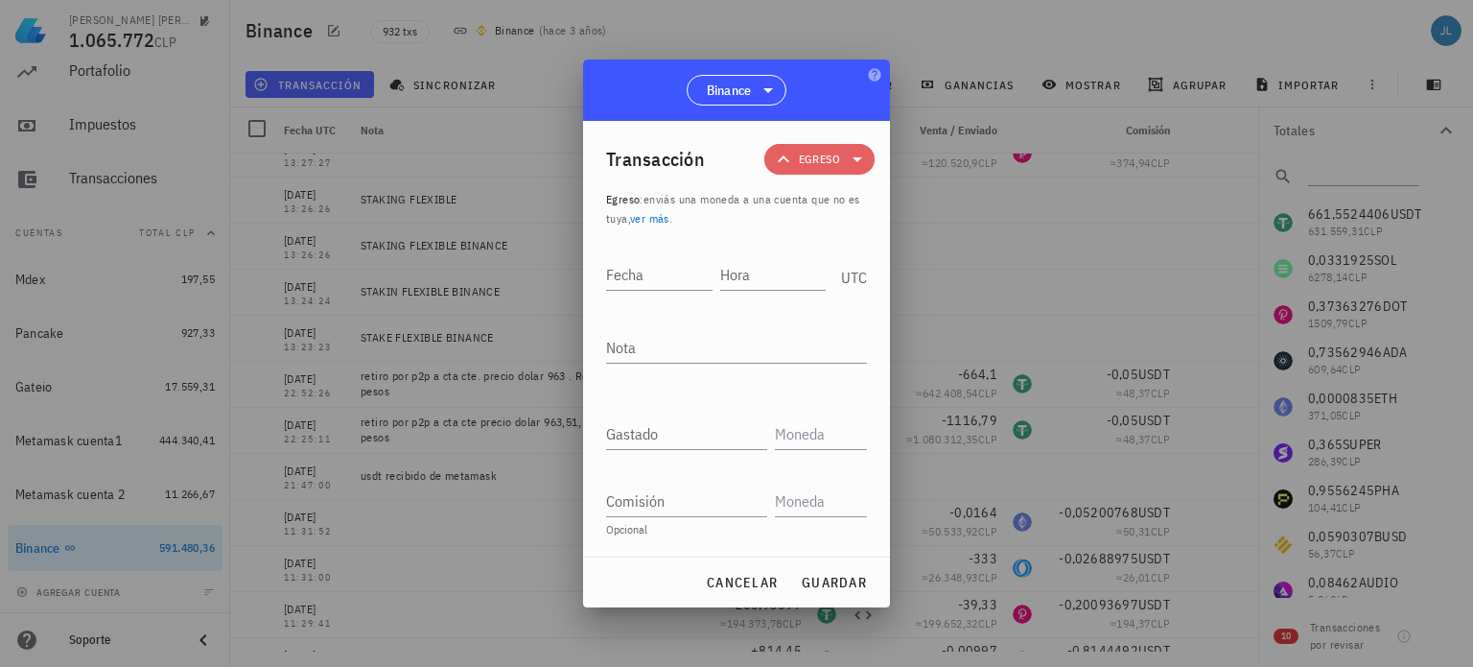
click at [859, 152] on icon at bounding box center [857, 159] width 23 height 23
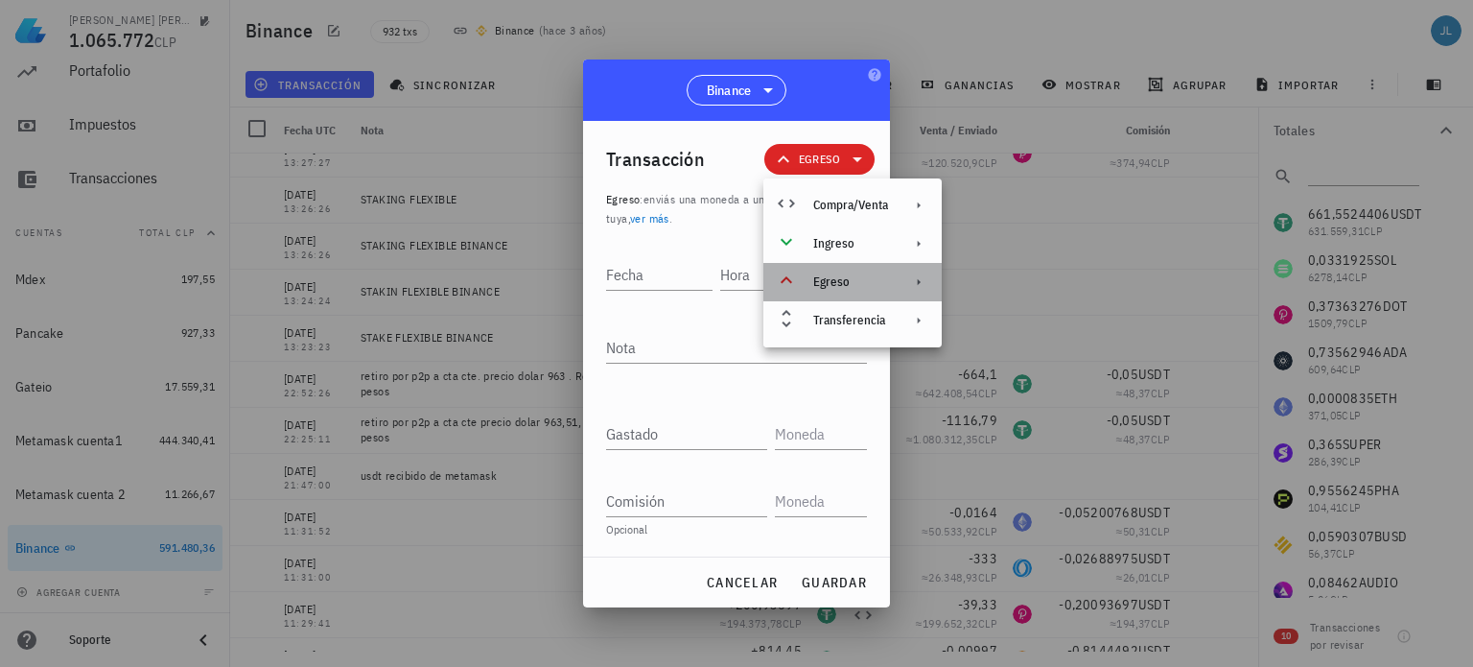
click at [850, 293] on div "Egreso" at bounding box center [852, 282] width 178 height 38
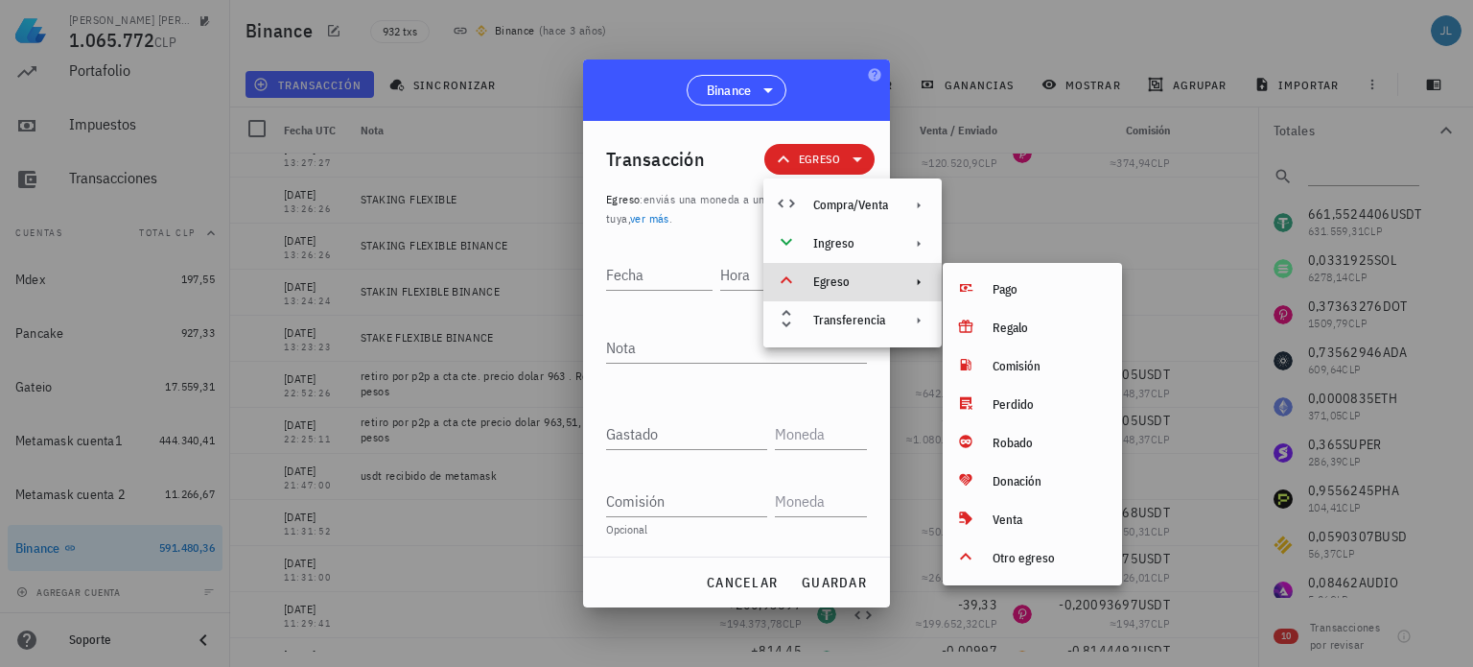
click at [1007, 218] on div at bounding box center [736, 333] width 1473 height 667
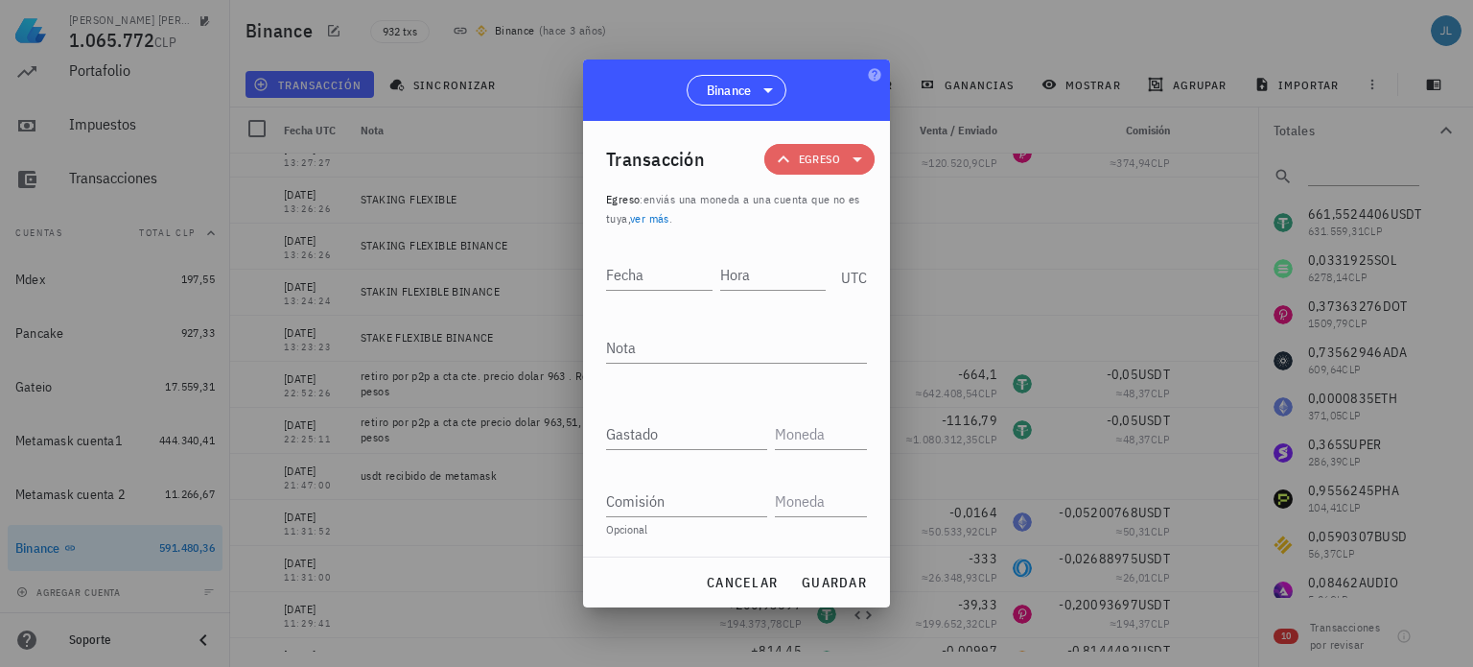
click at [863, 152] on icon at bounding box center [857, 159] width 23 height 23
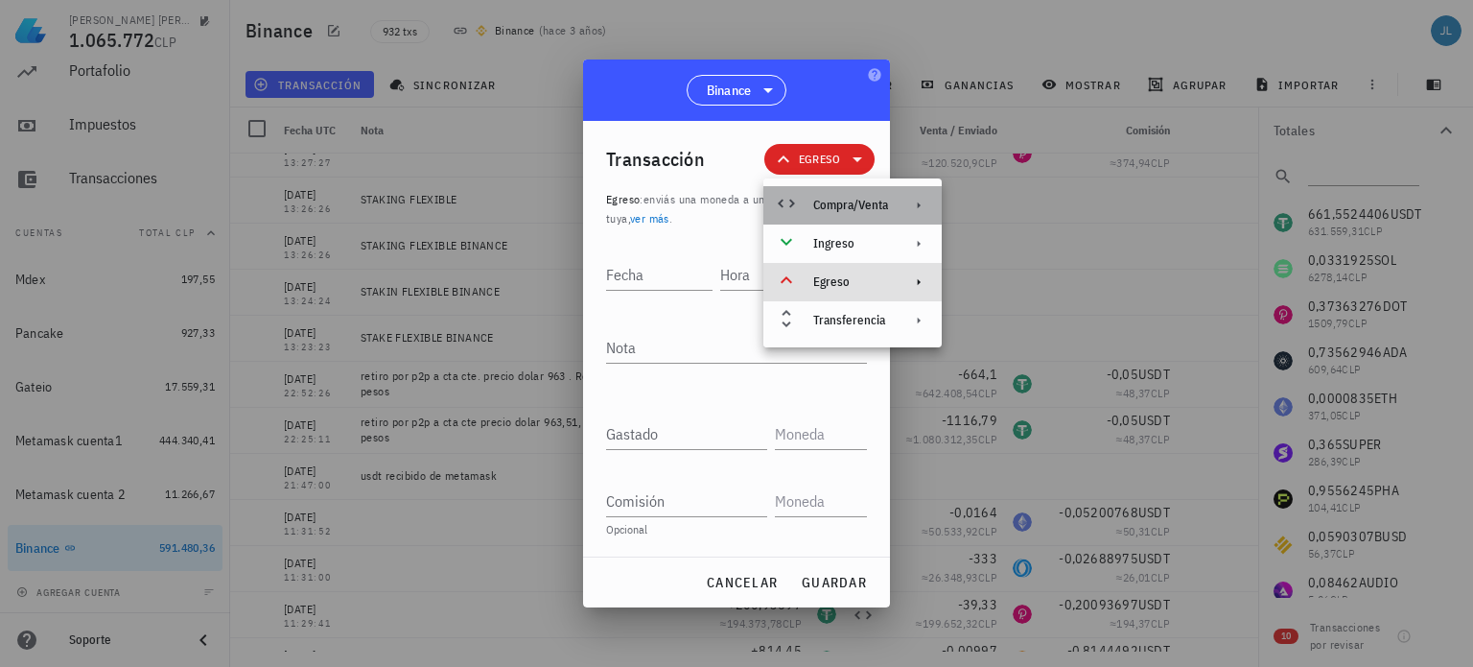
click at [845, 205] on div "Compra/Venta" at bounding box center [850, 205] width 75 height 15
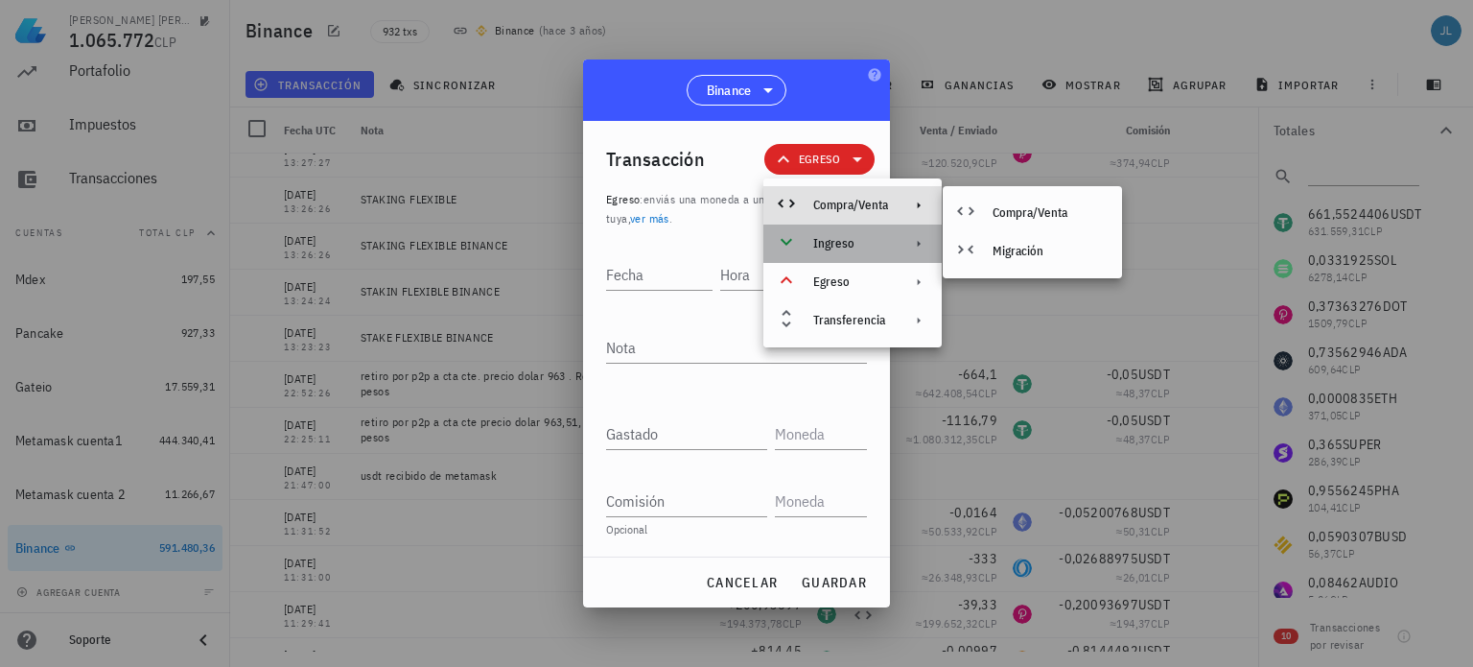
click at [848, 230] on div "Ingreso" at bounding box center [852, 243] width 178 height 38
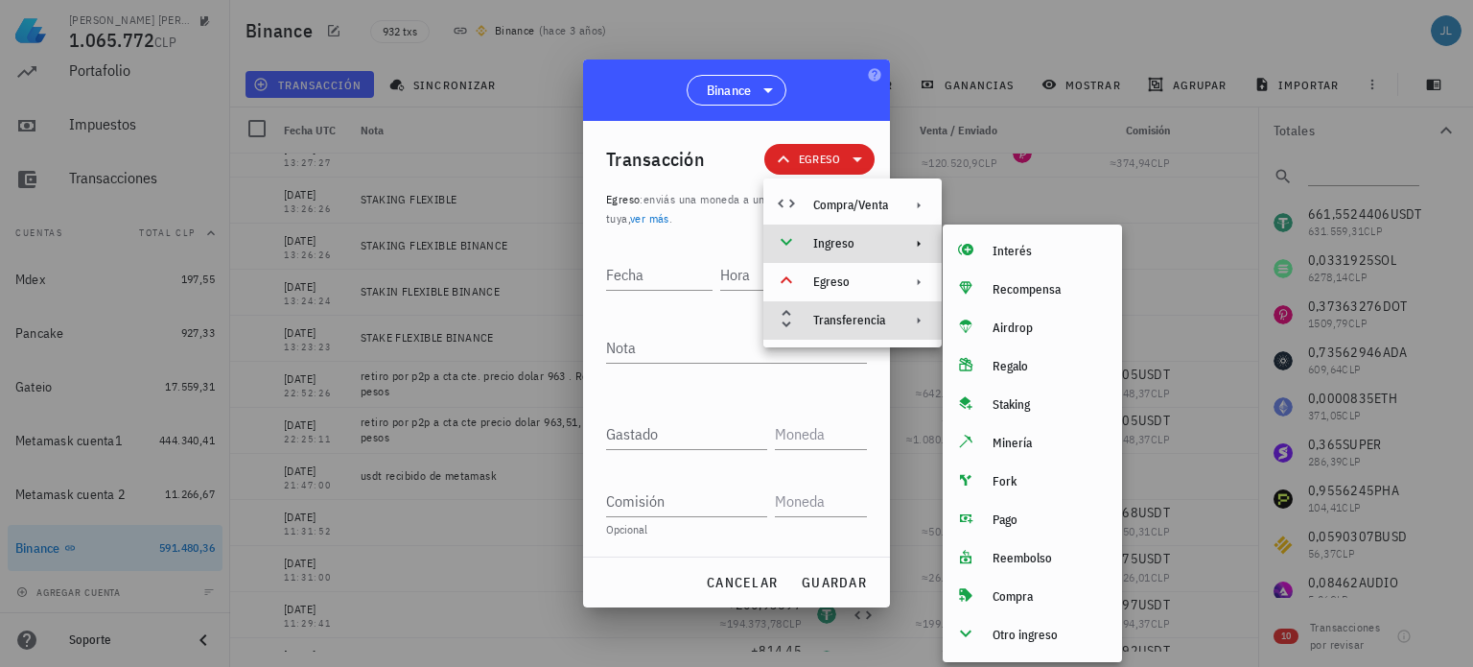
click at [842, 316] on div "Transferencia" at bounding box center [850, 320] width 75 height 15
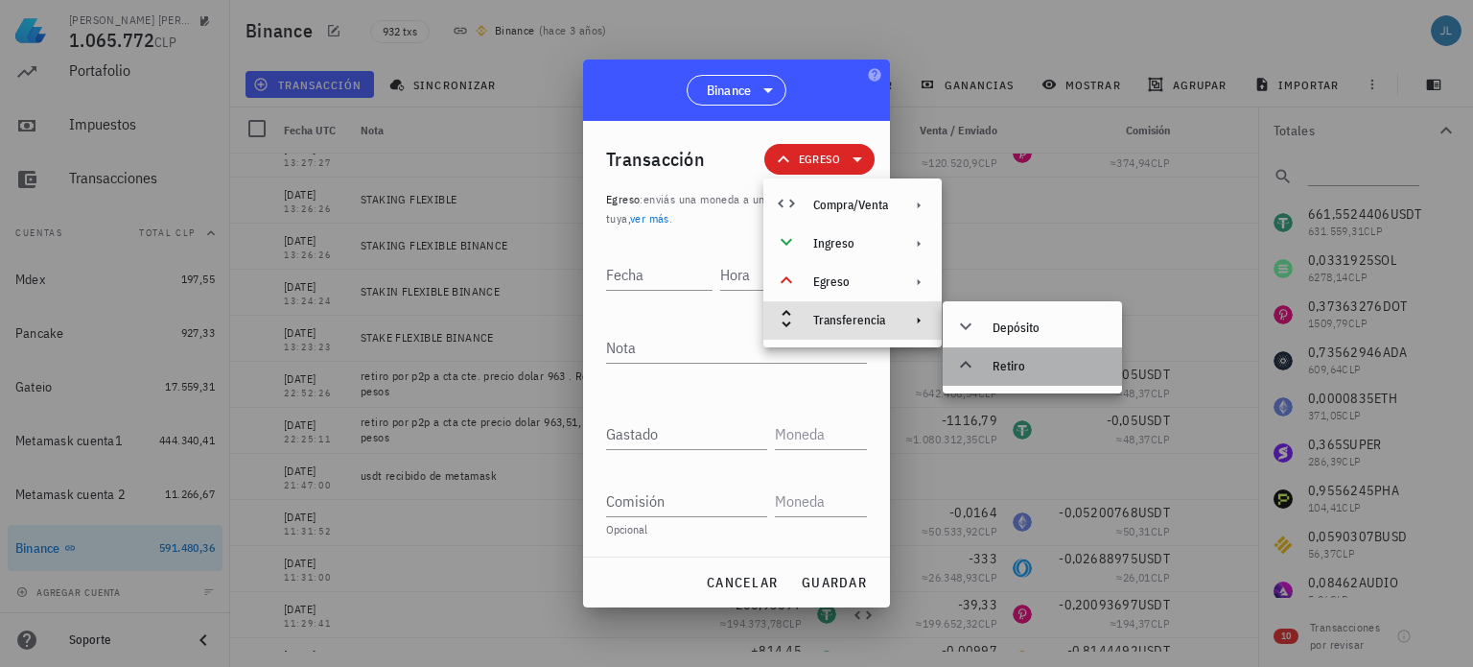
click at [1019, 363] on div "Retiro" at bounding box center [1050, 366] width 114 height 15
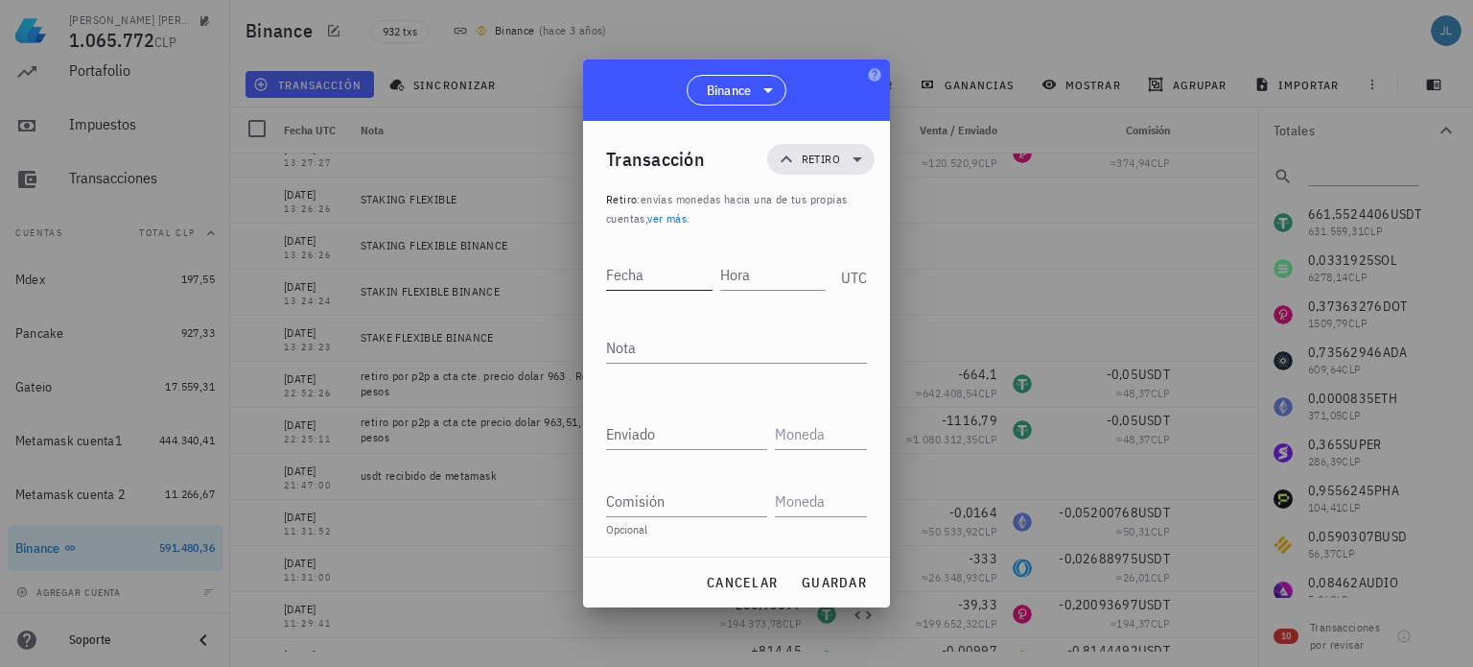
click at [644, 272] on input "Fecha" at bounding box center [659, 274] width 106 height 31
type input "2024-08-13"
click at [739, 269] on input "Hora" at bounding box center [770, 274] width 109 height 31
type input "11:50:"
click at [657, 339] on textarea "Nota" at bounding box center [736, 347] width 261 height 31
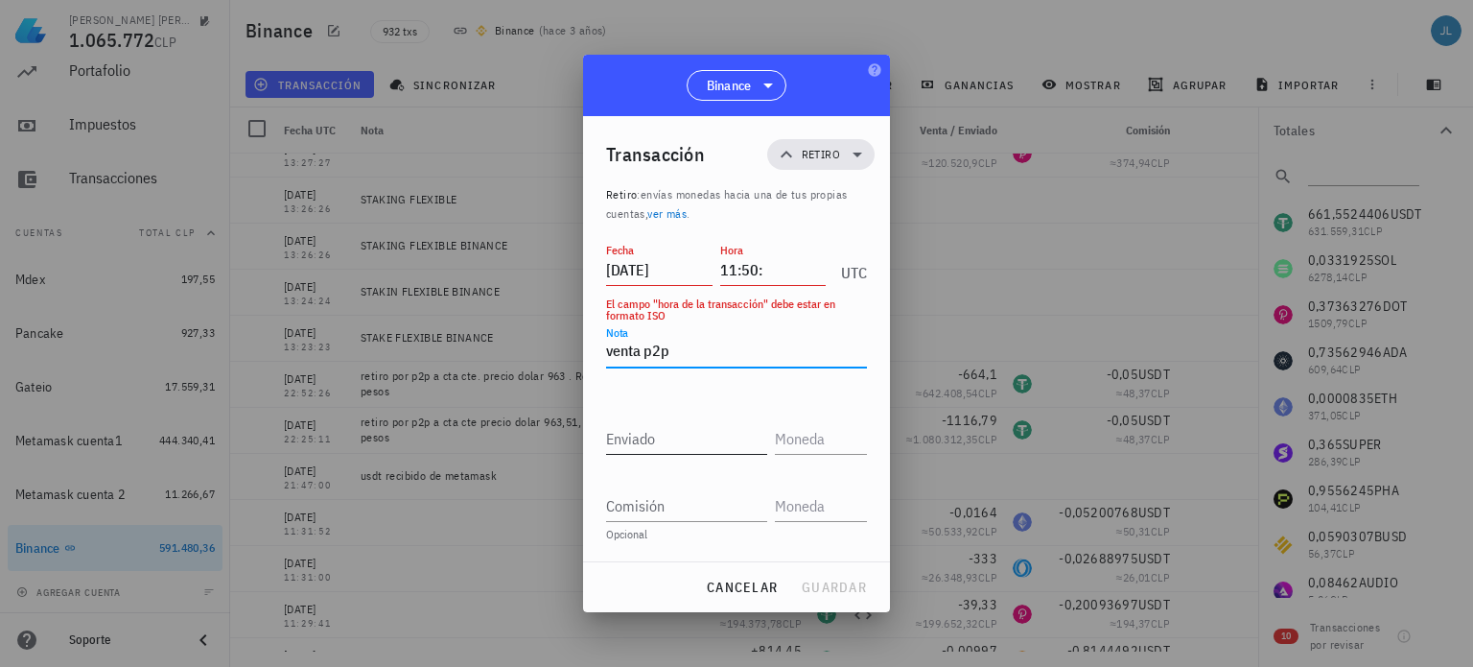
type textarea "venta p2p"
click at [635, 440] on input "Enviado" at bounding box center [686, 438] width 161 height 31
click at [794, 442] on input "text" at bounding box center [819, 438] width 88 height 31
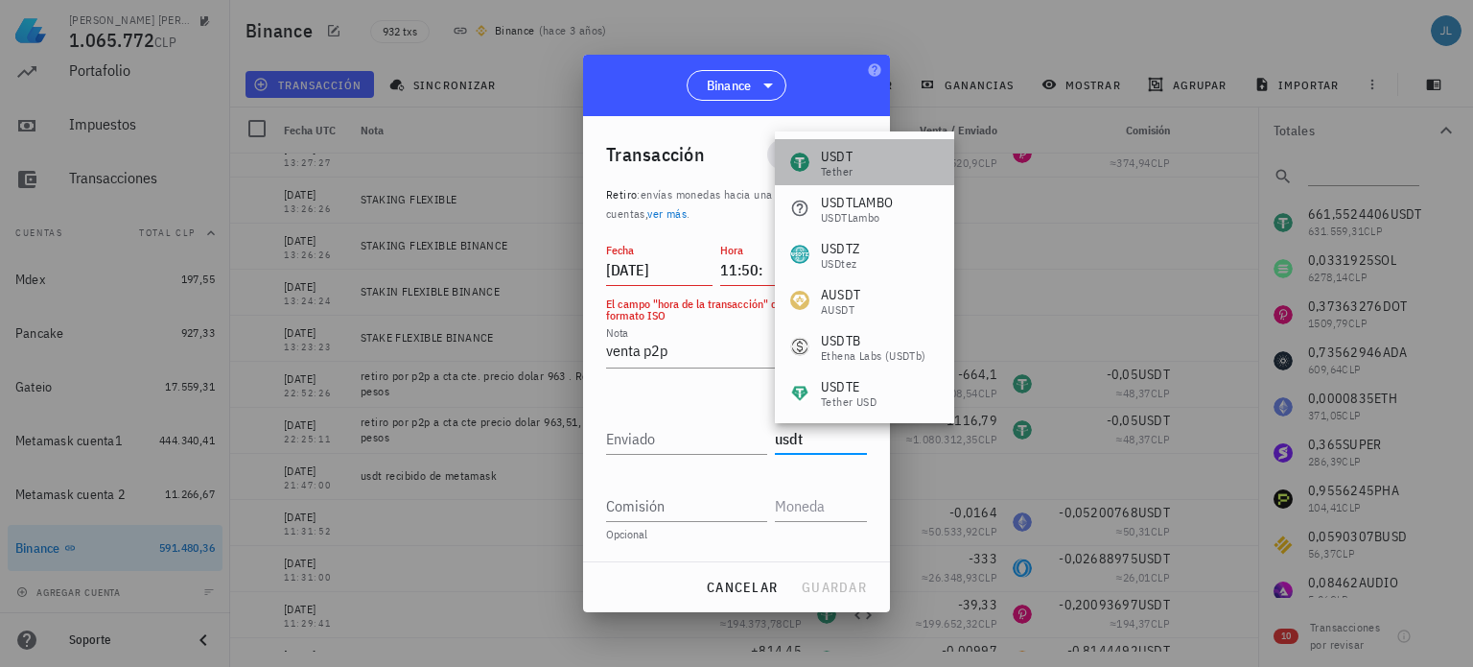
click at [852, 147] on div "USDT" at bounding box center [837, 156] width 32 height 19
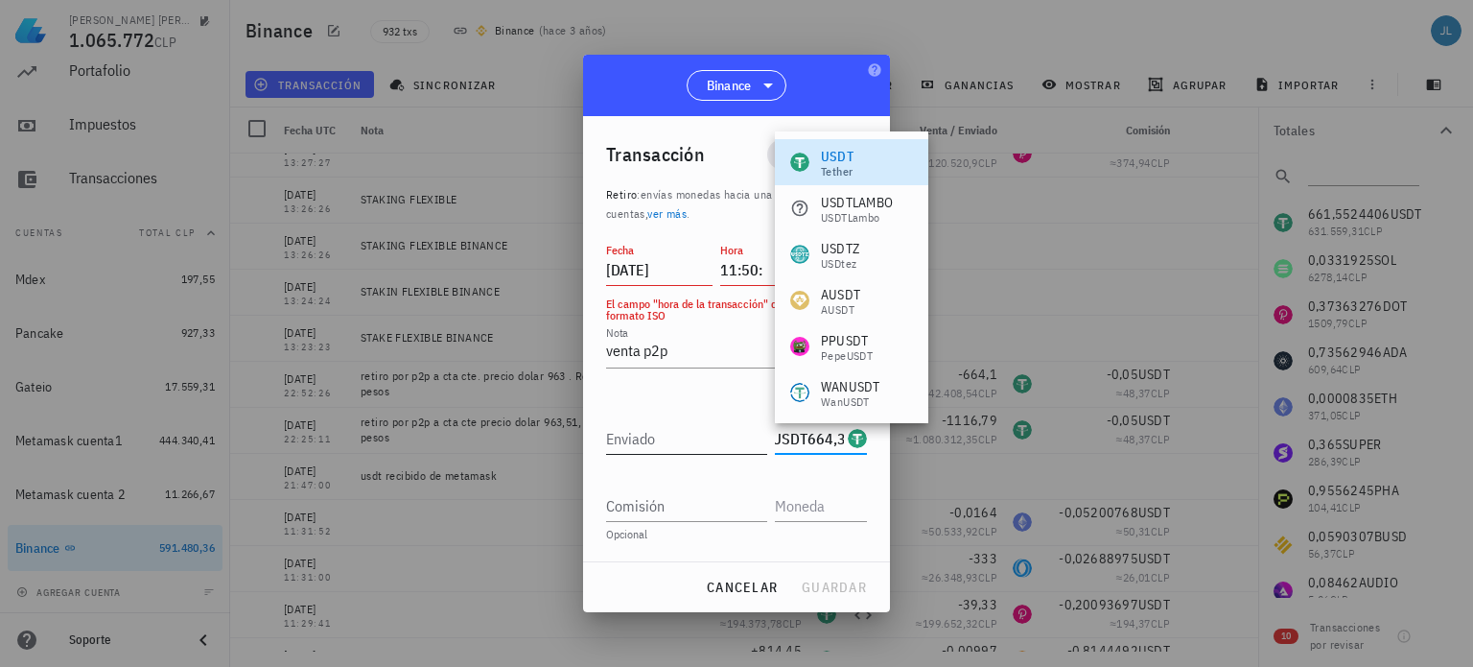
scroll to position [0, 12]
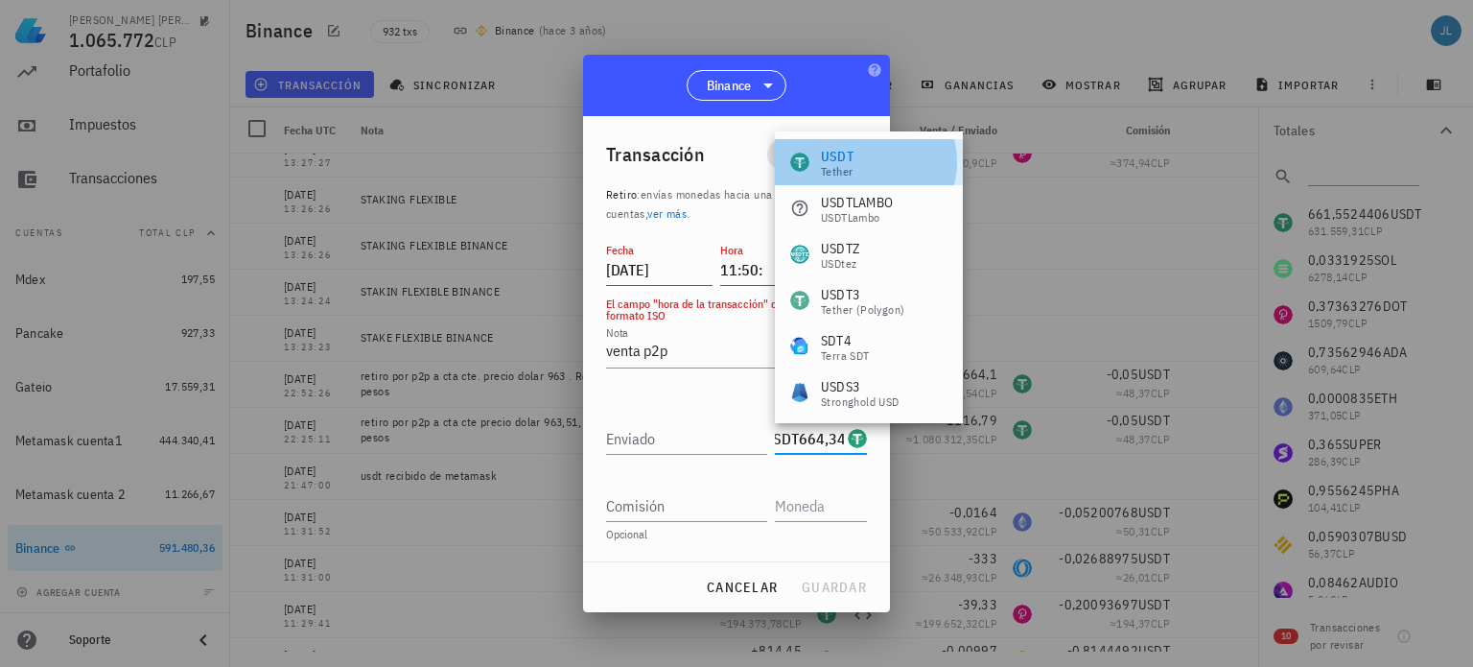
click at [832, 168] on div "Tether" at bounding box center [837, 172] width 33 height 12
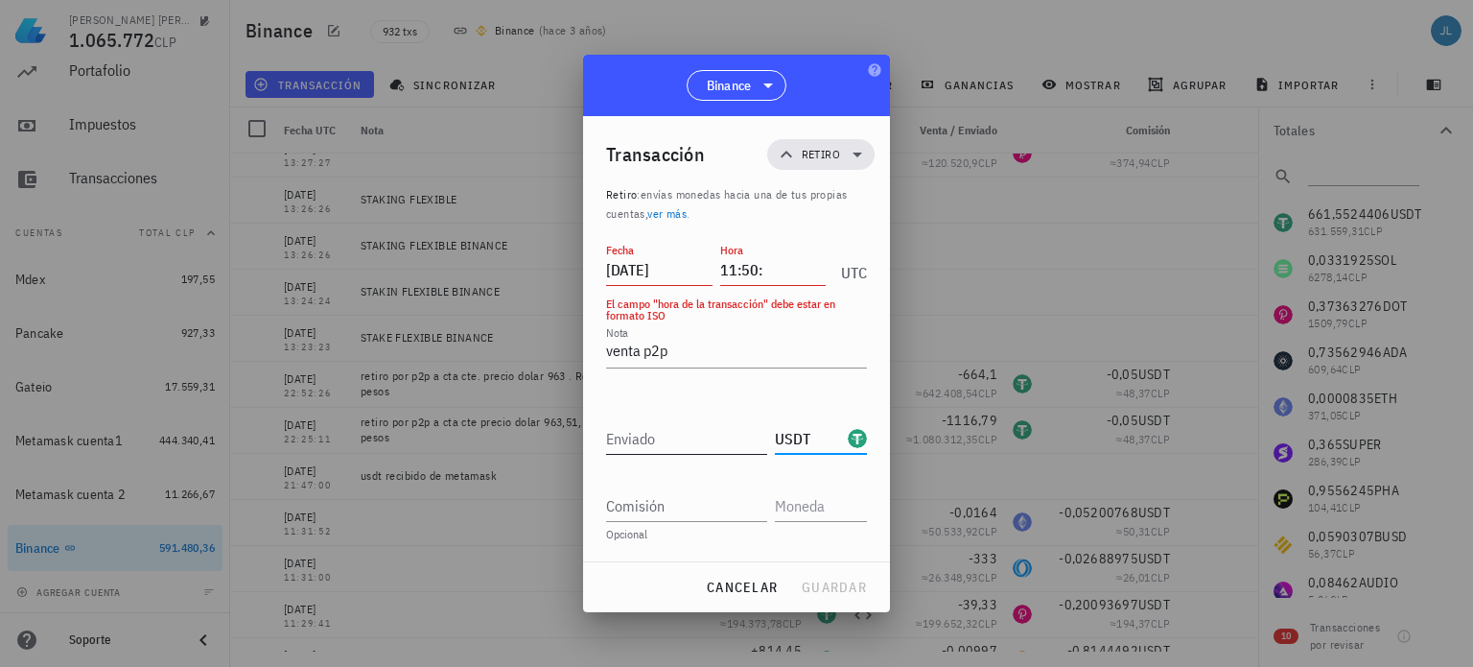
type input "USDT"
click at [671, 433] on input "Enviado" at bounding box center [686, 438] width 161 height 31
type input "664,24"
click at [687, 506] on input "Comisión" at bounding box center [686, 505] width 161 height 31
click at [781, 274] on input "11:50:" at bounding box center [773, 269] width 106 height 31
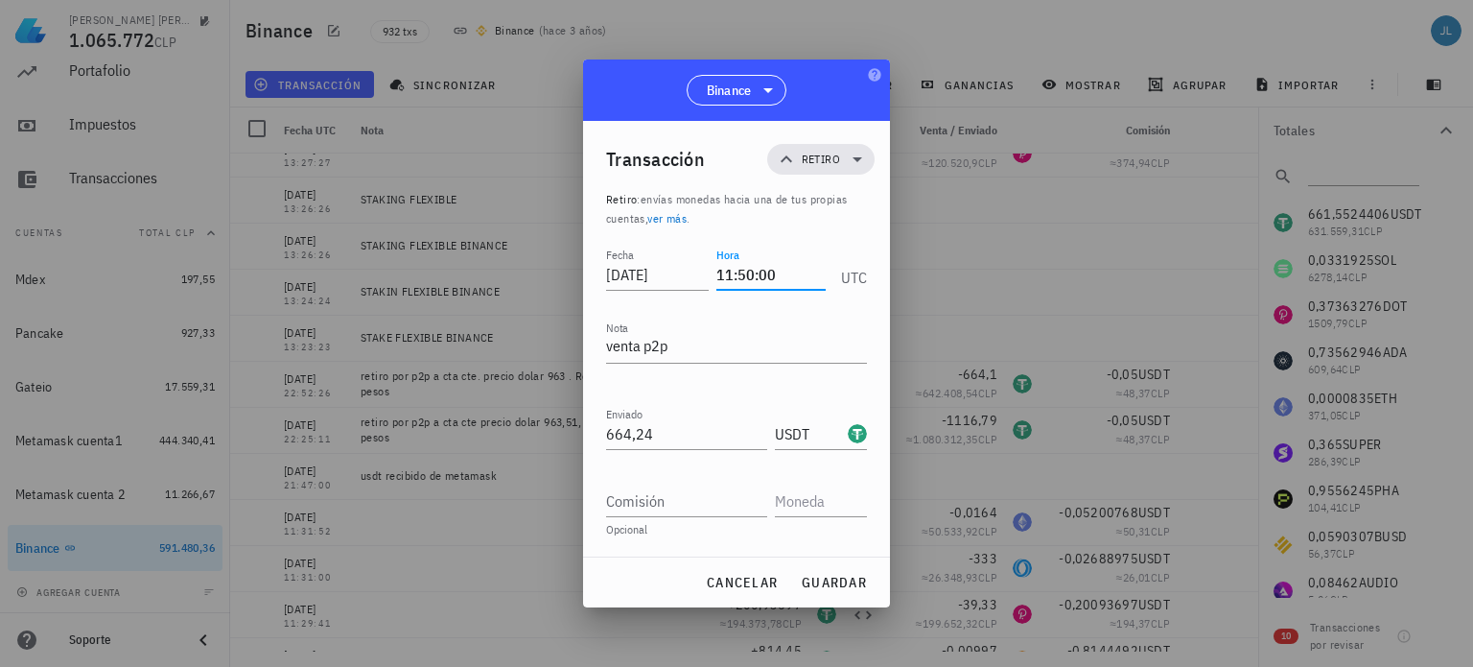
type input "11:50:00"
drag, startPoint x: 800, startPoint y: 76, endPoint x: 1019, endPoint y: 37, distance: 222.9
click at [1019, 37] on div "Jorge Luis Araya Rojas 1.065.772 CLP Inicio Portafolio Impuestos Transacciones …" at bounding box center [736, 333] width 1473 height 667
click at [760, 581] on span "cancelar" at bounding box center [742, 581] width 72 height 17
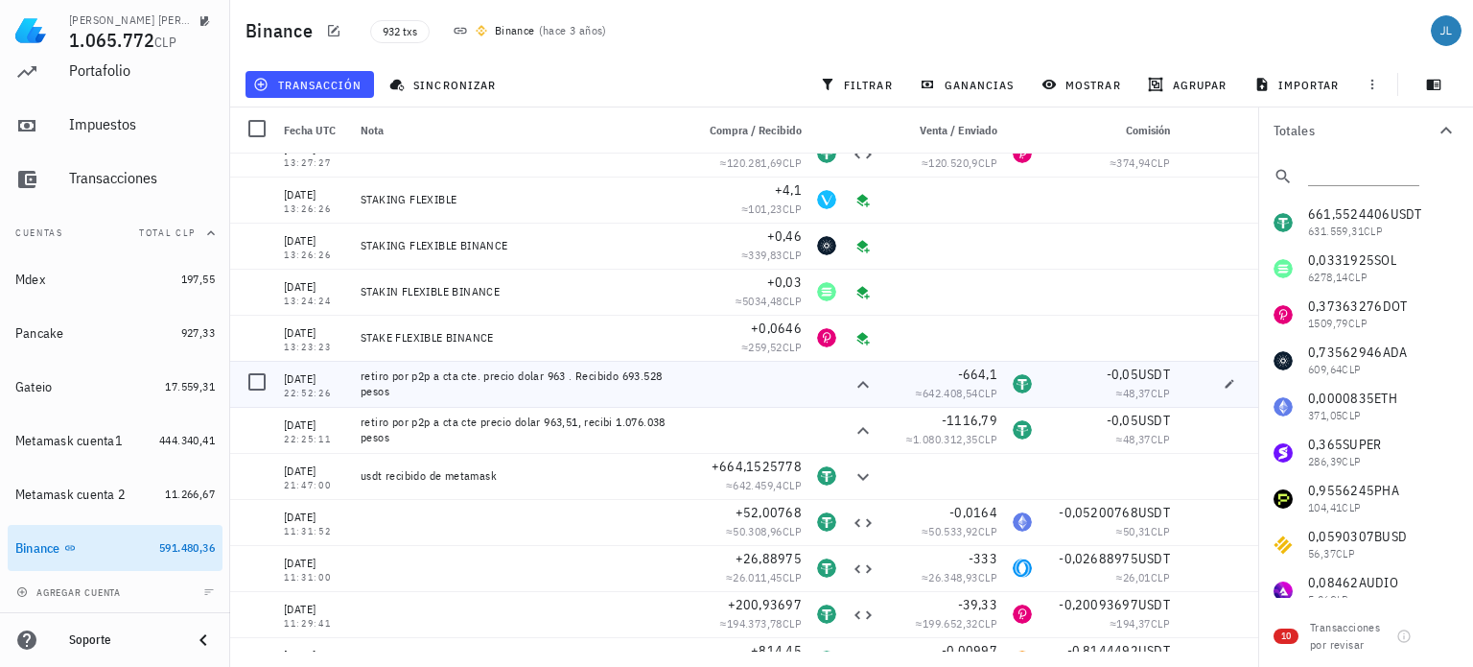
click at [558, 389] on div "retiro por p2p a cta cte. precio dolar 963 . Recibido 693.528 pesos" at bounding box center [520, 383] width 318 height 31
click at [852, 384] on icon at bounding box center [863, 384] width 23 height 23
click at [343, 79] on span "transacción" at bounding box center [309, 84] width 105 height 15
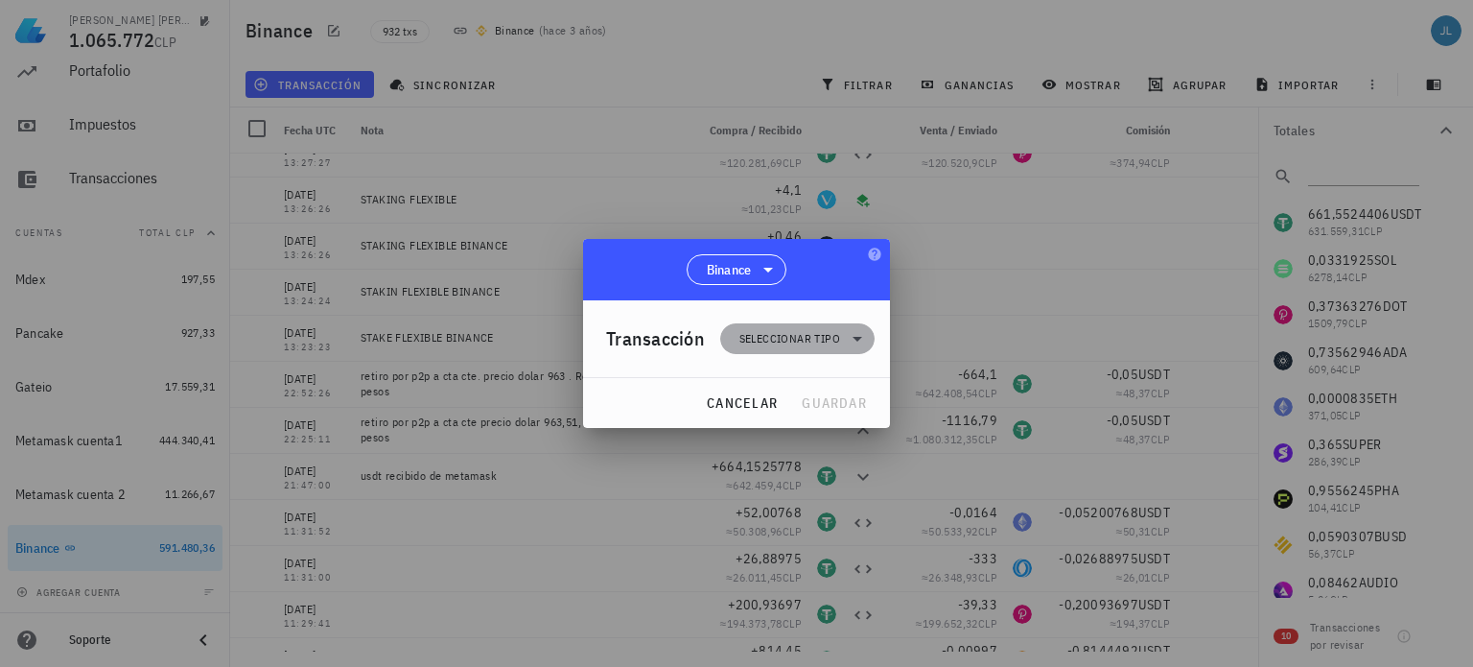
click at [783, 326] on span "Seleccionar tipo" at bounding box center [797, 338] width 131 height 31
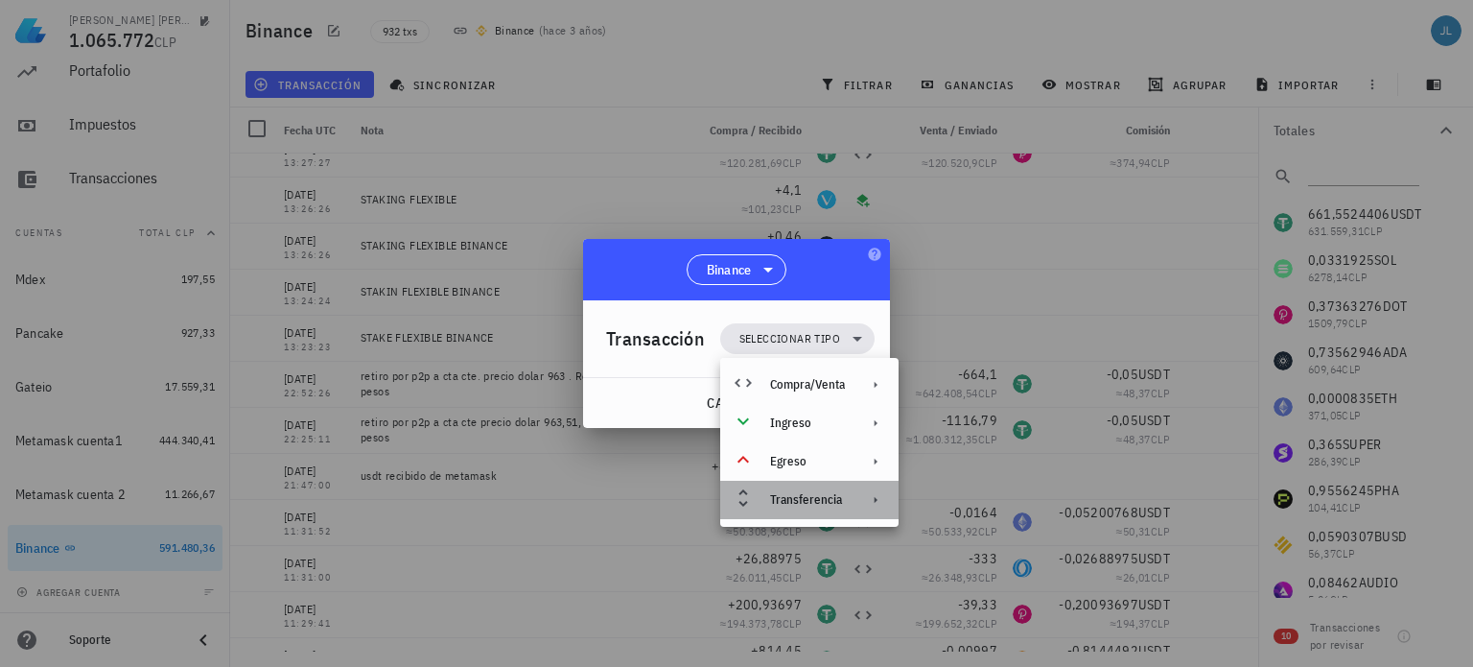
click at [825, 504] on div "Transferencia" at bounding box center [807, 499] width 75 height 15
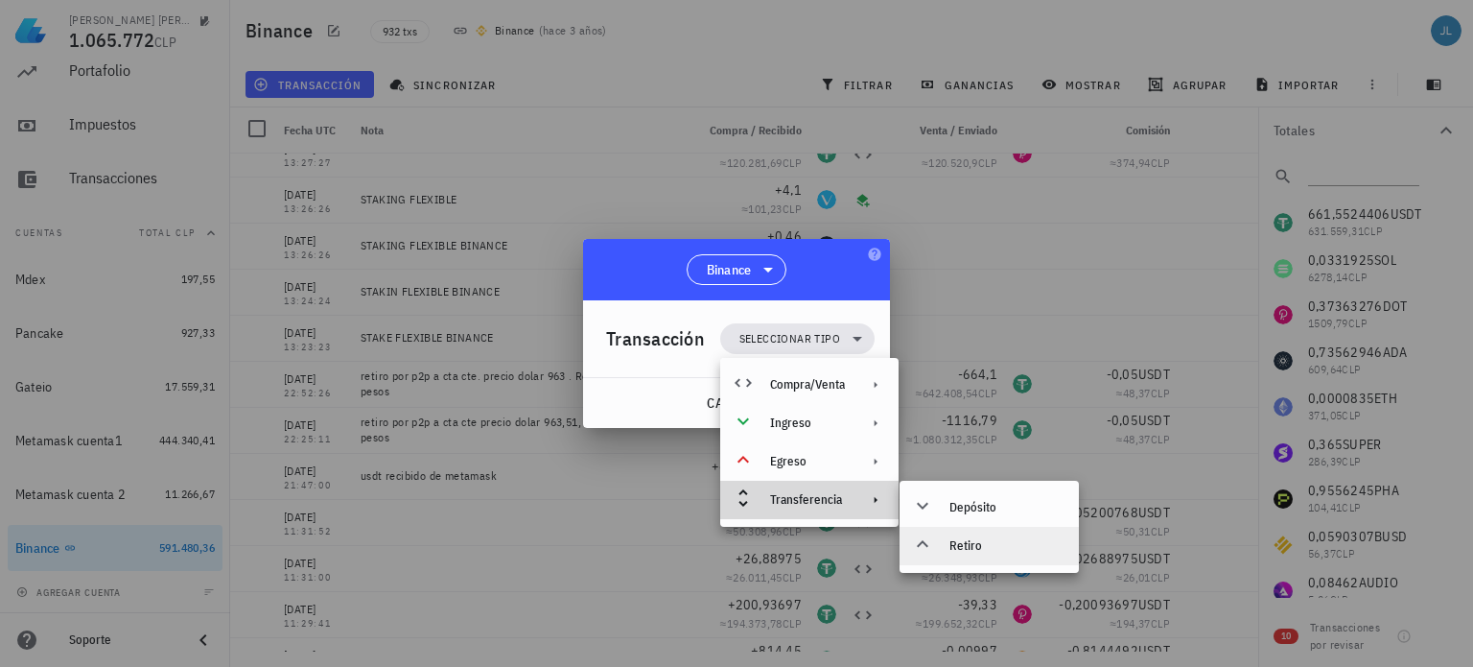
drag, startPoint x: 825, startPoint y: 504, endPoint x: 969, endPoint y: 550, distance: 150.7
click at [969, 550] on div "Jorge Luis Araya Rojas 1.065.772 CLP Inicio Portafolio Impuestos Transacciones …" at bounding box center [736, 333] width 1473 height 667
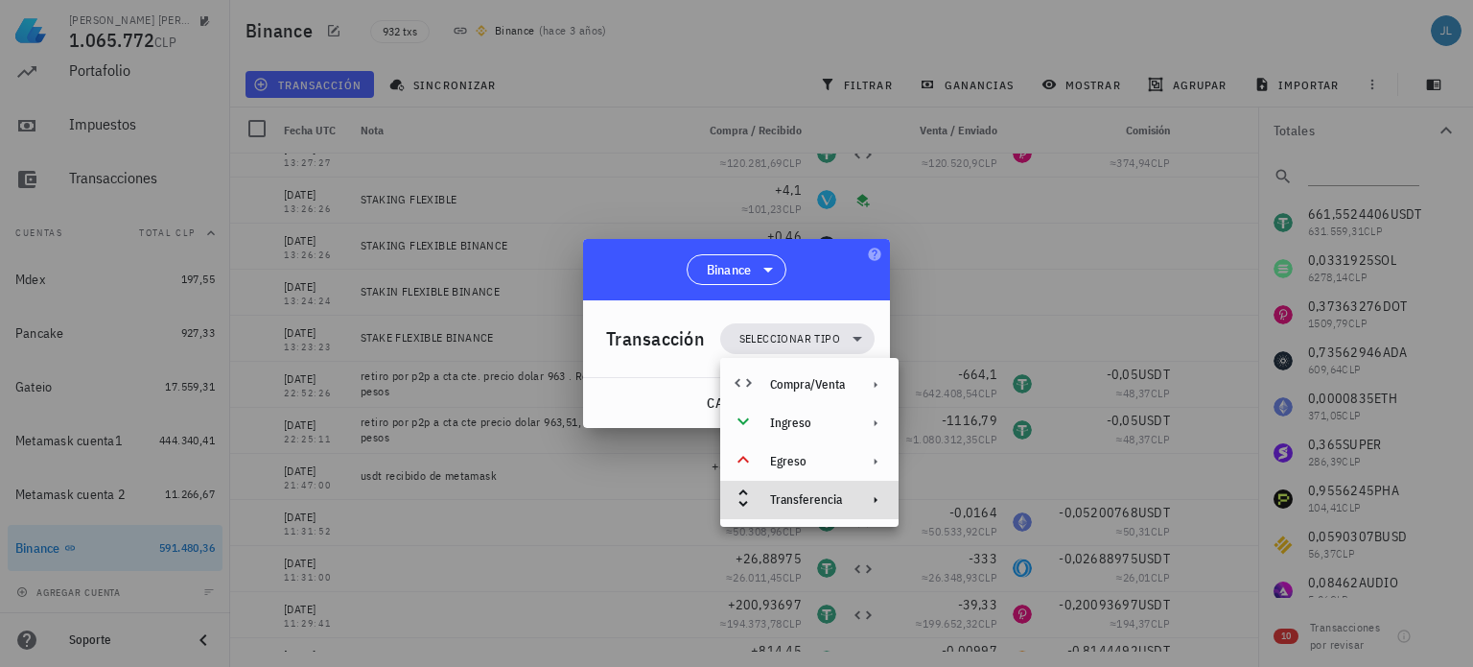
click at [969, 550] on div at bounding box center [736, 333] width 1473 height 667
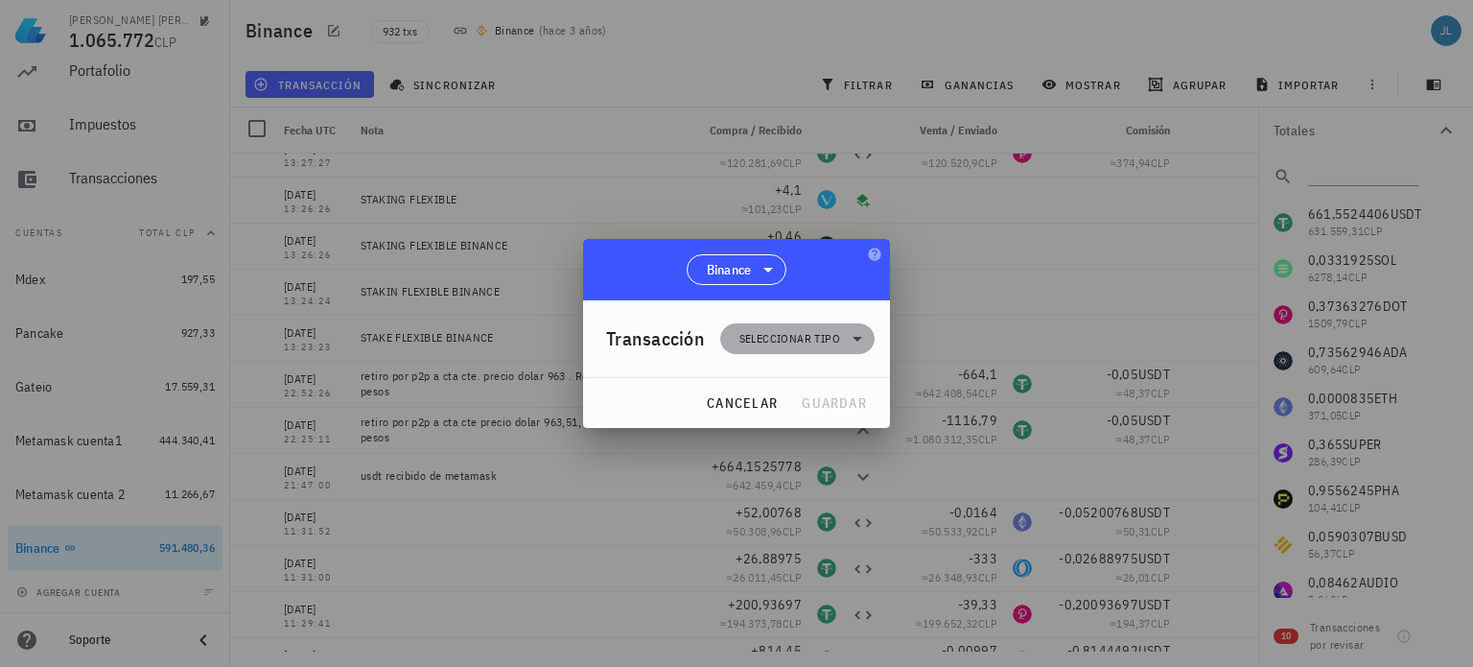
click at [844, 329] on span "Seleccionar tipo" at bounding box center [797, 338] width 131 height 31
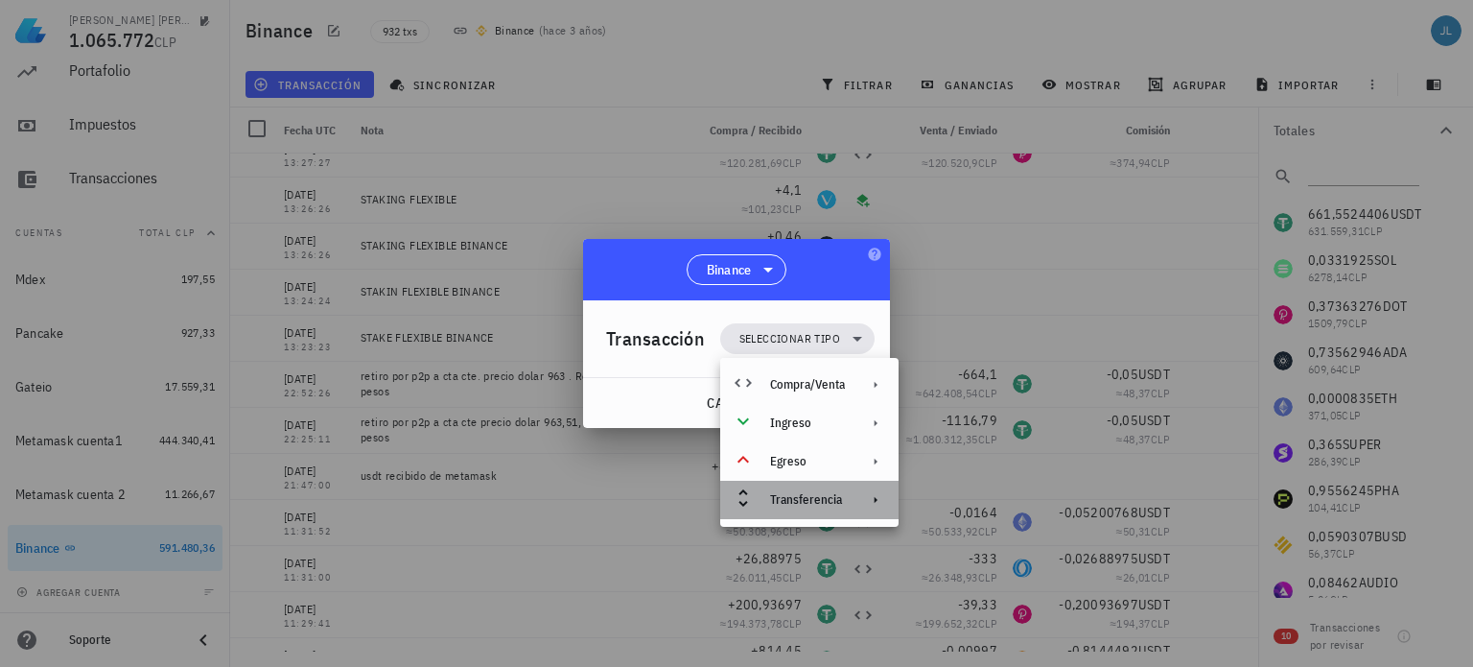
click at [806, 502] on div "Transferencia" at bounding box center [807, 499] width 75 height 15
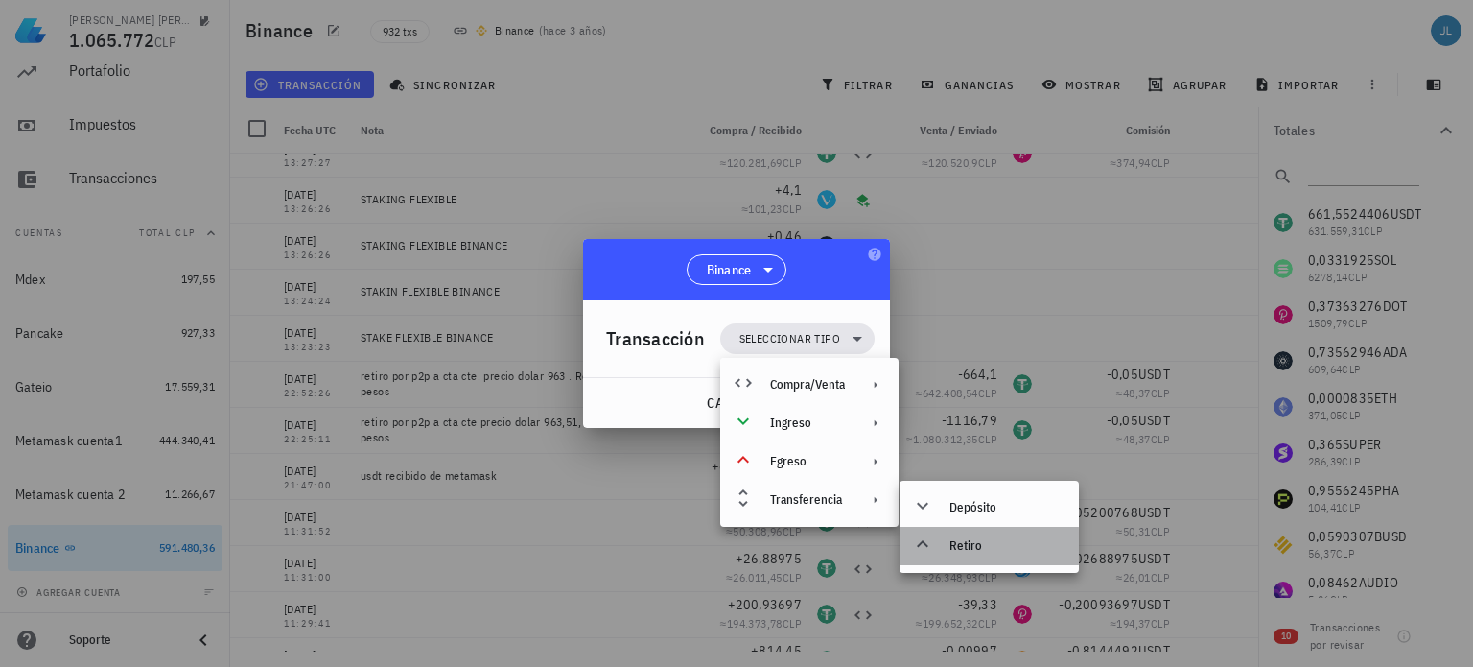
click at [948, 543] on div "Retiro" at bounding box center [989, 546] width 179 height 38
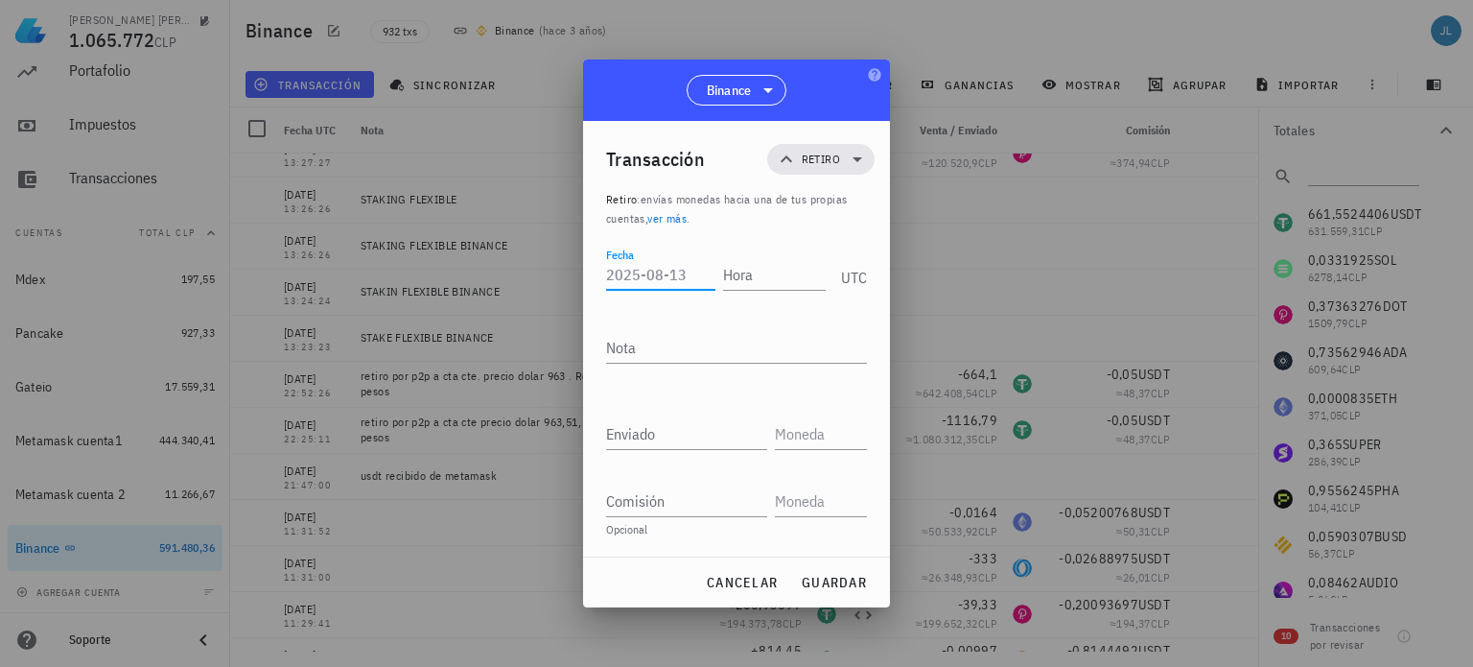
click at [671, 275] on input "Fecha" at bounding box center [660, 274] width 109 height 31
type input "2025-08-13"
click at [751, 268] on input "Hora" at bounding box center [770, 274] width 109 height 31
type input "11:50:00"
click at [710, 353] on textarea "Nota" at bounding box center [736, 347] width 261 height 31
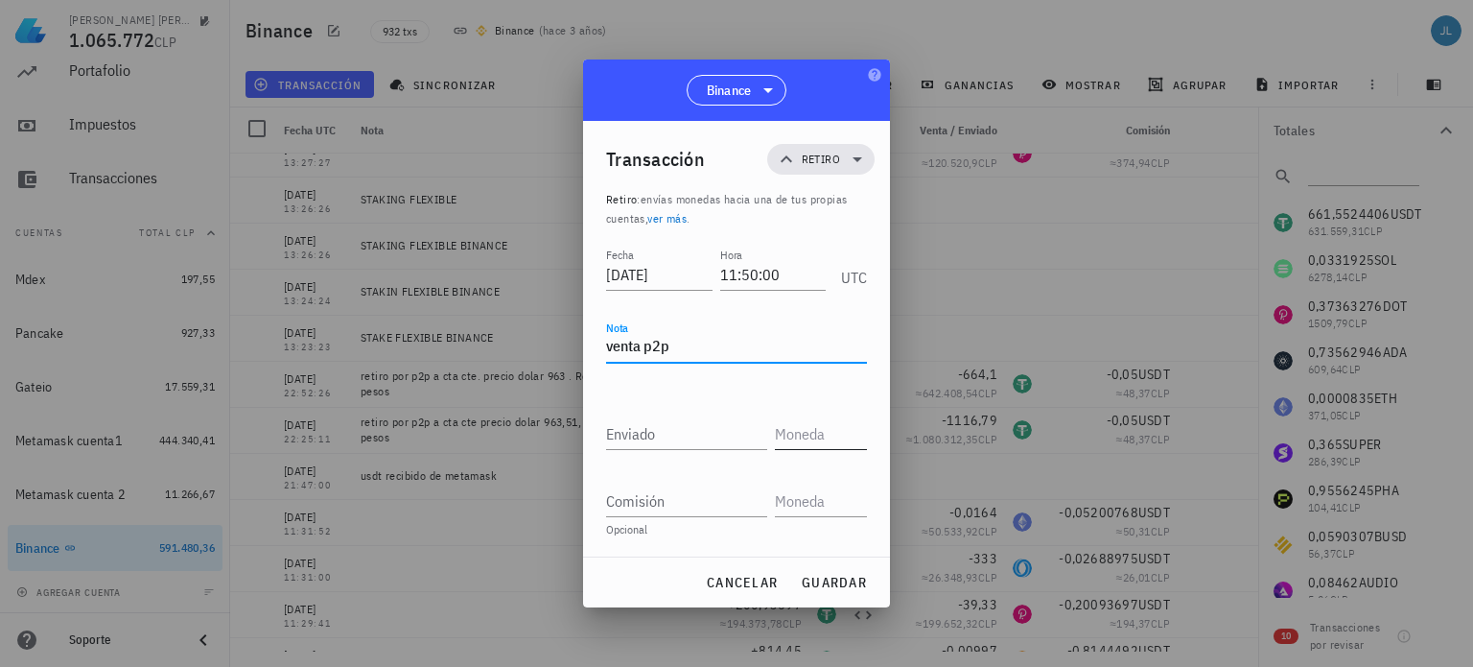
type textarea "venta p2p"
click at [809, 437] on input "text" at bounding box center [819, 433] width 88 height 31
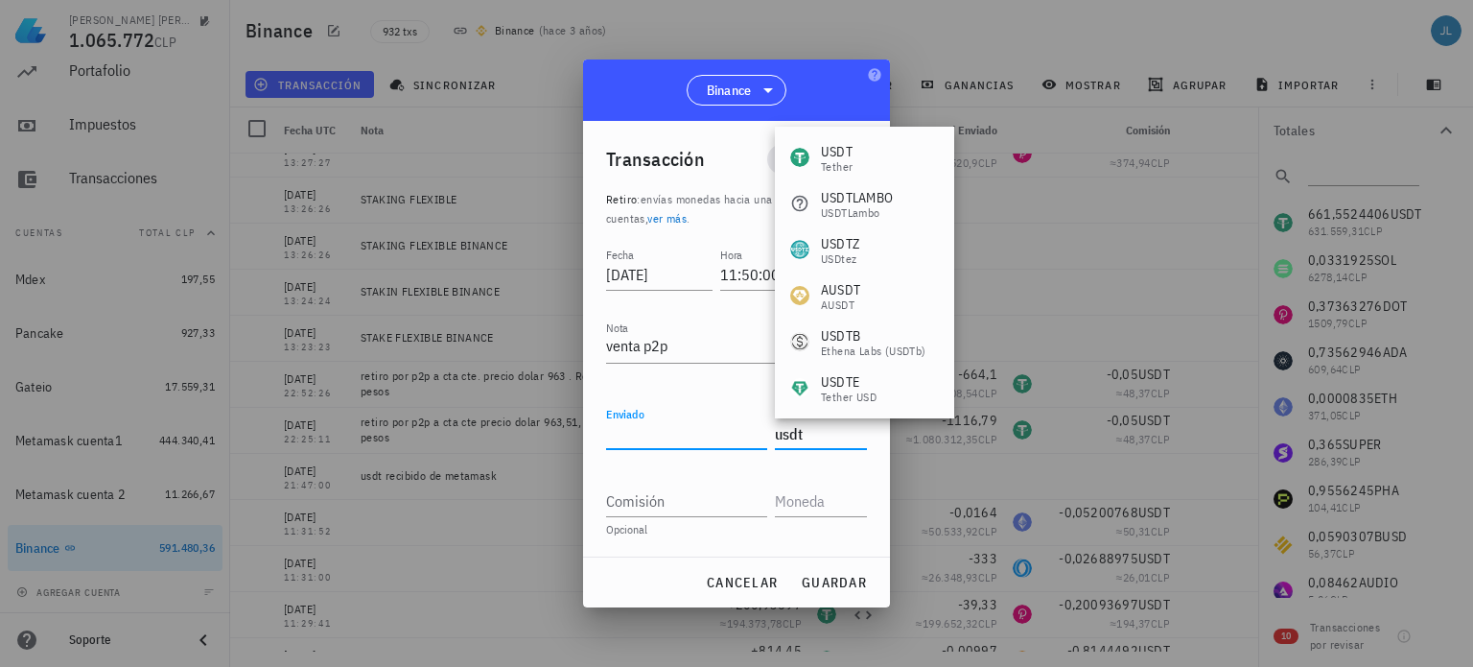
click at [641, 430] on input "Enviado" at bounding box center [686, 433] width 161 height 31
type input "USDT"
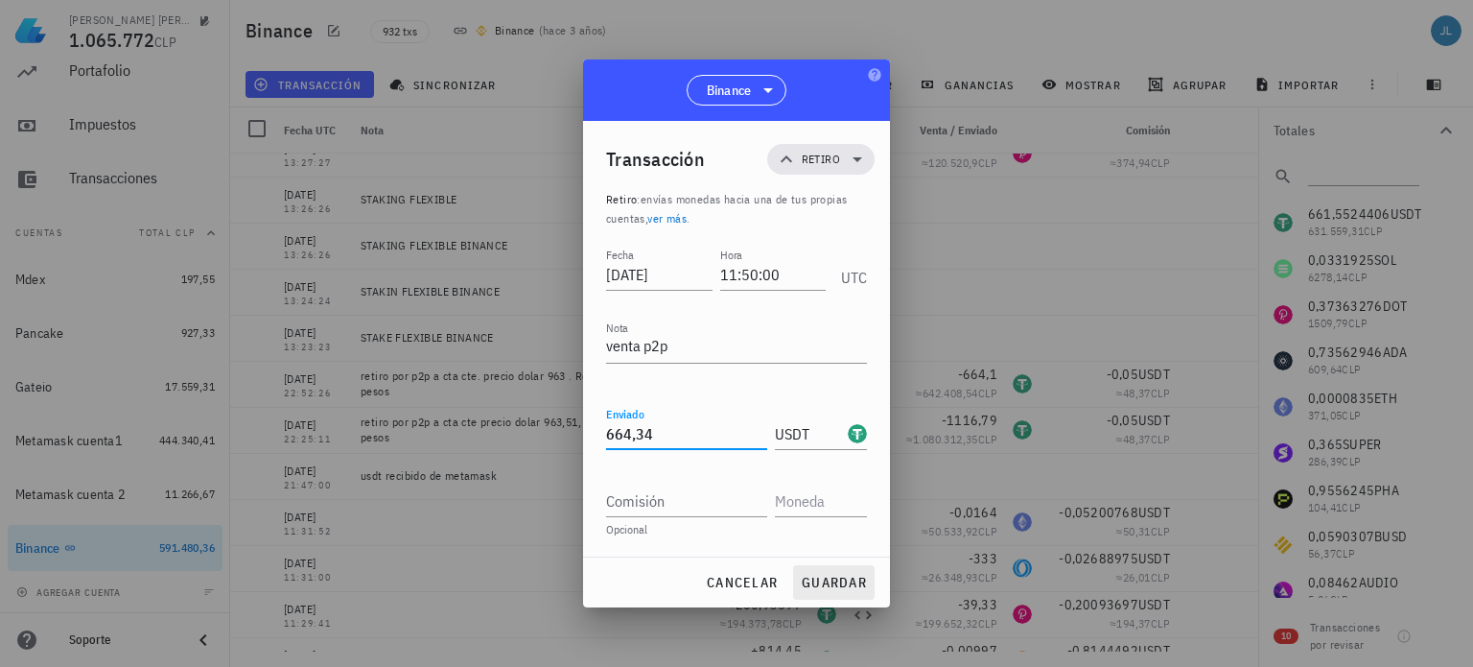
type input "664,34"
click at [819, 585] on span "guardar" at bounding box center [834, 581] width 66 height 17
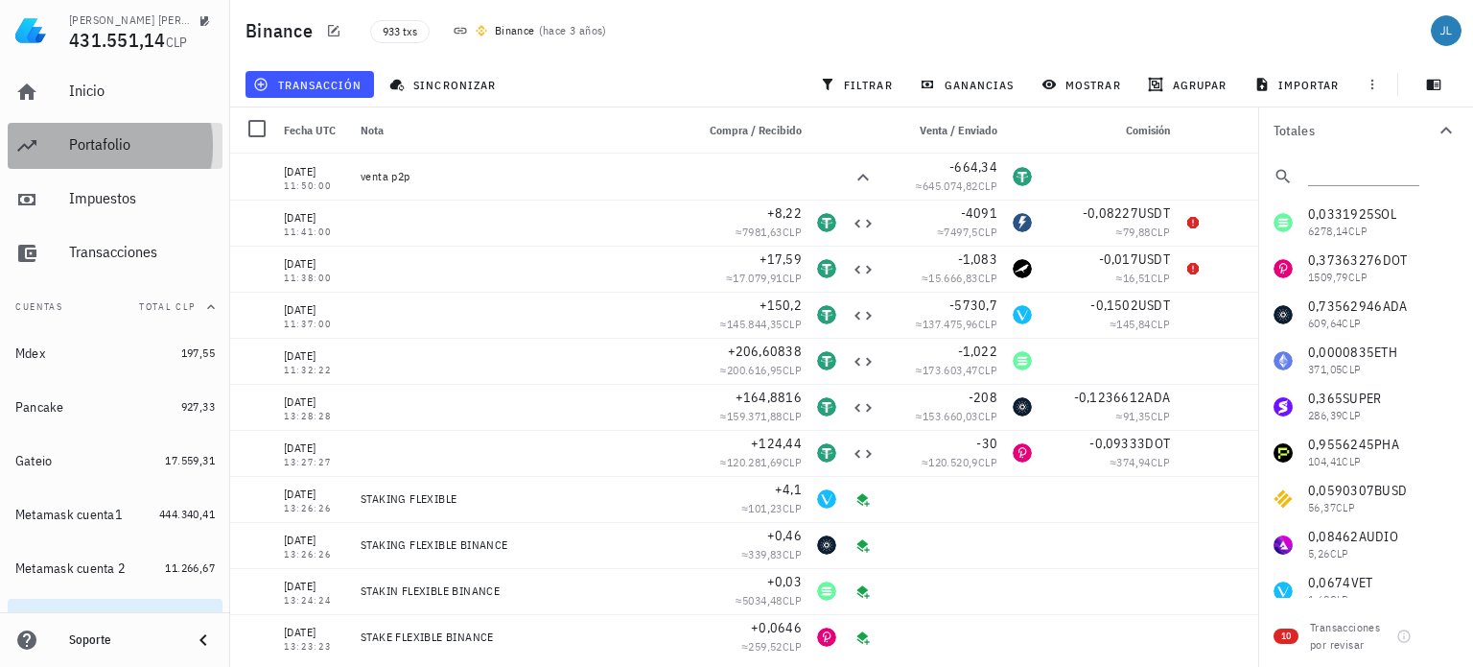
click at [94, 142] on div "Portafolio" at bounding box center [142, 144] width 146 height 18
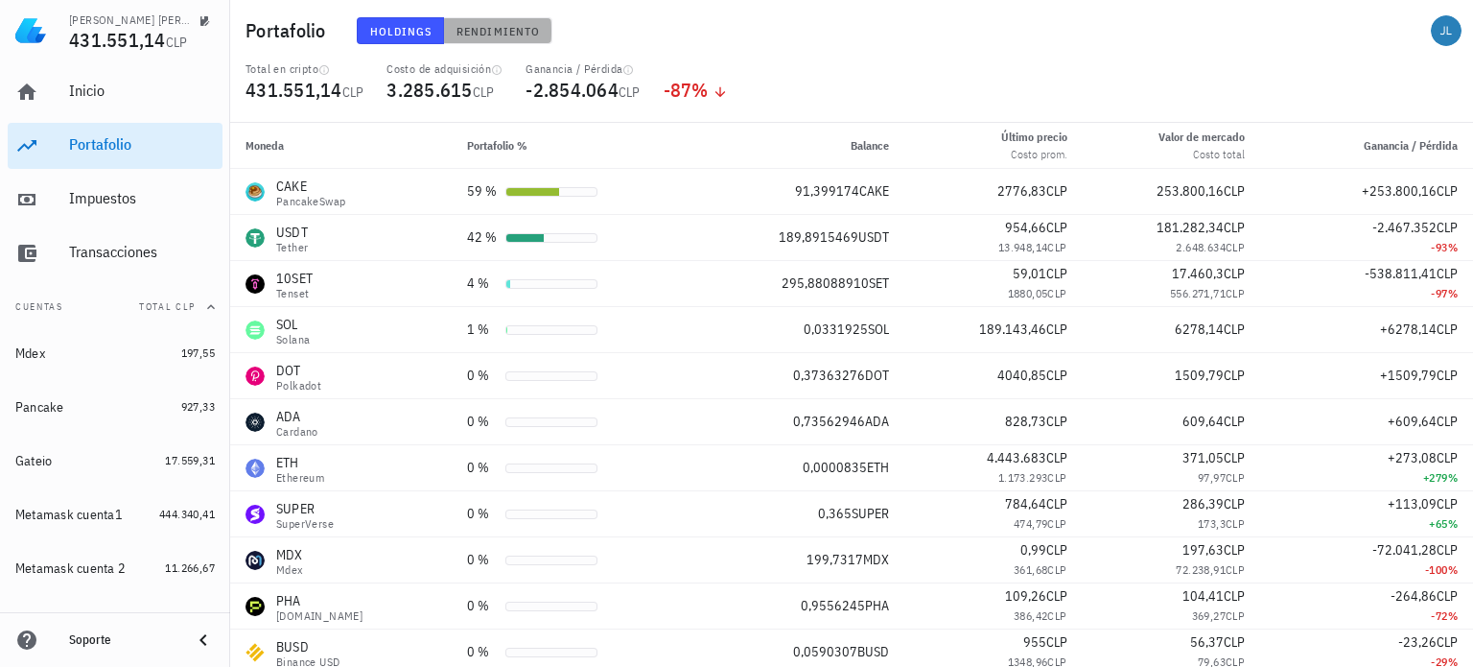
click at [490, 27] on span "Rendimiento" at bounding box center [498, 31] width 84 height 14
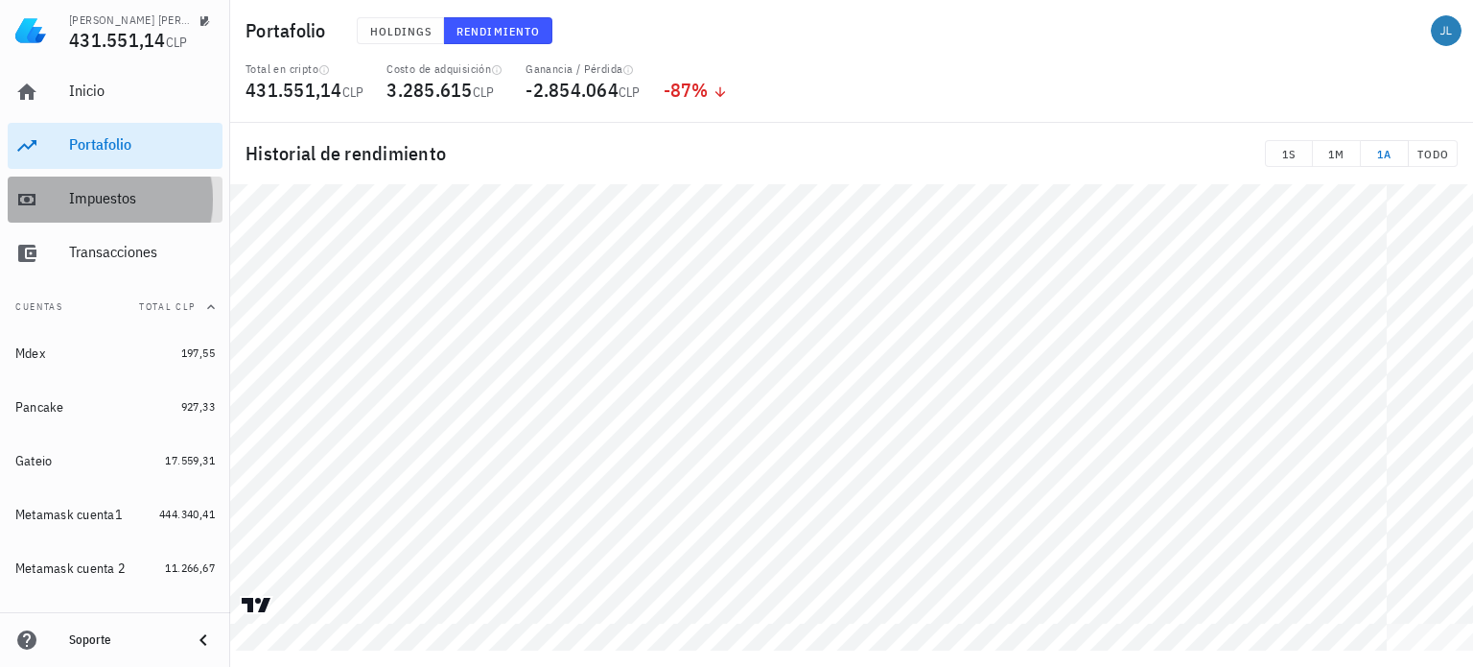
click at [116, 180] on div "Impuestos" at bounding box center [142, 198] width 146 height 43
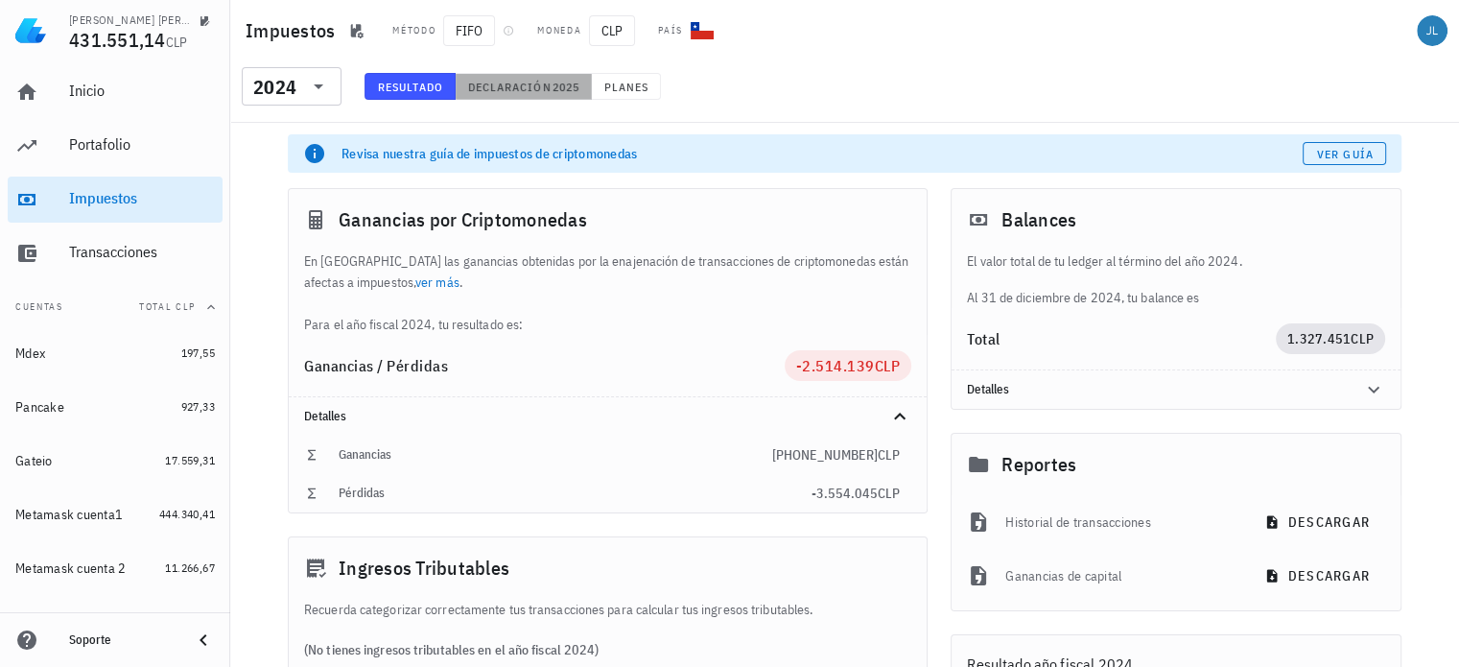
click at [542, 87] on span "Declaración" at bounding box center [509, 87] width 84 height 14
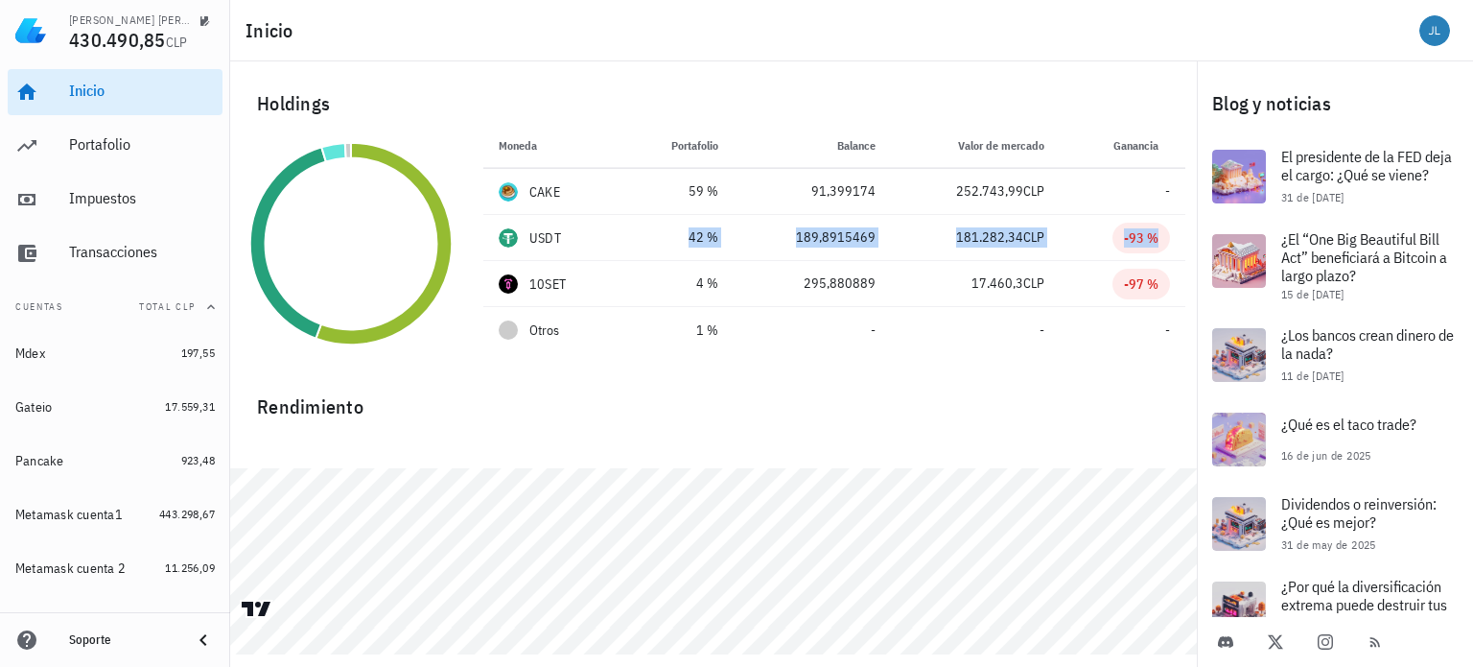
drag, startPoint x: 587, startPoint y: 229, endPoint x: 197, endPoint y: 327, distance: 402.4
click at [197, 327] on div "Jorge Luis Araya Rojas 430.490,85 CLP Inicio Portafolio Impuestos Transacciones…" at bounding box center [736, 333] width 1473 height 667
click at [61, 503] on div "Metamask cuenta1" at bounding box center [83, 514] width 136 height 41
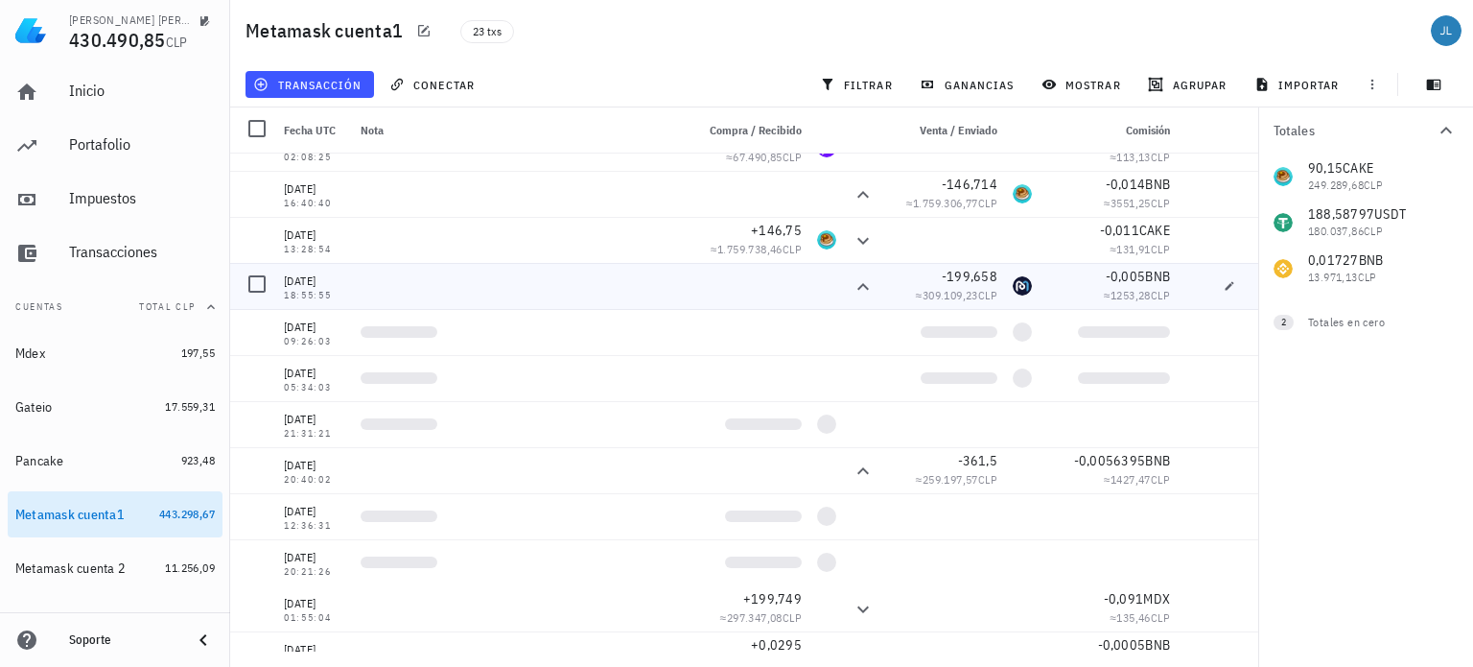
scroll to position [560, 0]
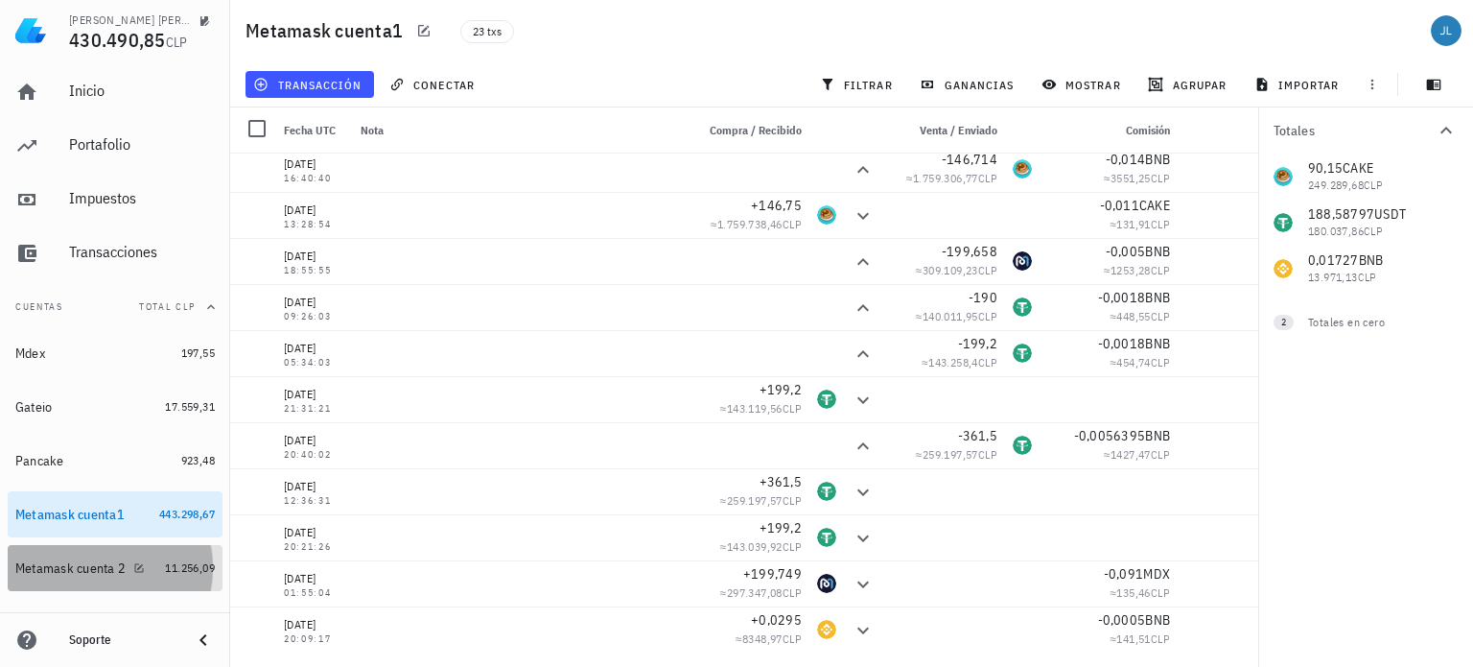
click at [95, 572] on div "Metamask cuenta 2" at bounding box center [70, 568] width 110 height 16
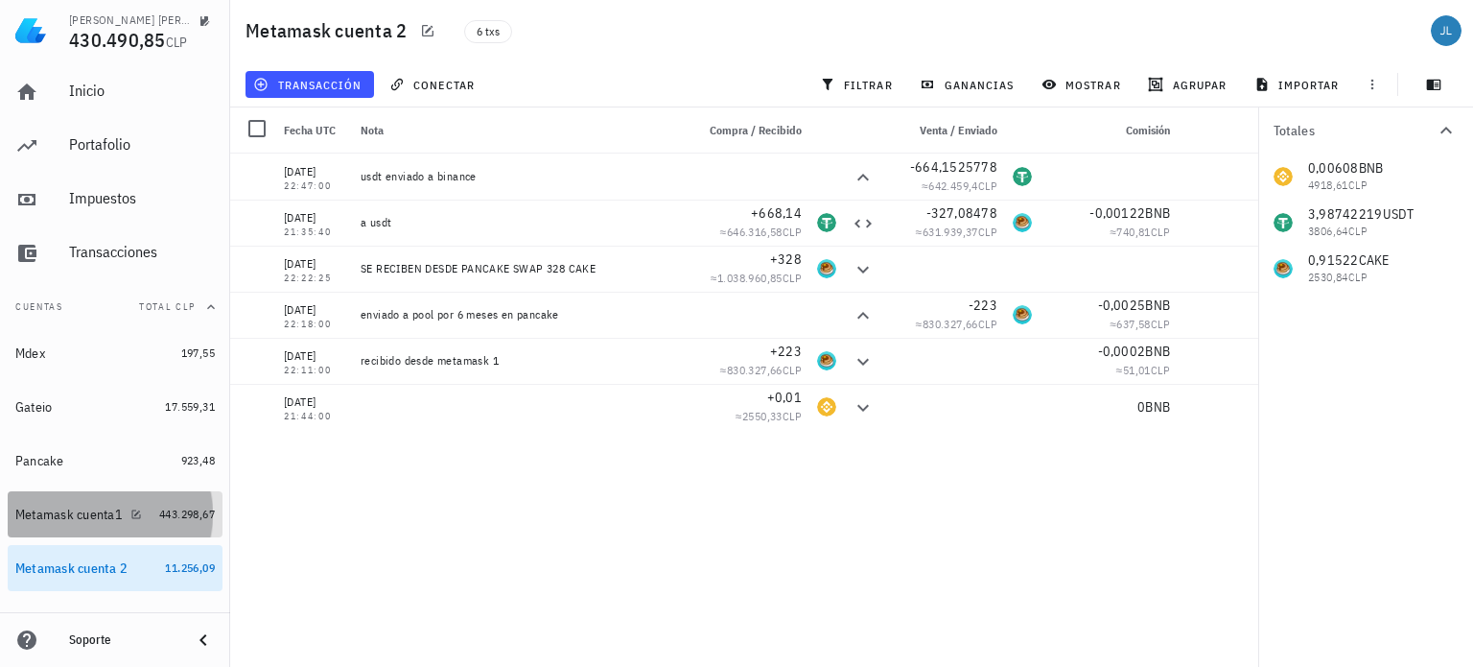
click at [68, 510] on div "Metamask cuenta1" at bounding box center [68, 514] width 107 height 16
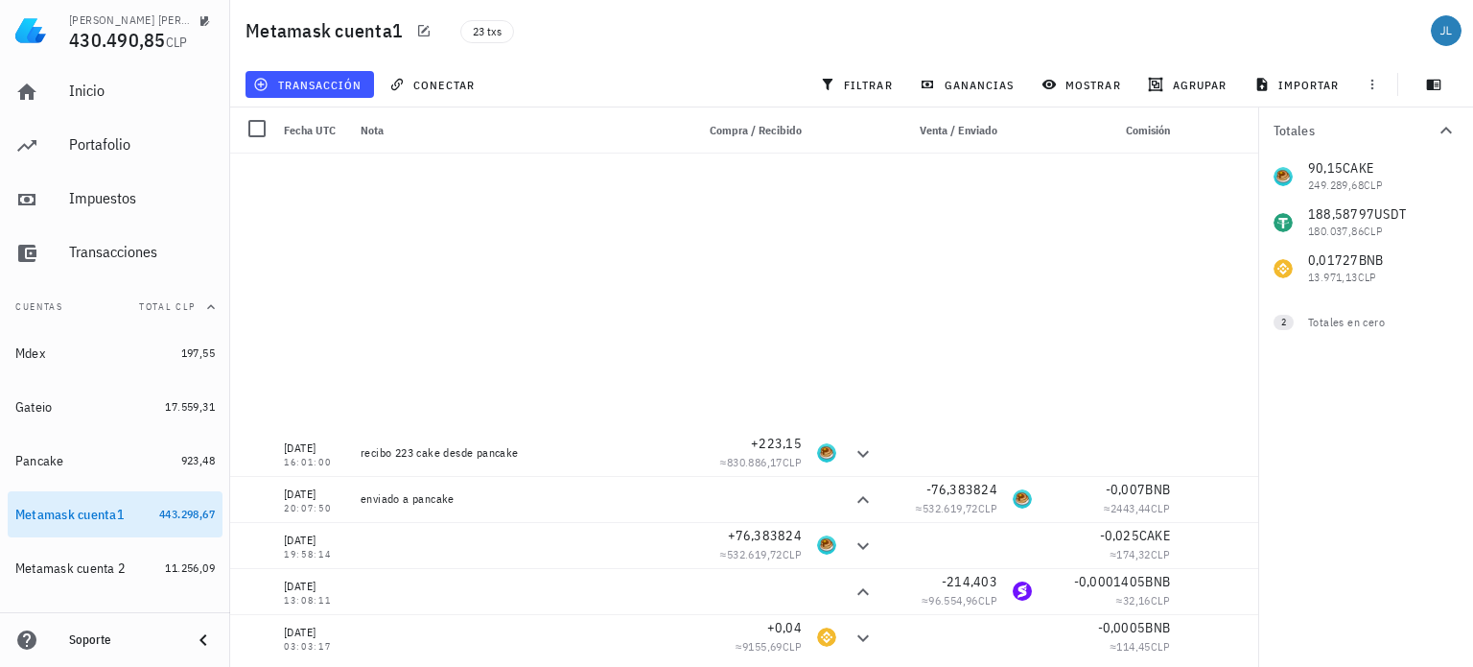
scroll to position [560, 0]
